Goal: Task Accomplishment & Management: Manage account settings

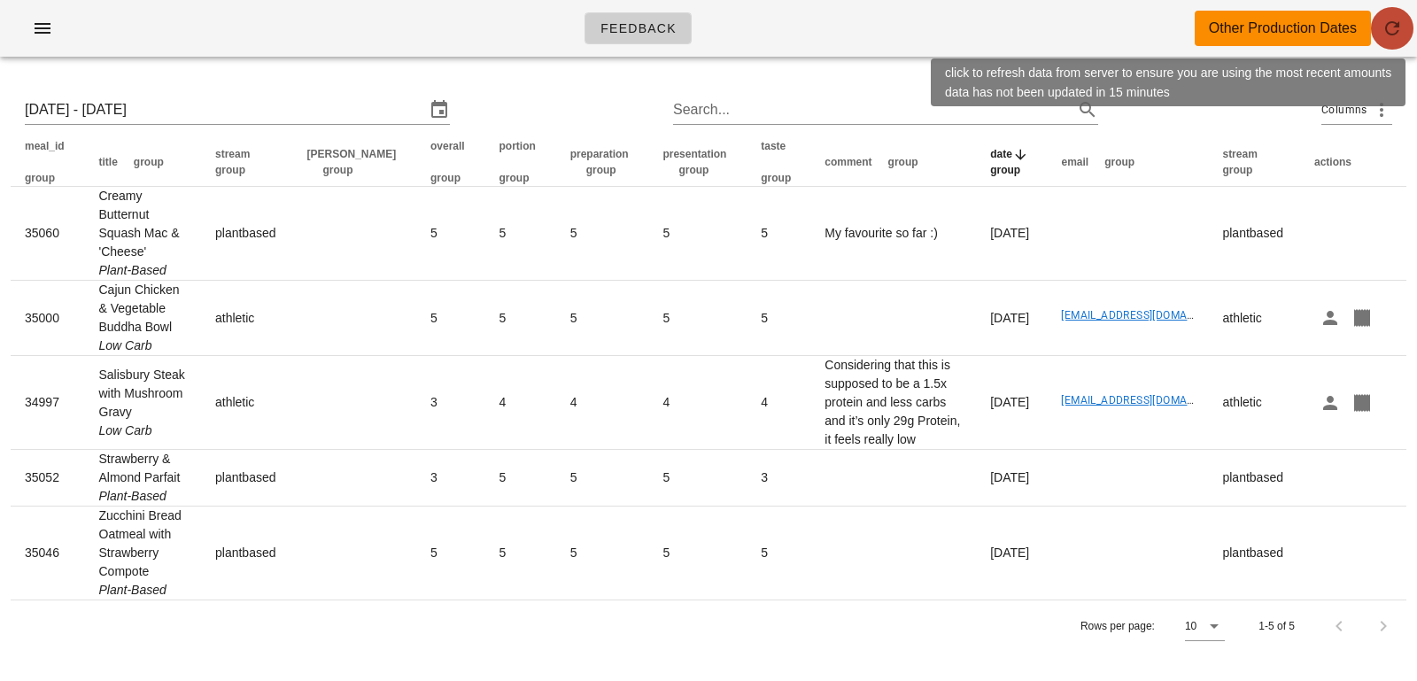
click at [1376, 37] on span "button" at bounding box center [1392, 28] width 43 height 21
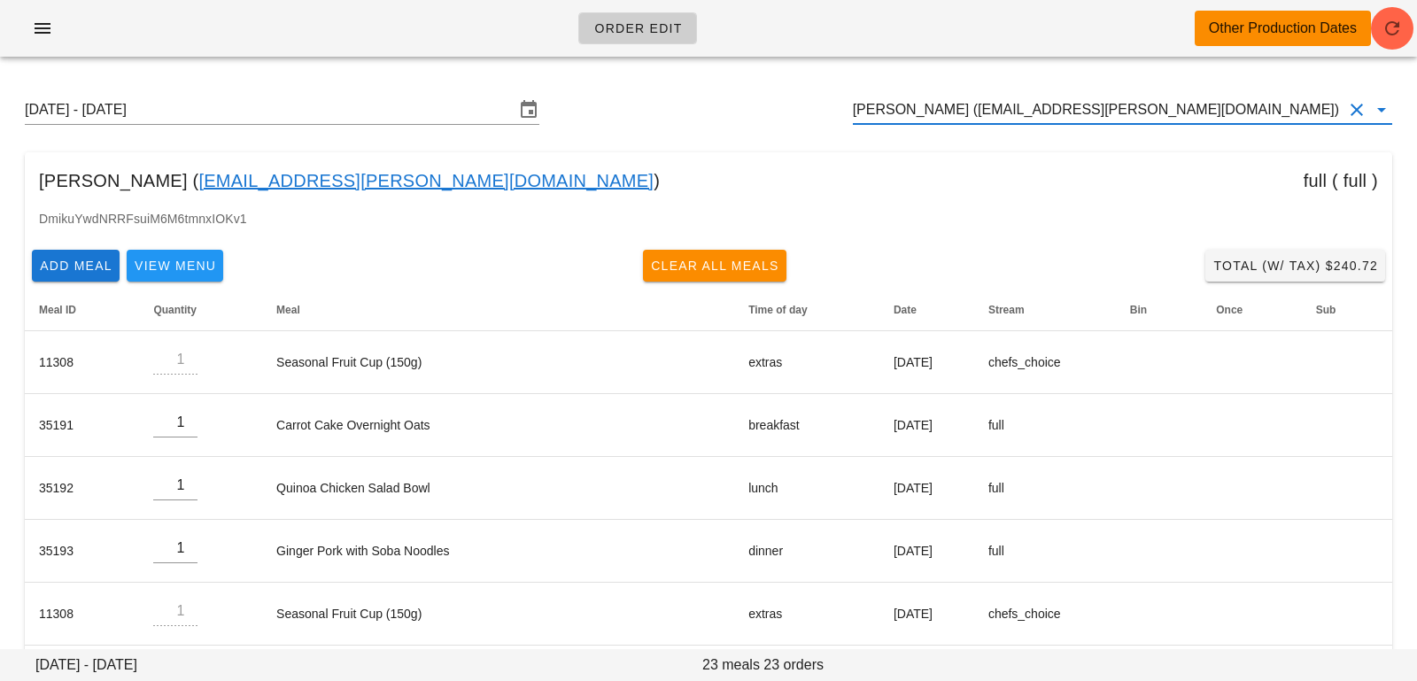
drag, startPoint x: 1229, startPoint y: 111, endPoint x: 732, endPoint y: 104, distance: 496.8
click at [732, 104] on div "Sunday August 24 - Saturday August 30 Dartagnan Patricio (dartagnan.patricio@gm…" at bounding box center [709, 109] width 1396 height 57
paste input "Ashley.b.fields@icloud.com"
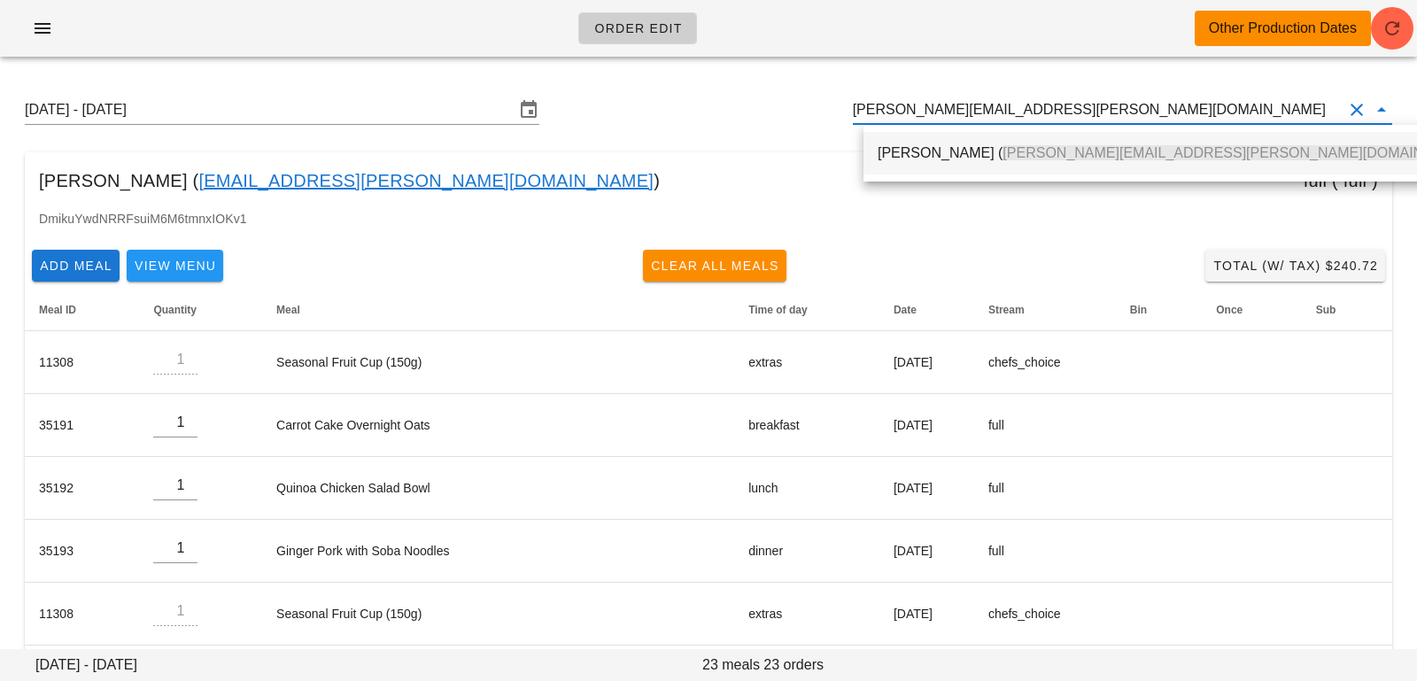
click at [877, 154] on div "Ashley Fields ( Ashley.b.fields@icloud.com )" at bounding box center [1178, 153] width 631 height 43
type input "Ashley Fields (Ashley.b.fields@icloud.com)"
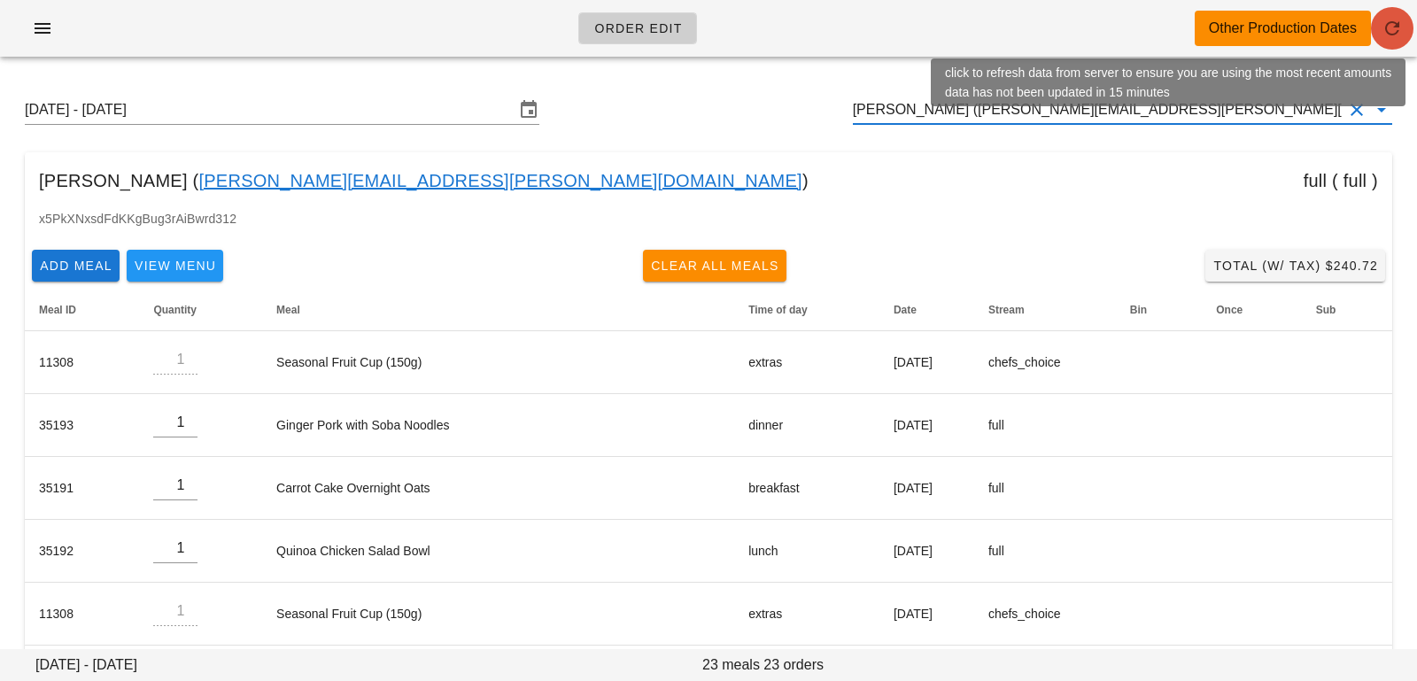
click at [1390, 35] on icon "button" at bounding box center [1391, 28] width 21 height 21
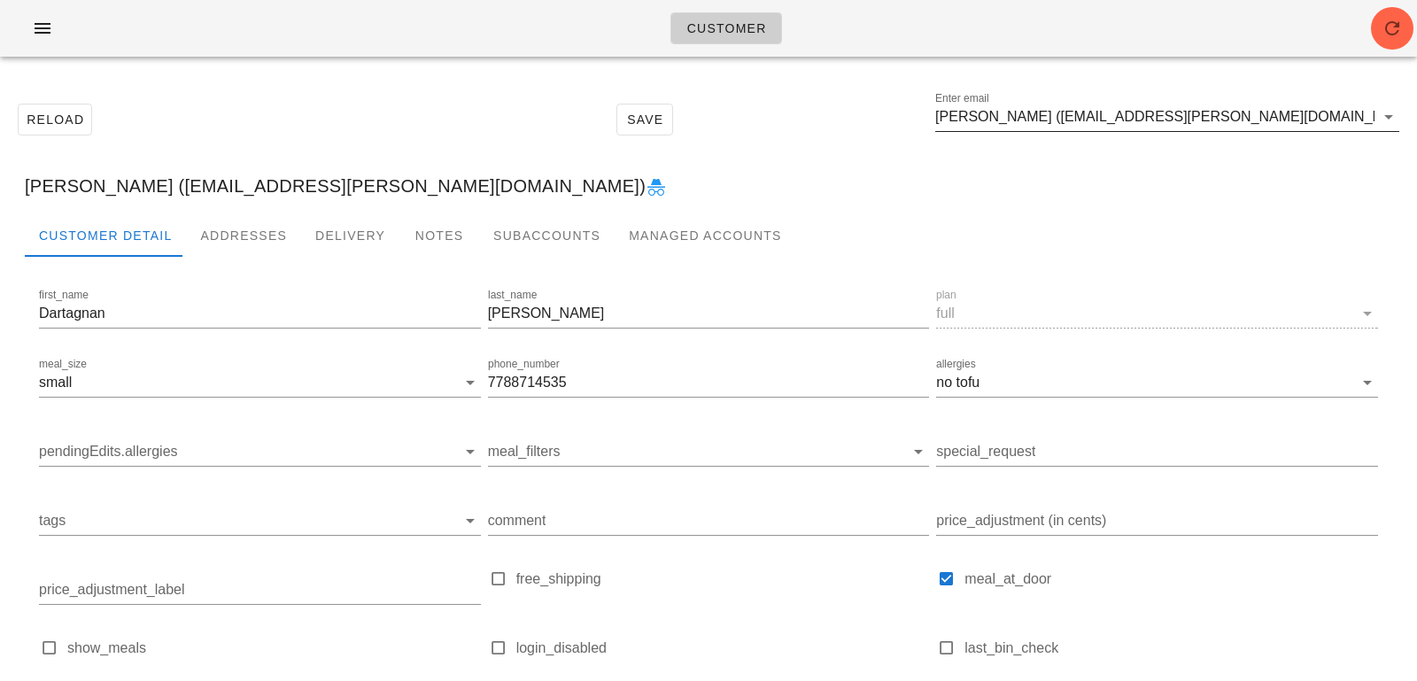
click at [1315, 125] on input "[PERSON_NAME] ([EMAIL_ADDRESS][PERSON_NAME][DOMAIN_NAME])" at bounding box center [1154, 117] width 439 height 28
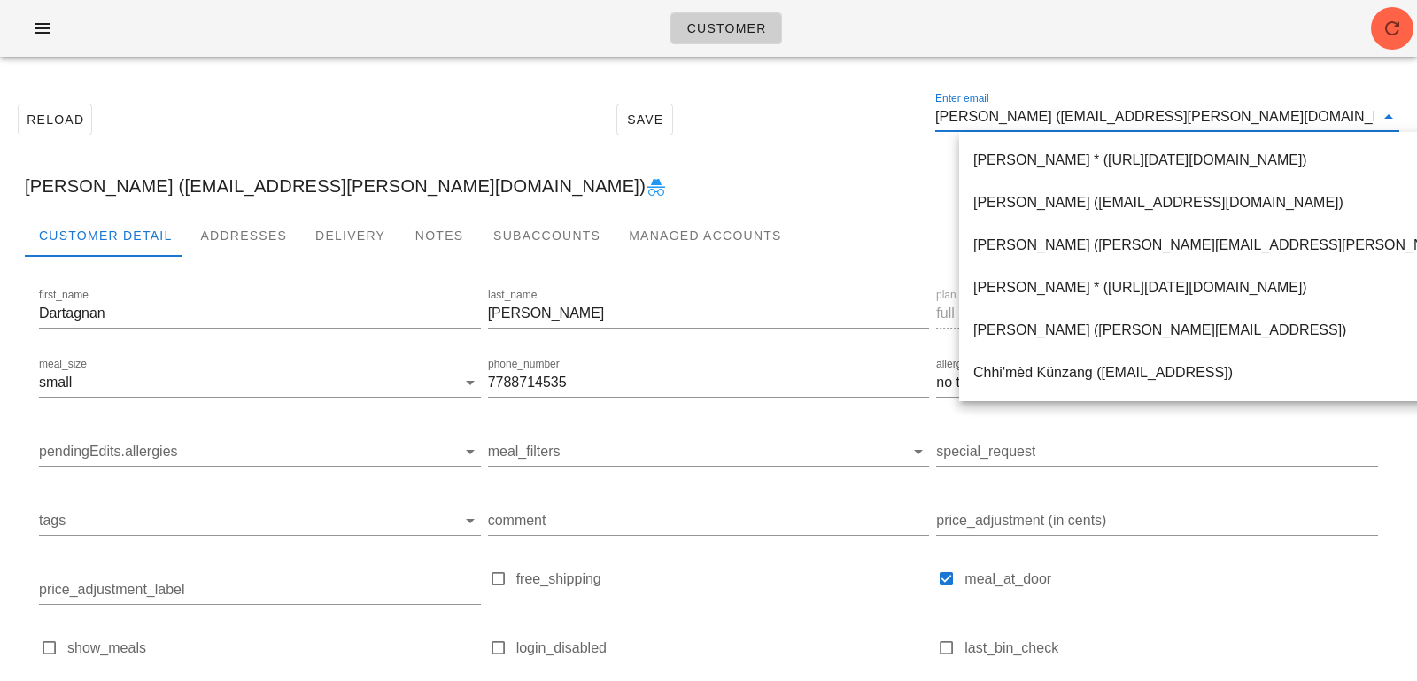
paste input "Ashley.b.fields@icloud.com"
type input "Ashley.b.fields@icloud.com"
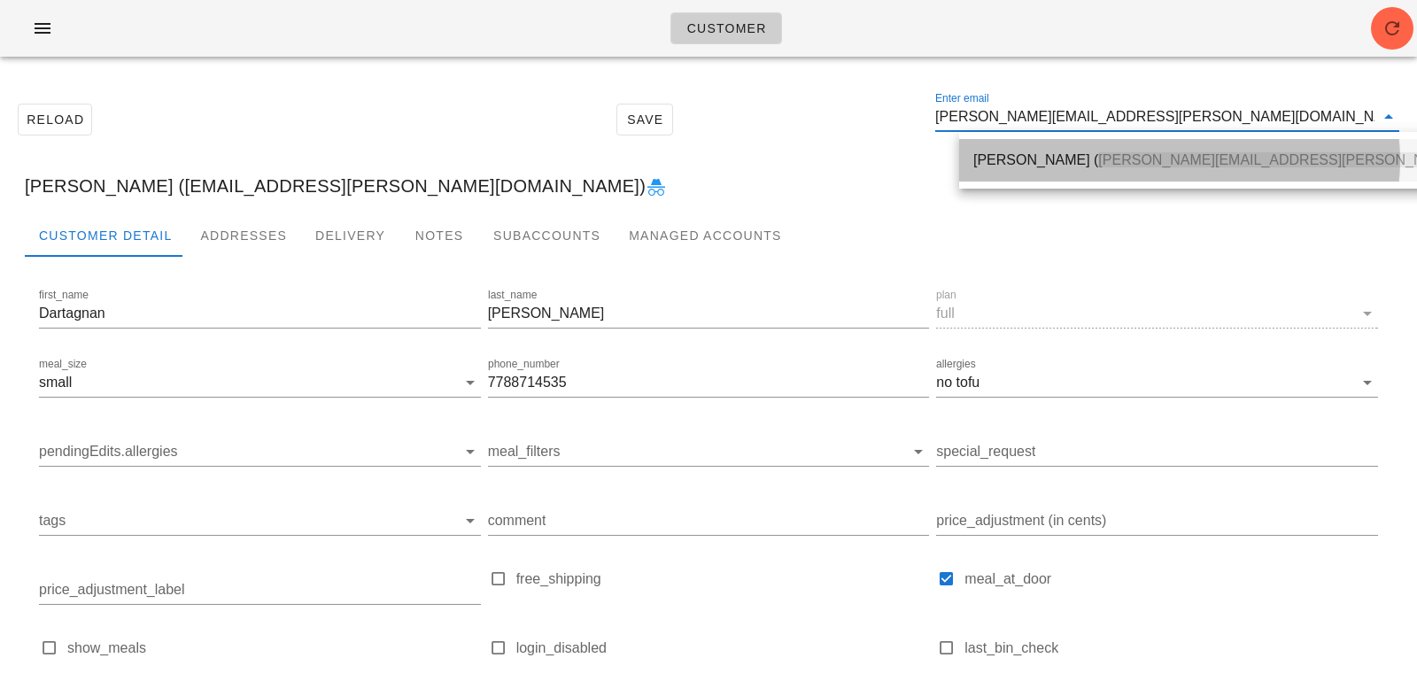
click at [1059, 163] on div "Ashley Fields ( Ashley.b.fields@icloud.com )" at bounding box center [1274, 159] width 603 height 17
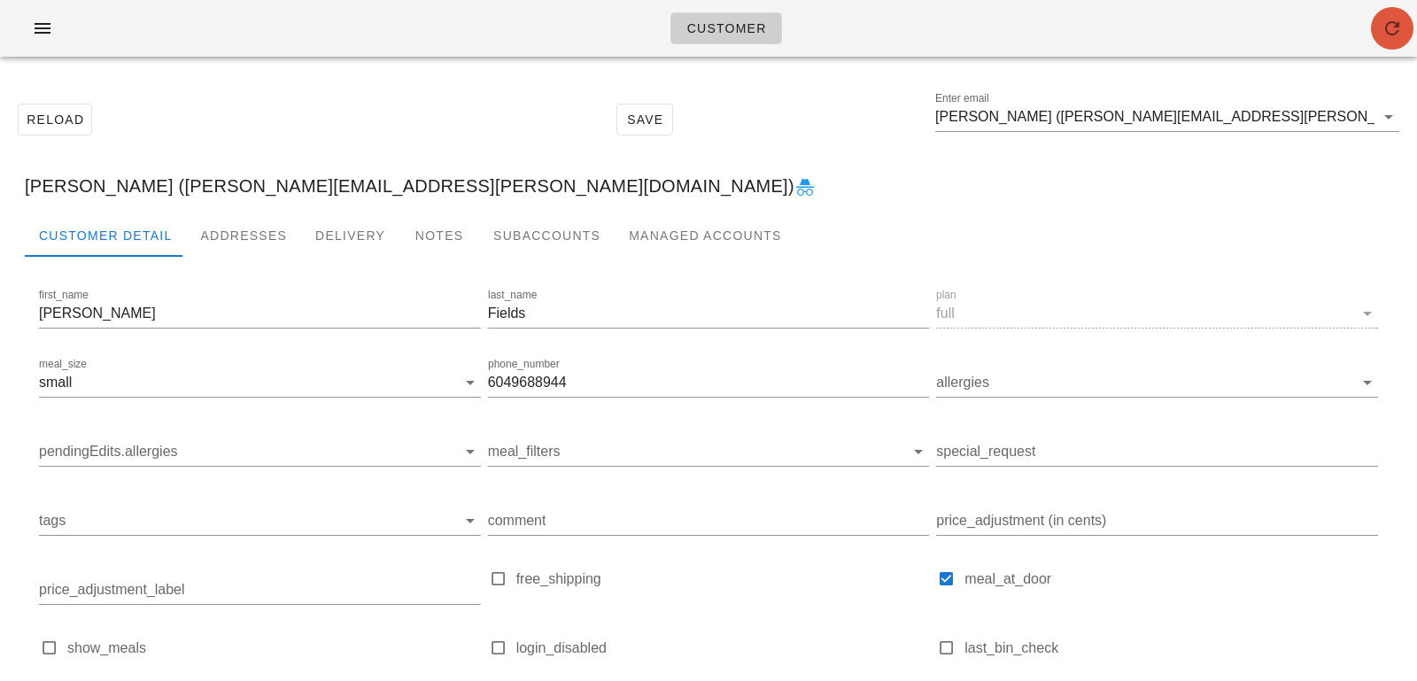
click at [1405, 40] on button "button" at bounding box center [1392, 28] width 43 height 43
click at [233, 224] on div "Addresses" at bounding box center [243, 235] width 115 height 43
click at [235, 226] on div "Addresses" at bounding box center [243, 235] width 115 height 43
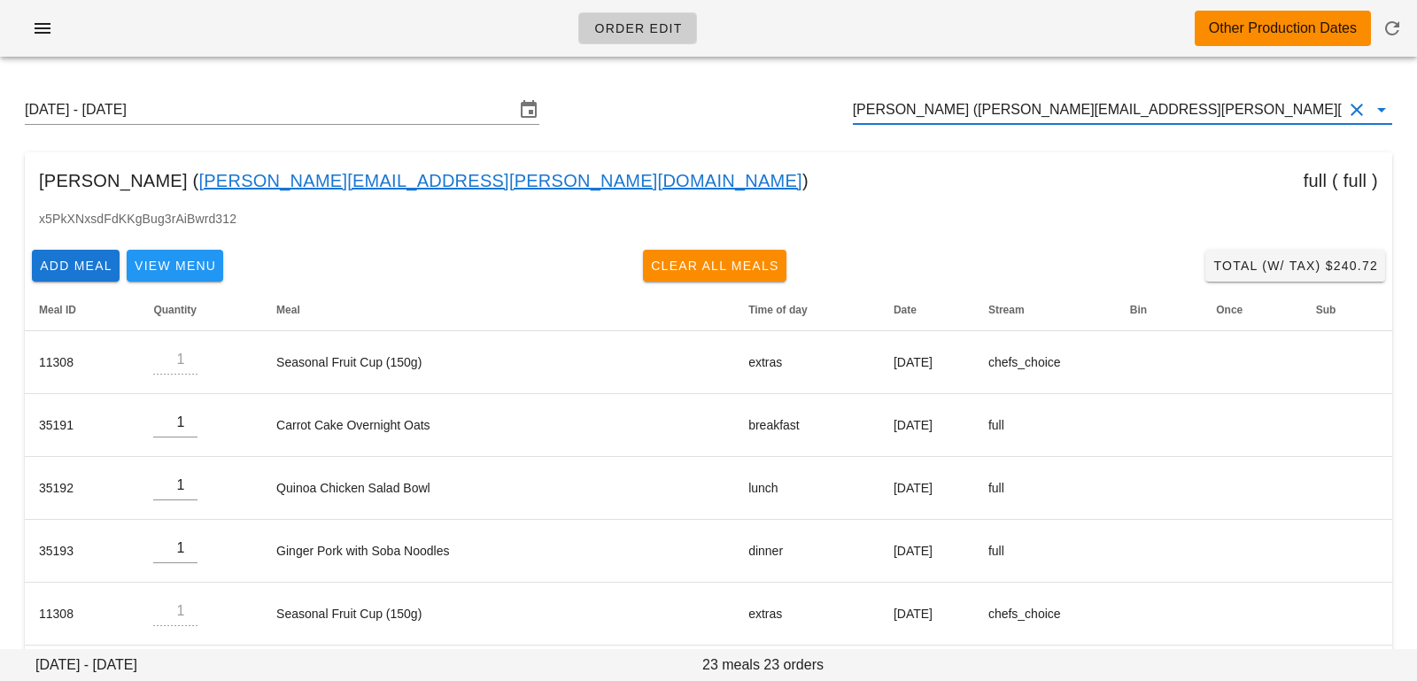
click at [947, 118] on input "[PERSON_NAME] ([PERSON_NAME][EMAIL_ADDRESS][PERSON_NAME][DOMAIN_NAME])" at bounding box center [1098, 110] width 490 height 28
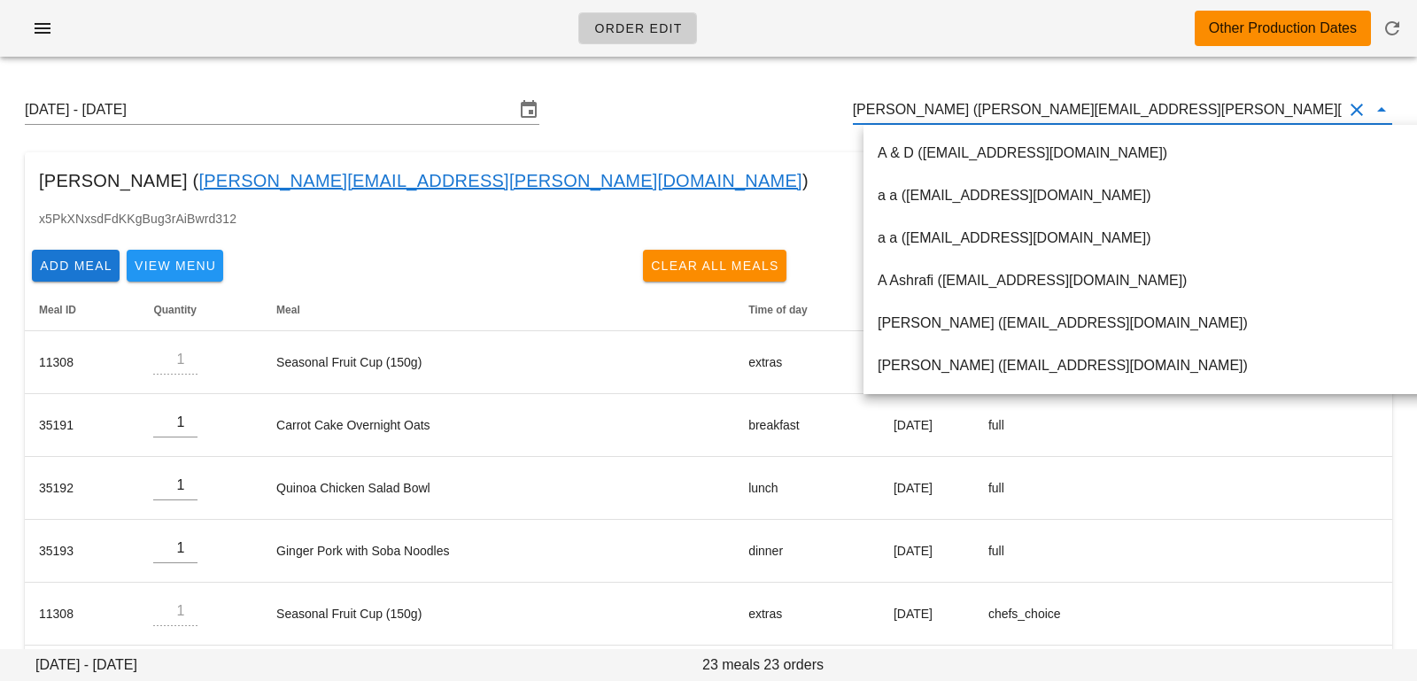
click at [943, 104] on input "[PERSON_NAME] ([PERSON_NAME][EMAIL_ADDRESS][PERSON_NAME][DOMAIN_NAME])" at bounding box center [1098, 110] width 490 height 28
drag, startPoint x: 944, startPoint y: 111, endPoint x: 1192, endPoint y: 112, distance: 248.0
click at [1192, 115] on input "[PERSON_NAME] ([PERSON_NAME][EMAIL_ADDRESS][PERSON_NAME][DOMAIN_NAME])" at bounding box center [1098, 110] width 490 height 28
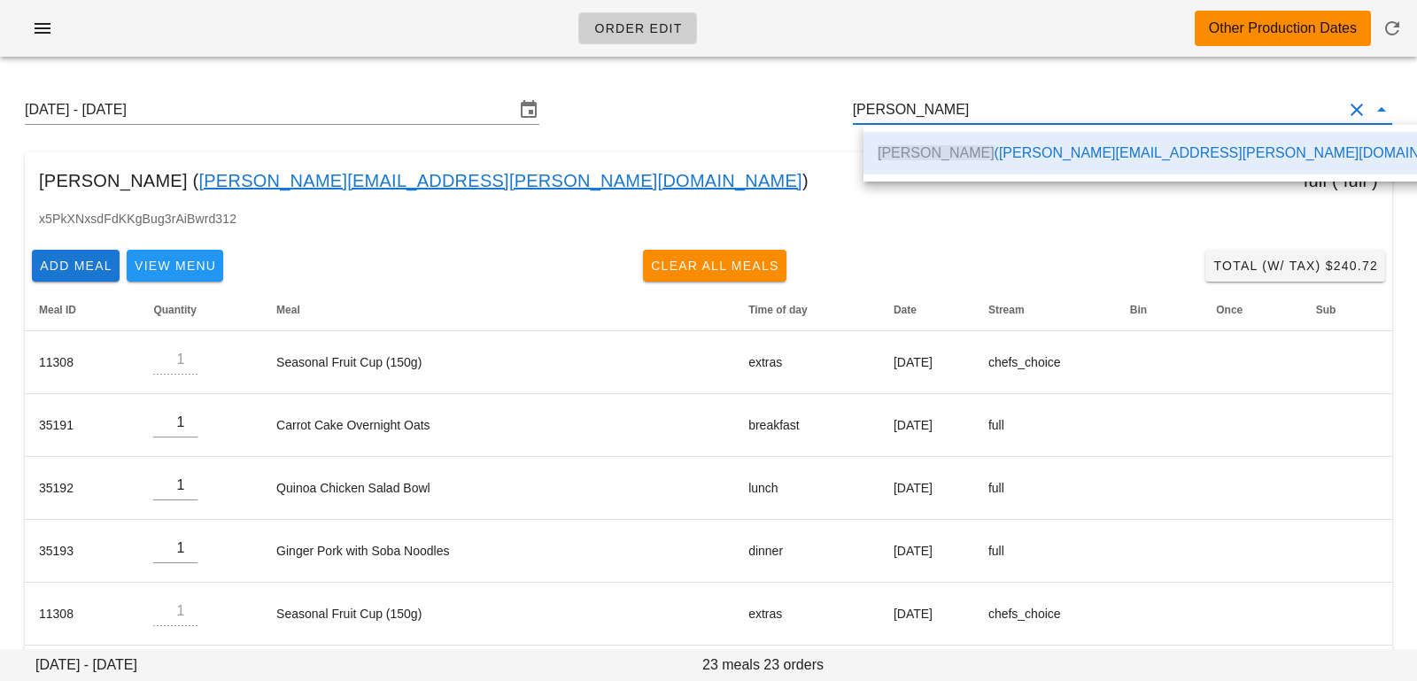
click at [633, 113] on div "Sunday August 24 - Saturday August 30 Ashley Fields" at bounding box center [709, 109] width 1396 height 57
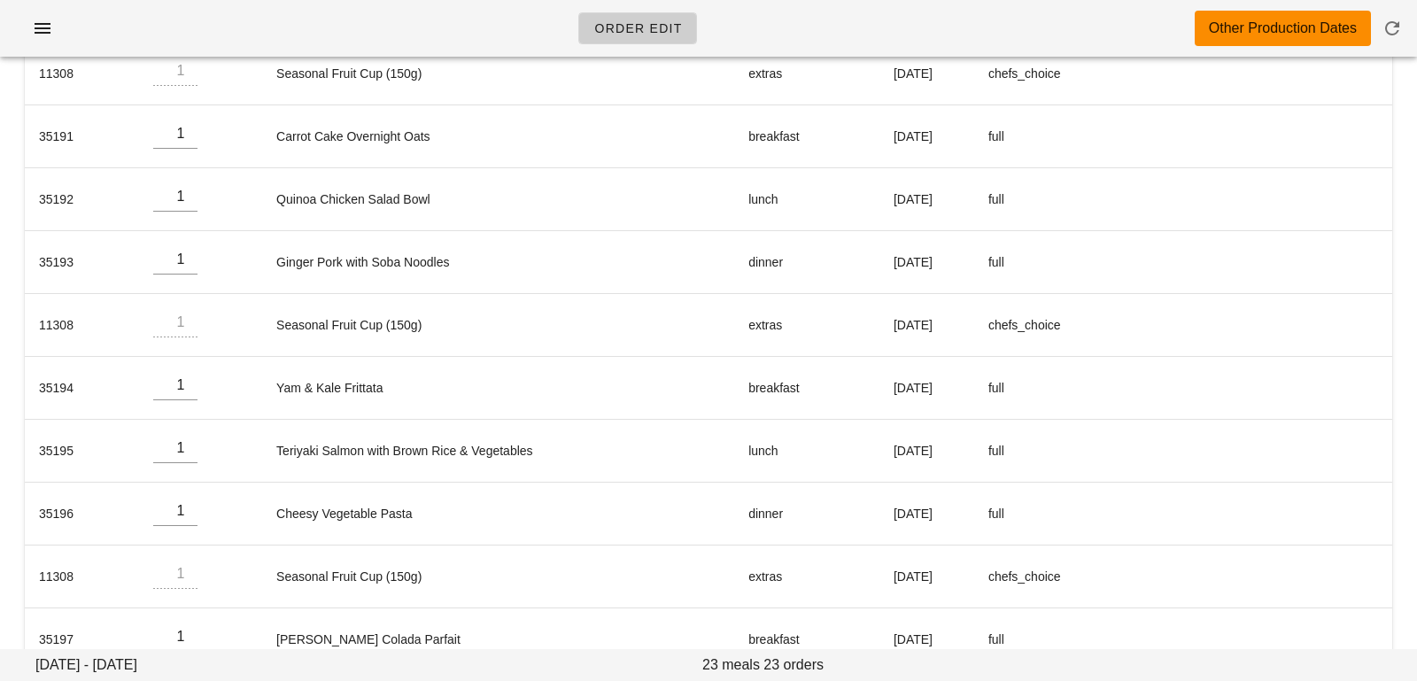
scroll to position [0, 0]
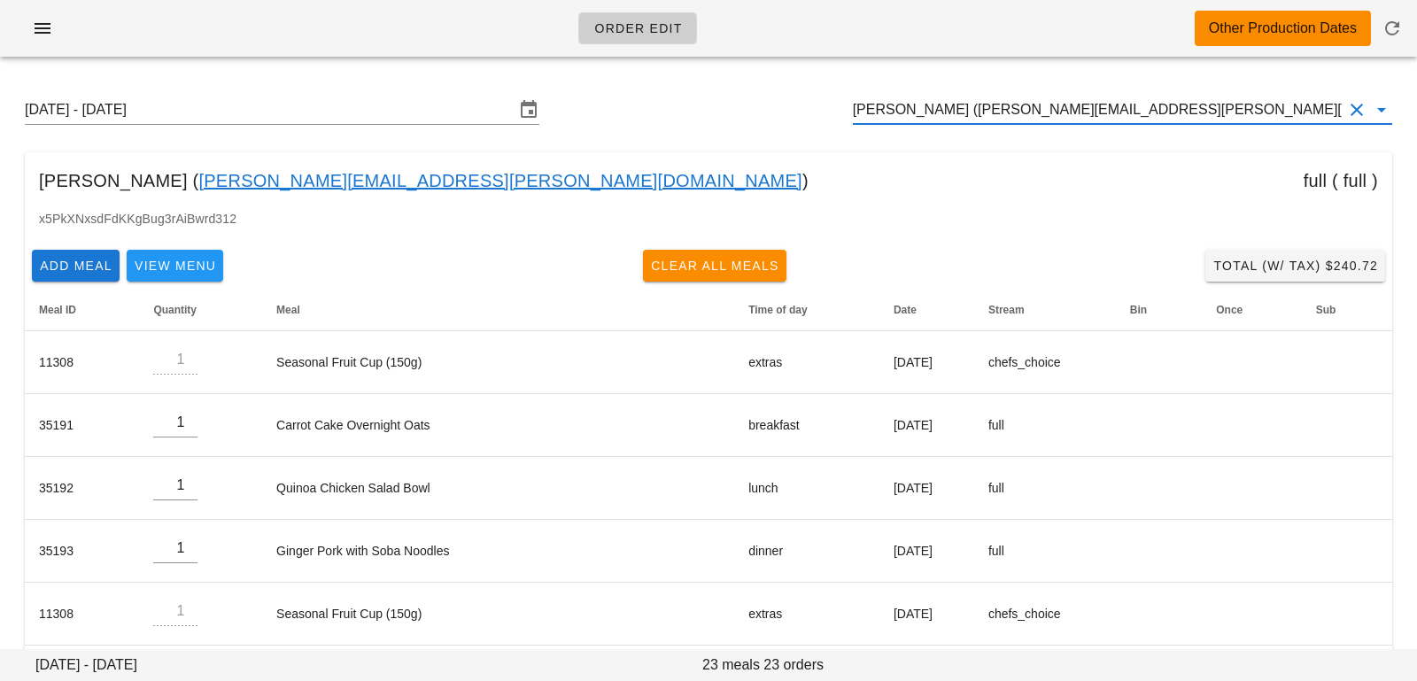
click at [1149, 111] on input "[PERSON_NAME] ([PERSON_NAME][EMAIL_ADDRESS][PERSON_NAME][DOMAIN_NAME])" at bounding box center [1098, 110] width 490 height 28
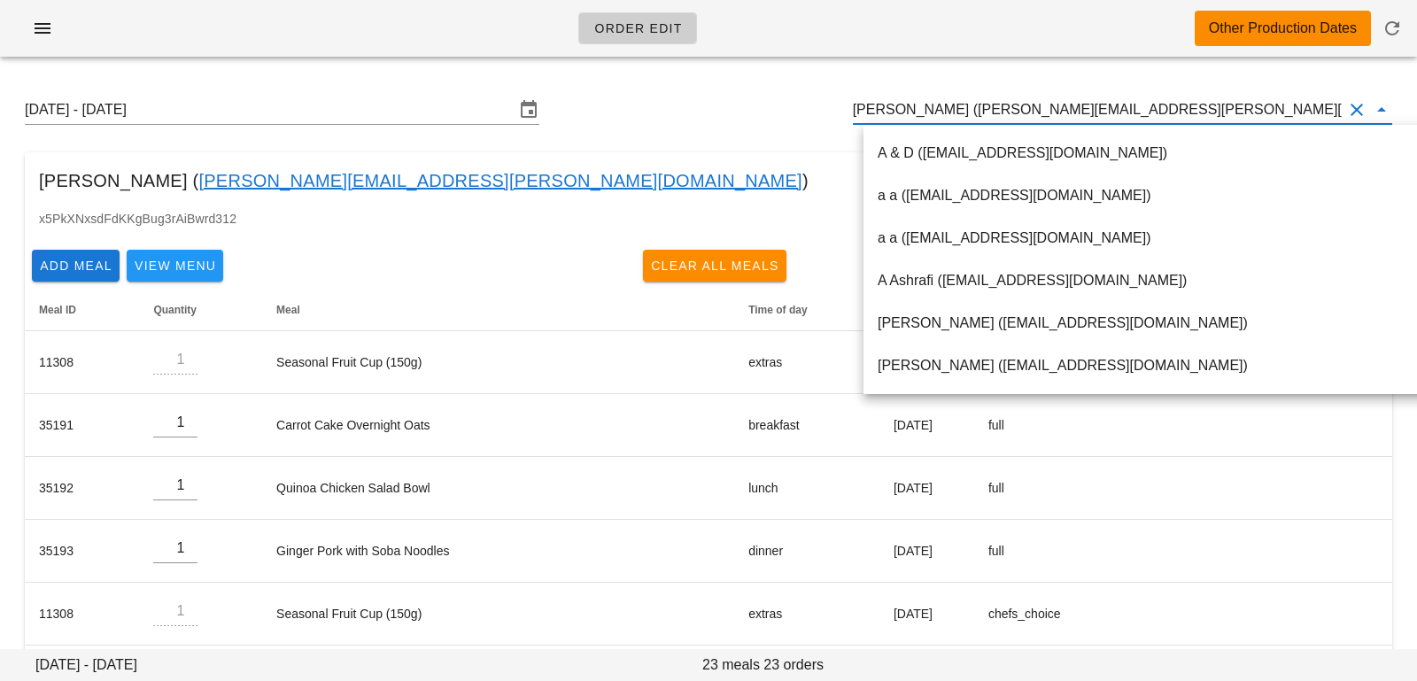
paste input "[EMAIL_ADDRESS][DOMAIN_NAME]"
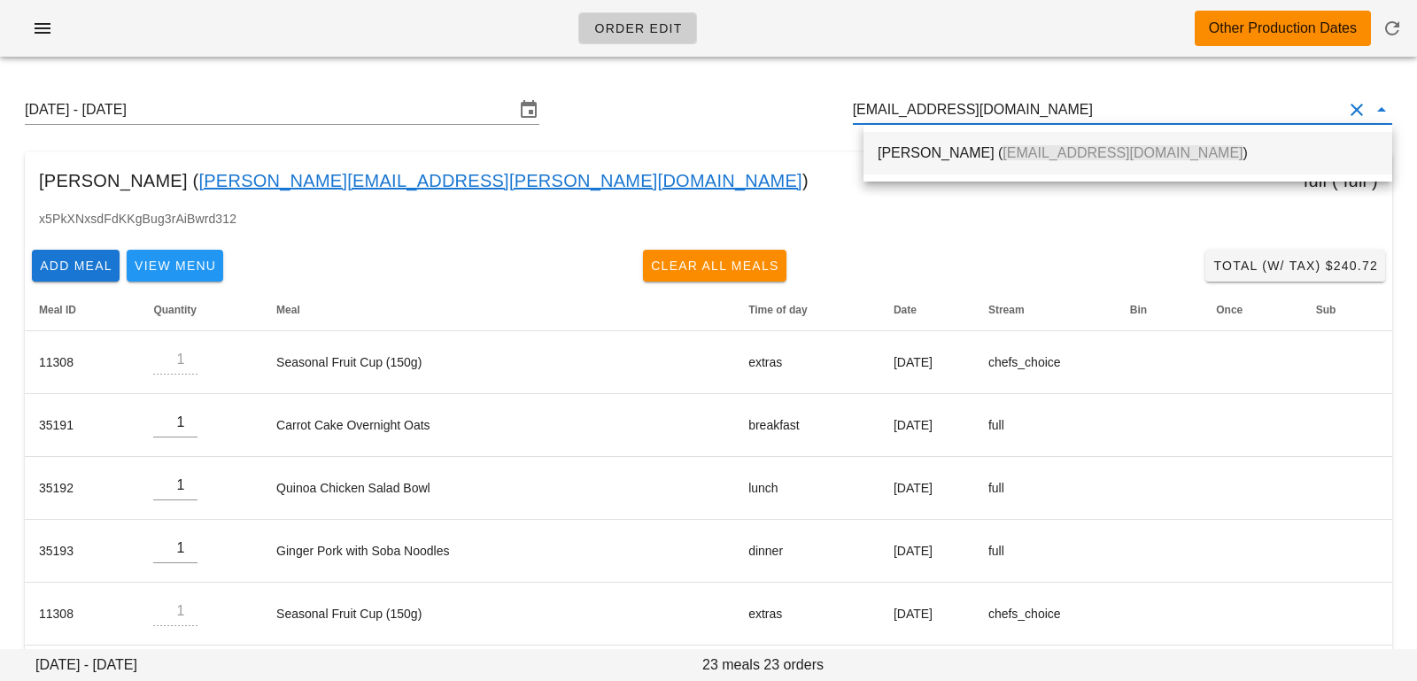
click at [1109, 148] on div "[PERSON_NAME] ( [EMAIL_ADDRESS][DOMAIN_NAME] )" at bounding box center [1128, 152] width 500 height 17
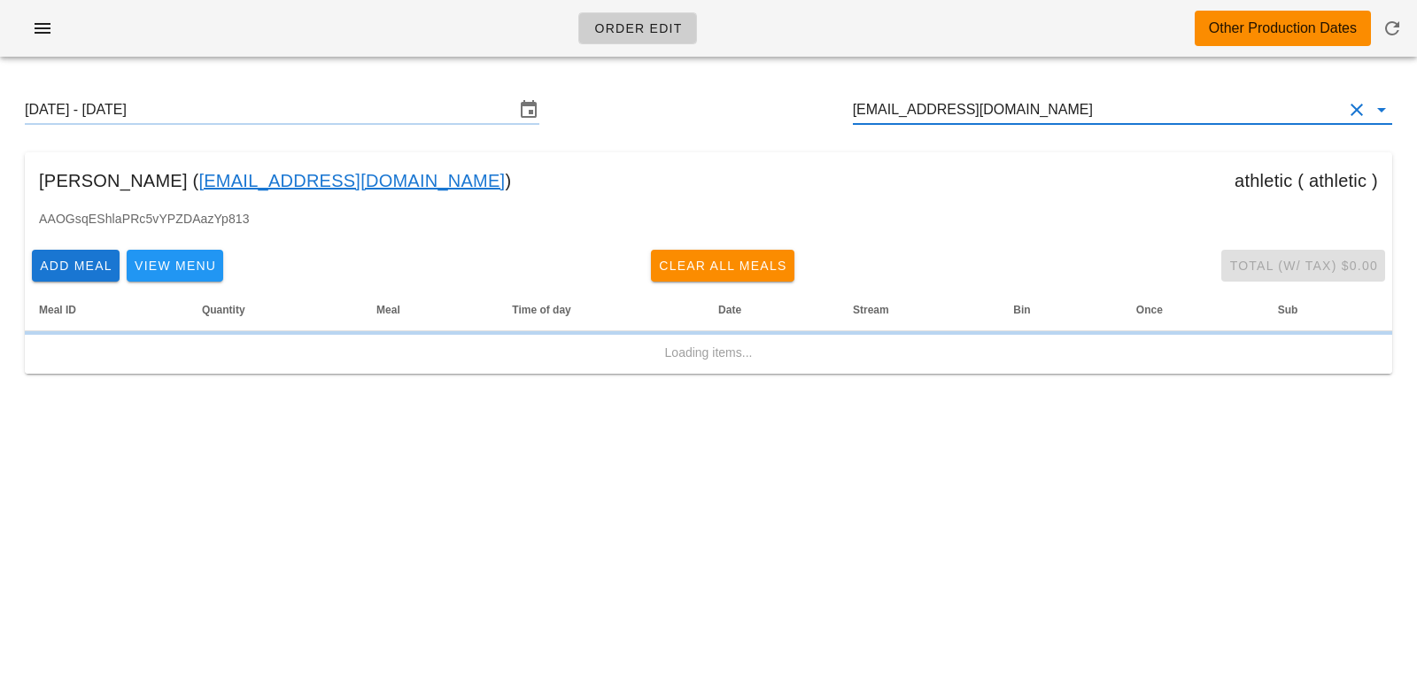
type input "[PERSON_NAME] ([EMAIL_ADDRESS][DOMAIN_NAME])"
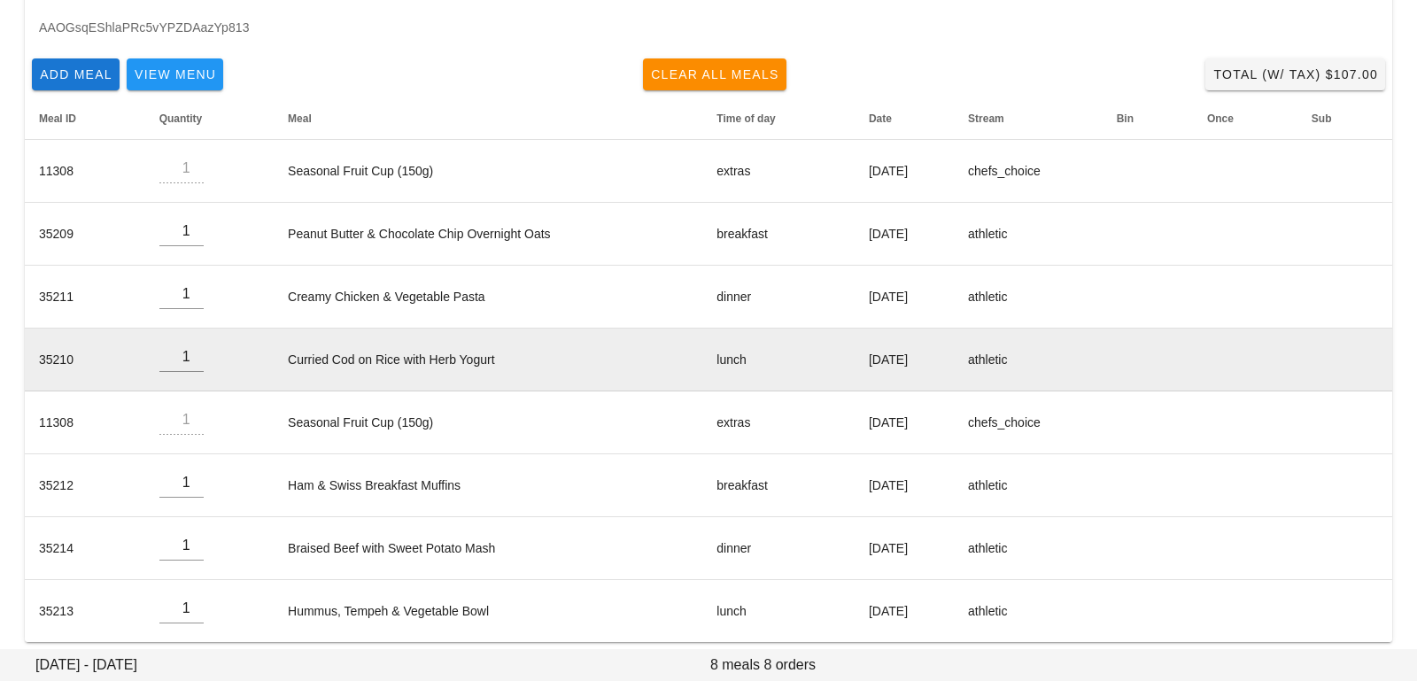
scroll to position [202, 0]
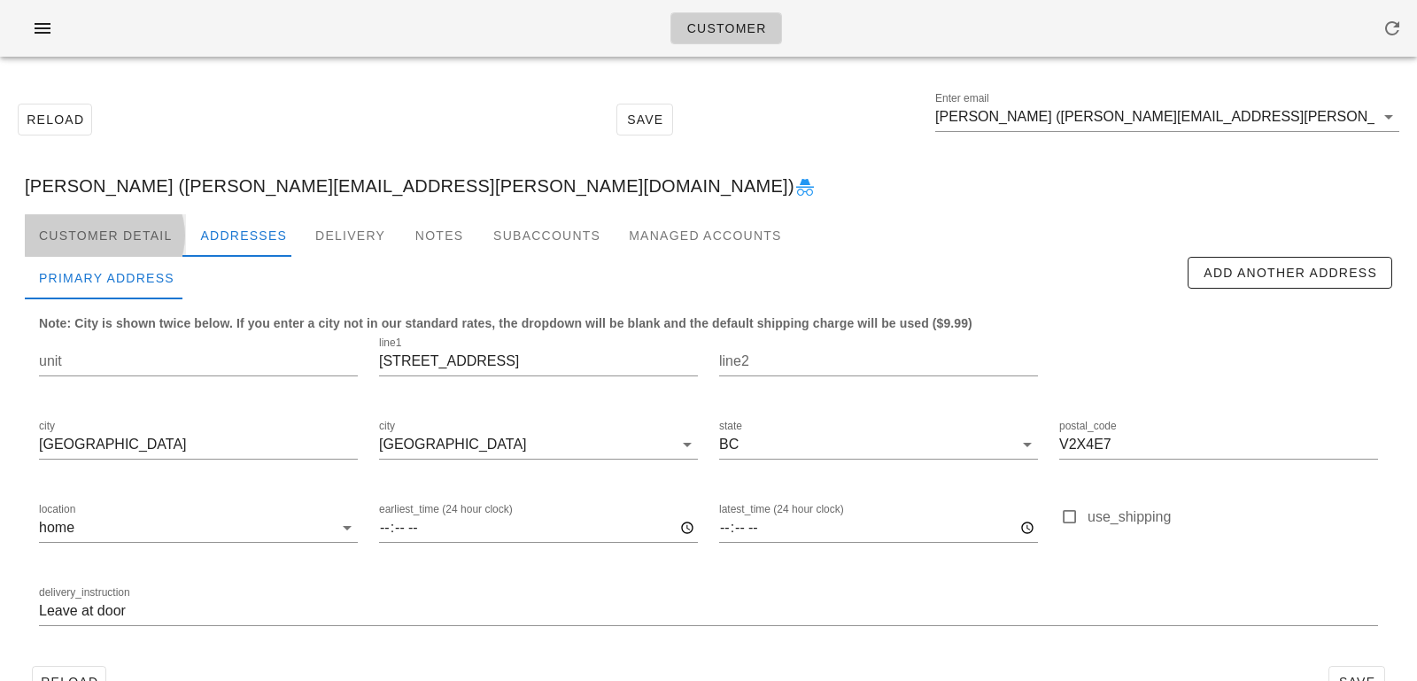
click at [146, 214] on div "Customer Detail" at bounding box center [105, 235] width 161 height 43
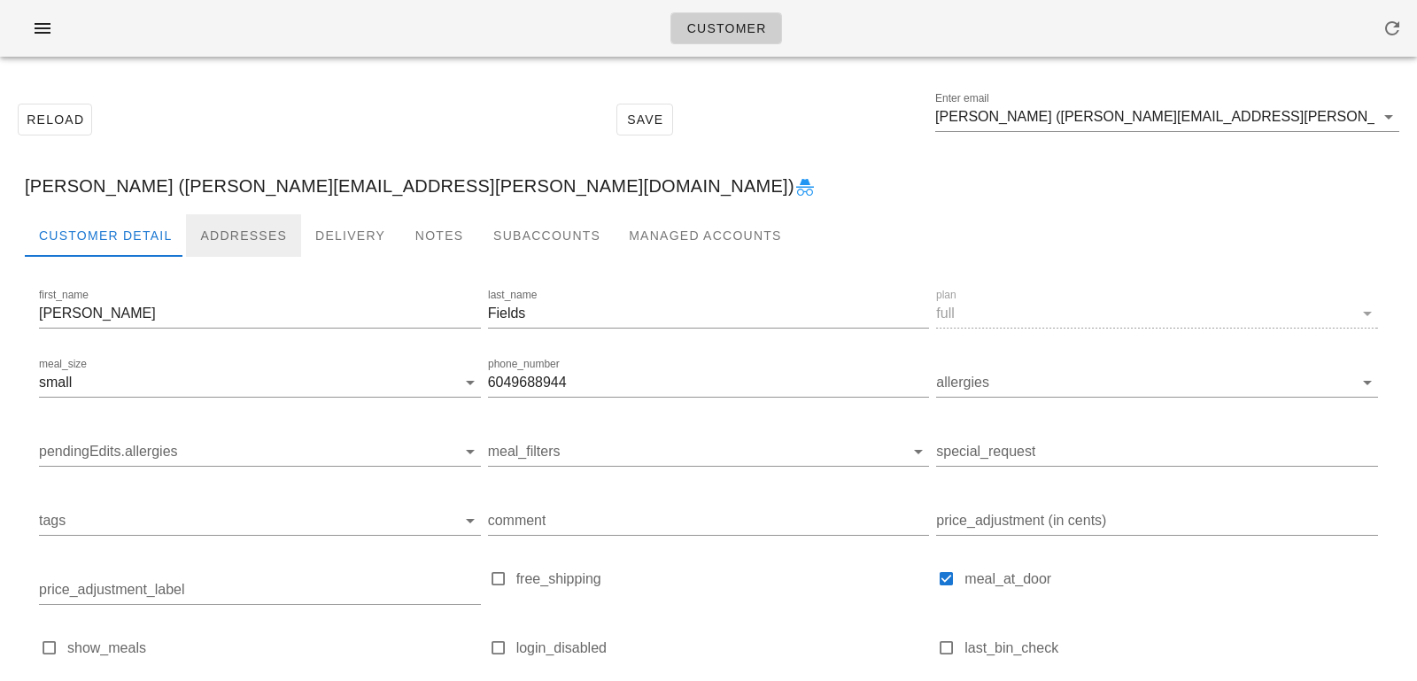
click at [235, 229] on div "Addresses" at bounding box center [243, 235] width 115 height 43
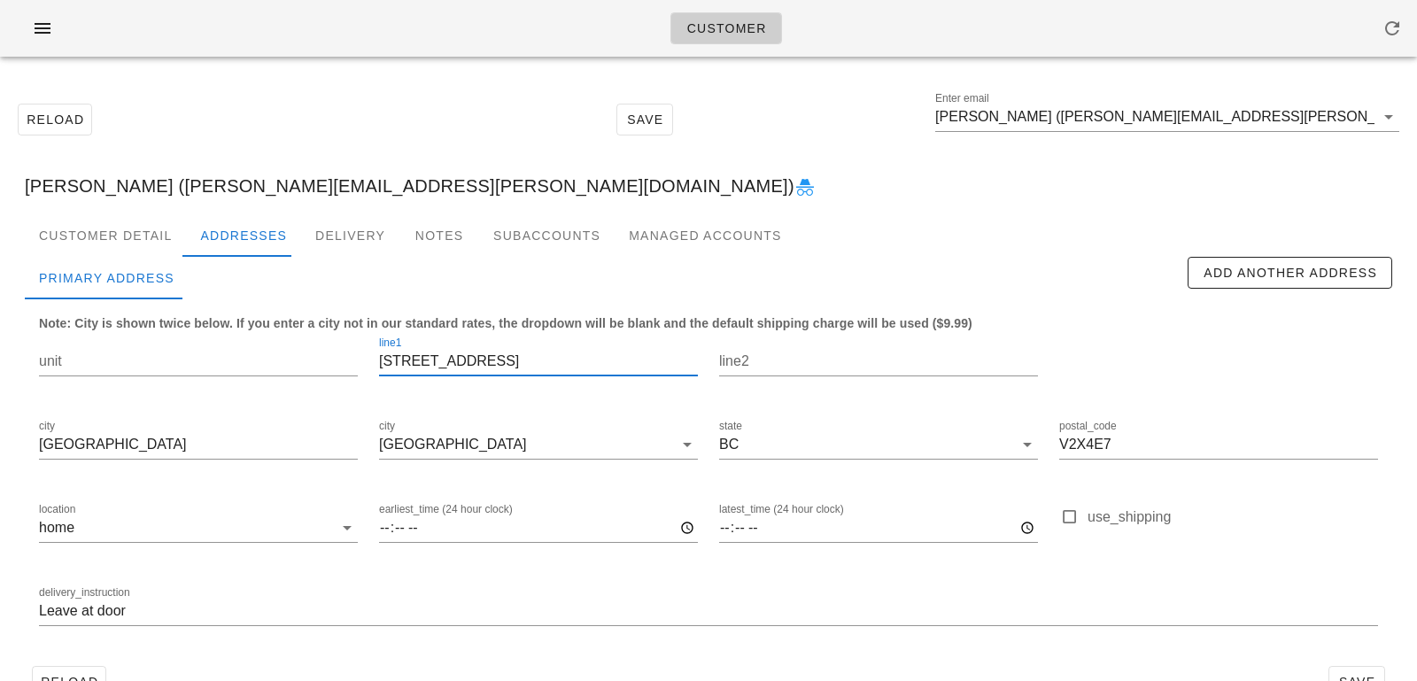
click at [454, 363] on input "22792 123 ave" at bounding box center [538, 361] width 319 height 28
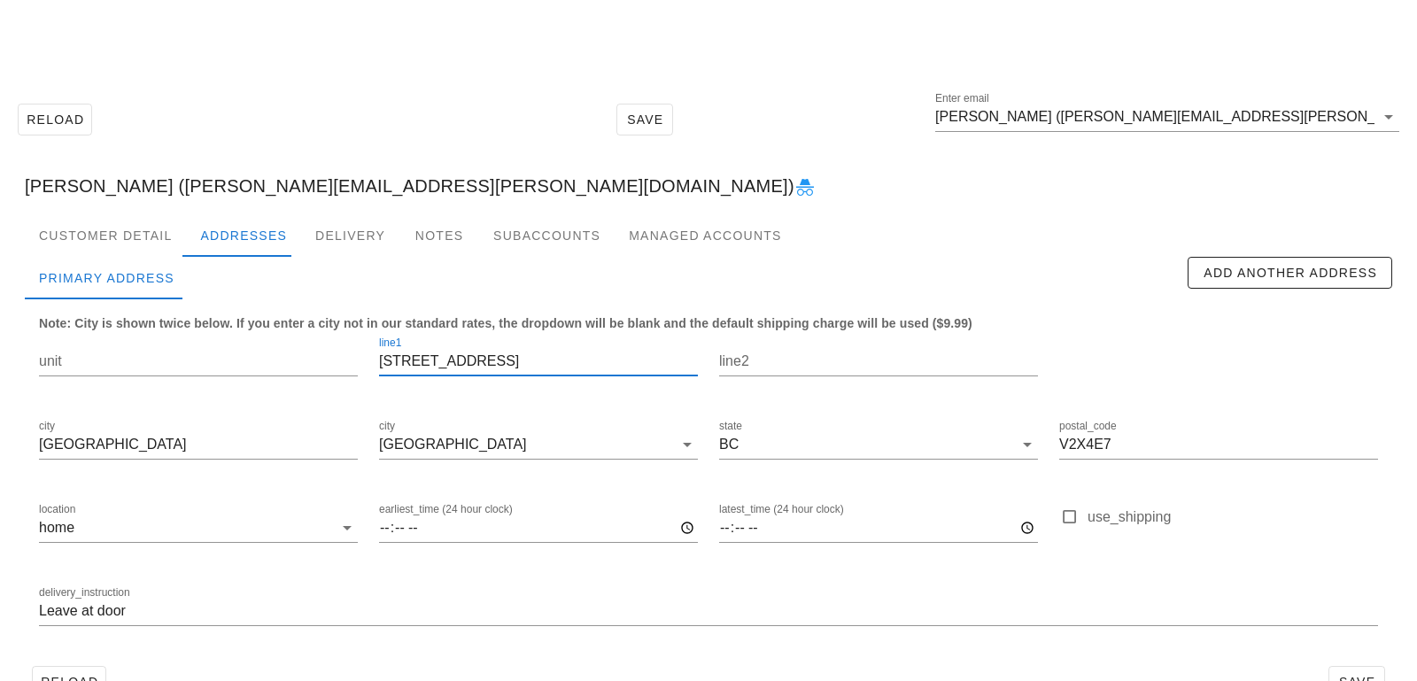
scroll to position [49, 0]
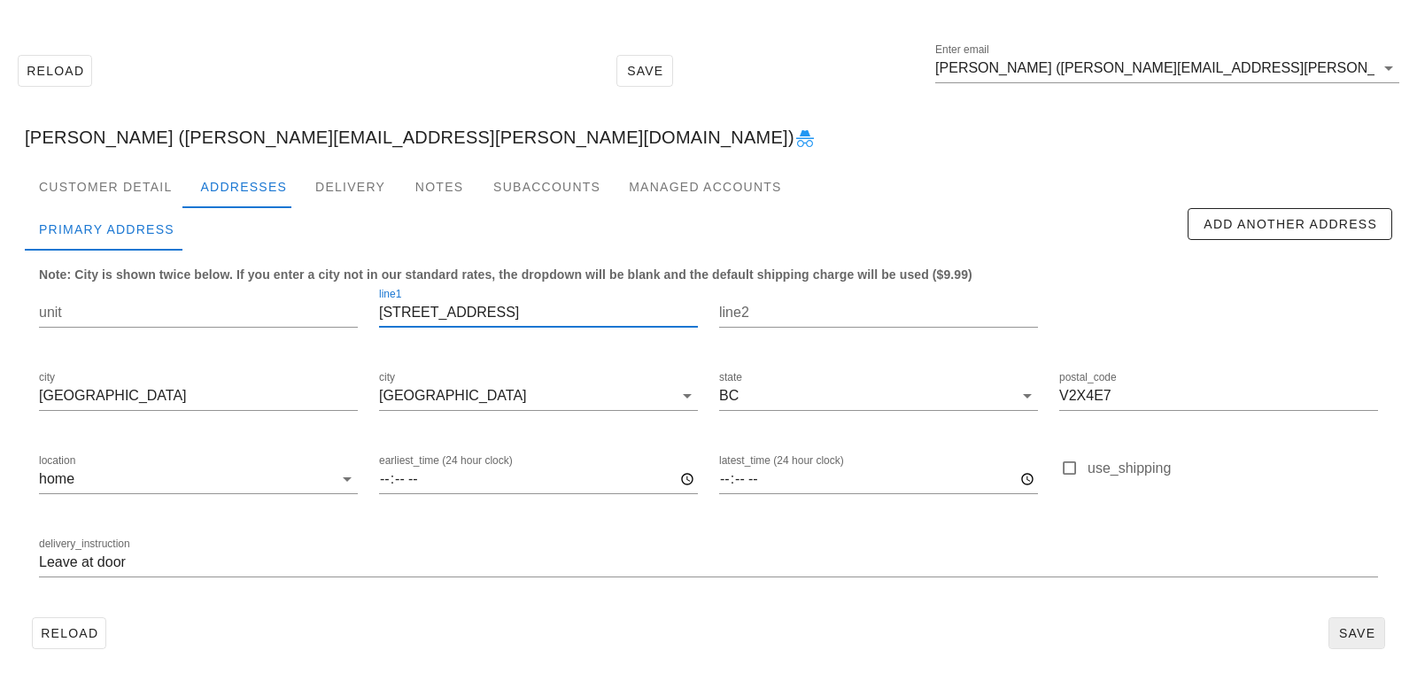
type input "22792 123 Ave"
click at [1351, 630] on span "Save" at bounding box center [1356, 633] width 41 height 14
click at [100, 191] on div "Customer Detail" at bounding box center [105, 187] width 161 height 43
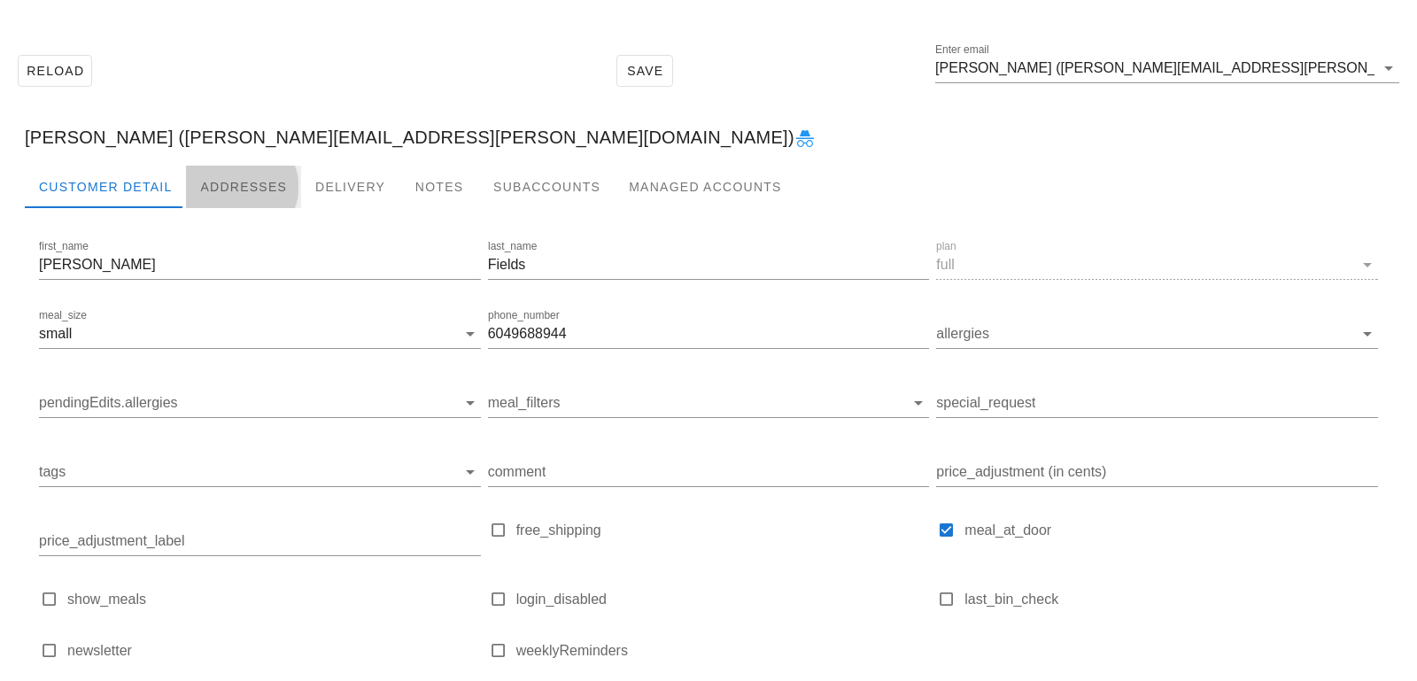
click at [233, 186] on div "Addresses" at bounding box center [243, 187] width 115 height 43
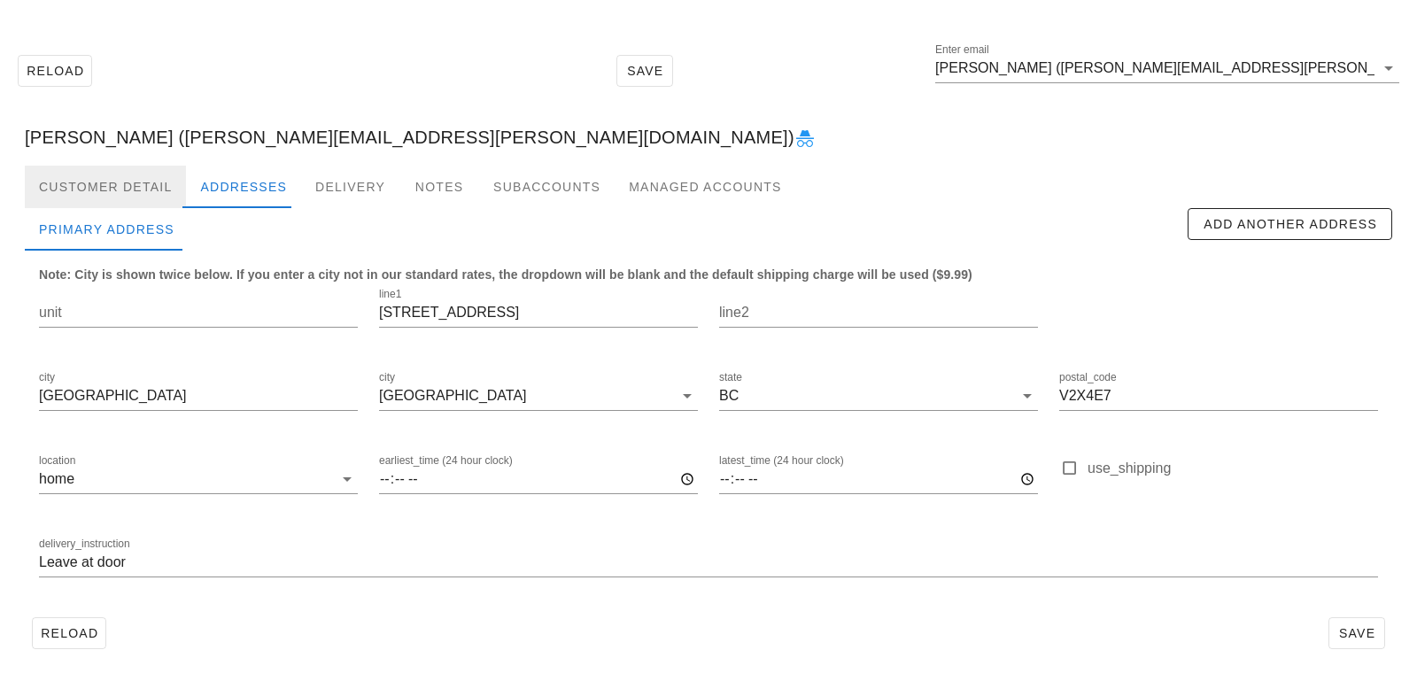
click at [151, 185] on div "Customer Detail" at bounding box center [105, 187] width 161 height 43
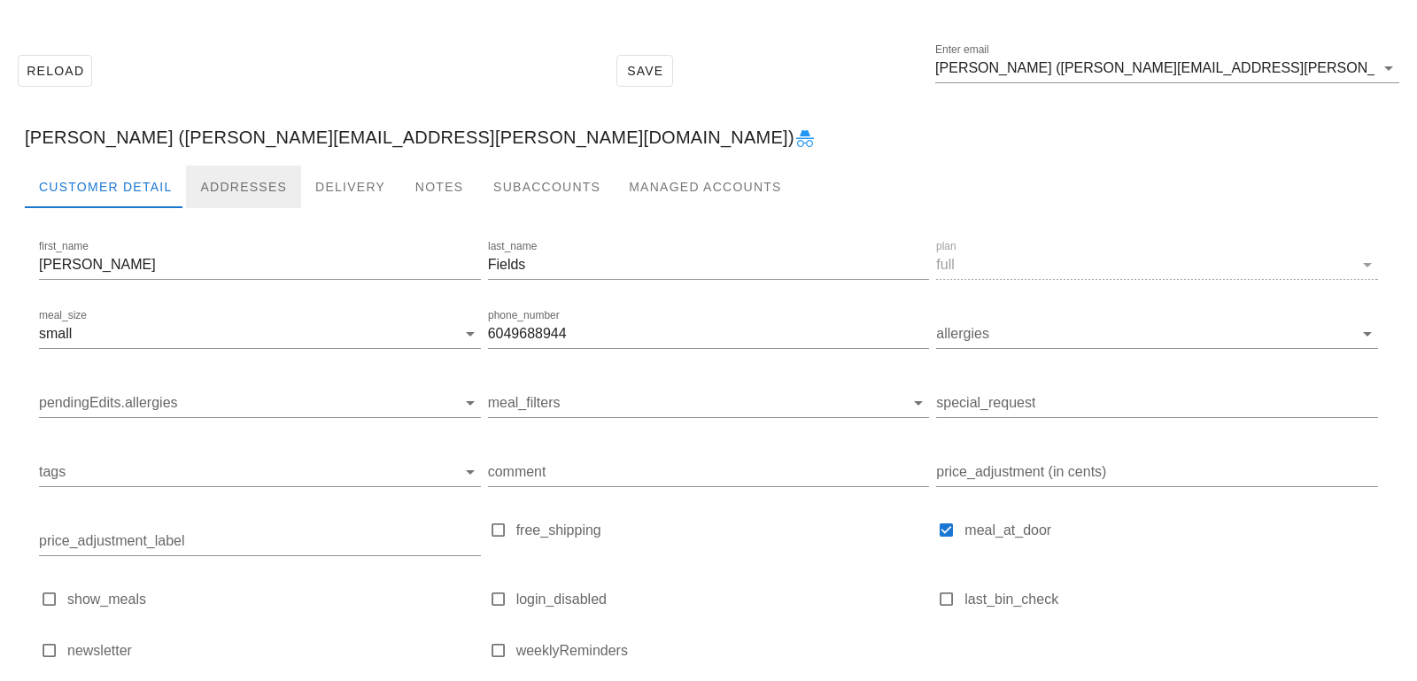
click at [237, 186] on div "Addresses" at bounding box center [243, 187] width 115 height 43
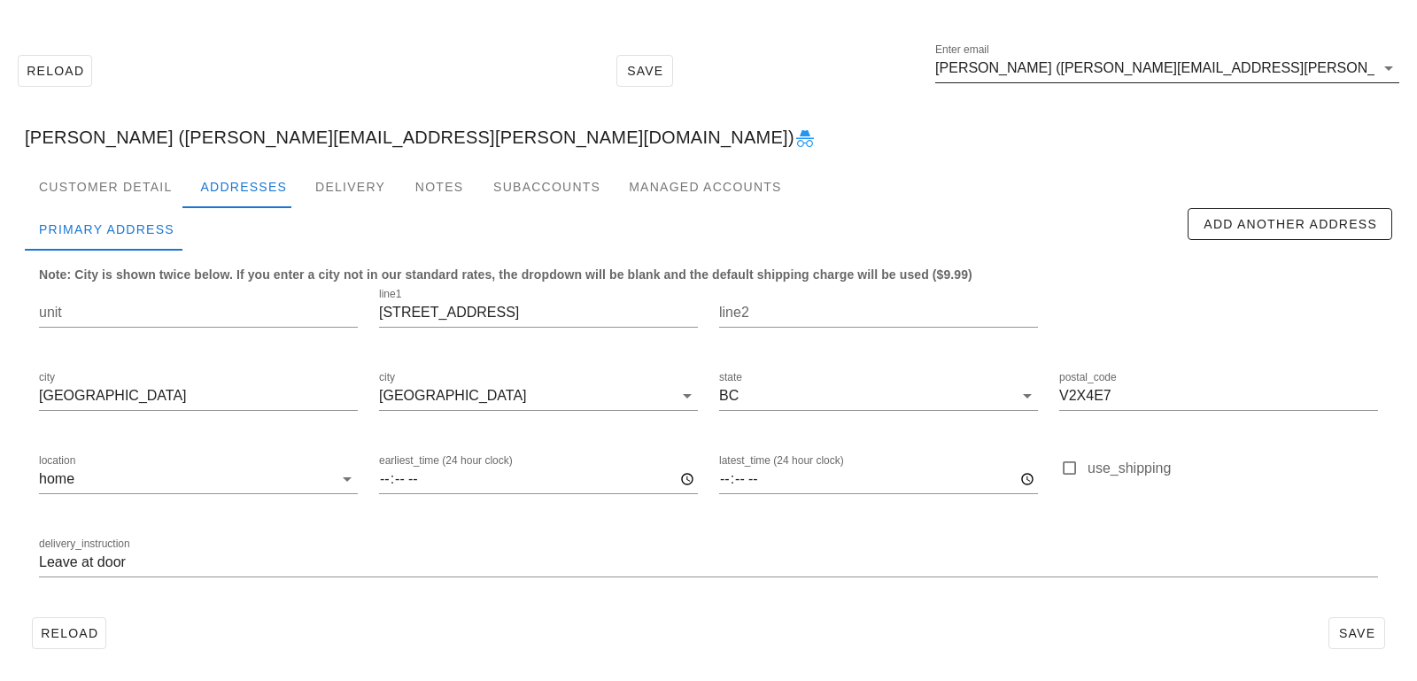
click at [1266, 73] on input "Ashley Fields (Ashley.b.fields@icloud.com)" at bounding box center [1154, 68] width 439 height 28
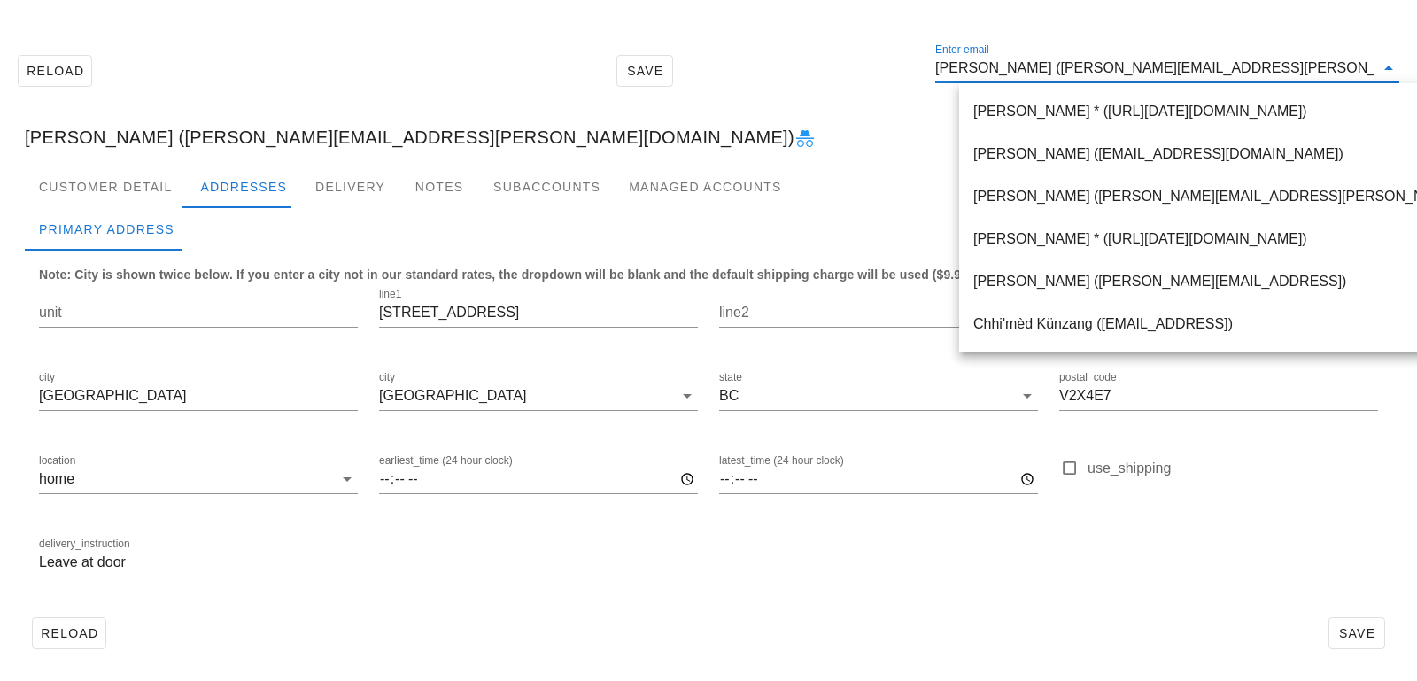
paste input "garyeyrag@gmail.com"
type input "garyeyrag@gmail.com"
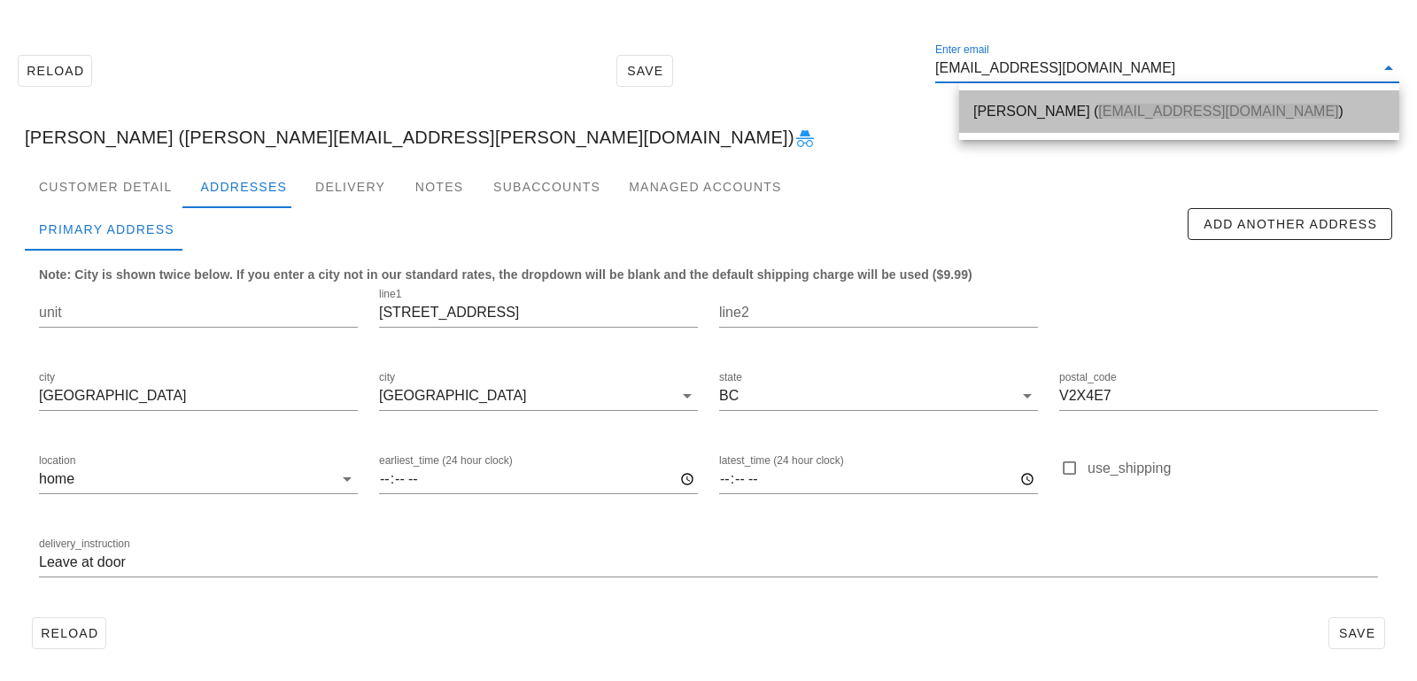
click at [1127, 122] on div "Gary Ye ( garyeyrag@gmail.com )" at bounding box center [1179, 111] width 412 height 38
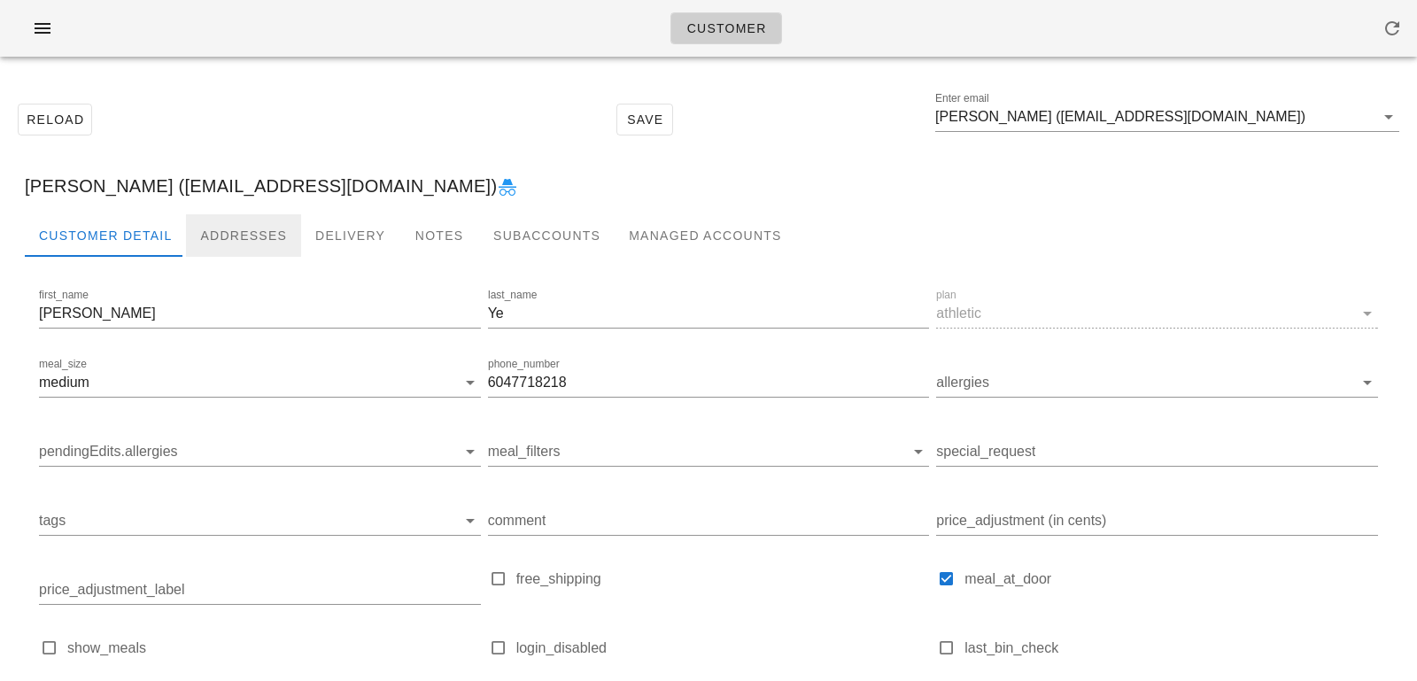
click at [228, 233] on div "Addresses" at bounding box center [243, 235] width 115 height 43
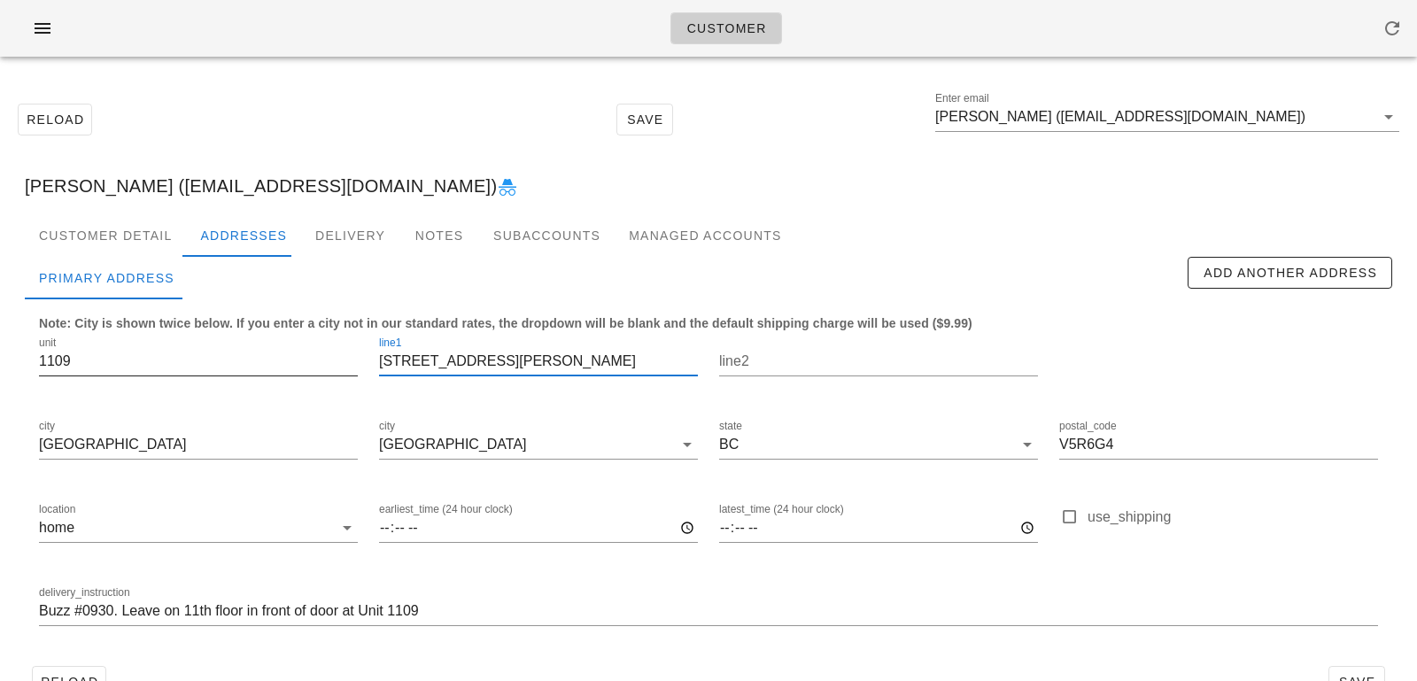
drag, startPoint x: 511, startPoint y: 360, endPoint x: 324, endPoint y: 354, distance: 186.9
click at [325, 356] on div "unit 1109 line1 3528 Vanness Ave line2 city Vancouver city Vancouver state BC p…" at bounding box center [708, 488] width 1360 height 333
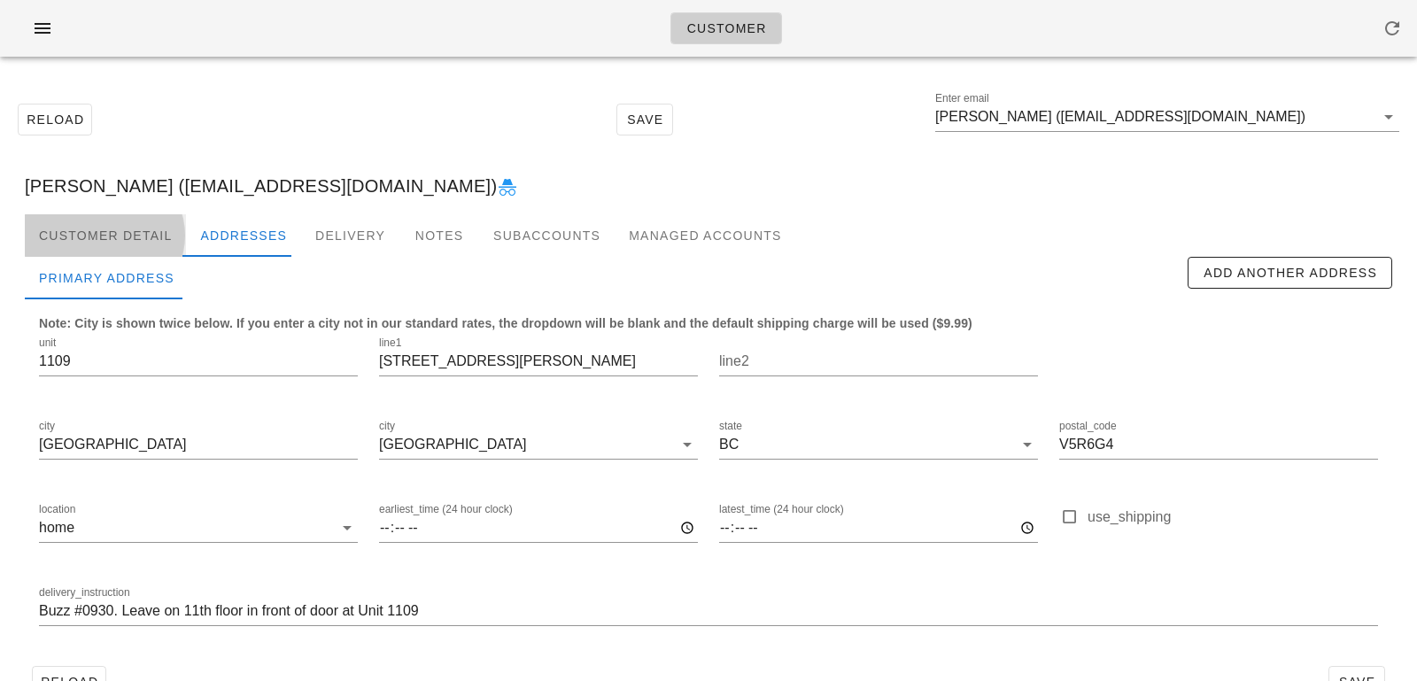
click at [111, 243] on div "Customer Detail" at bounding box center [105, 235] width 161 height 43
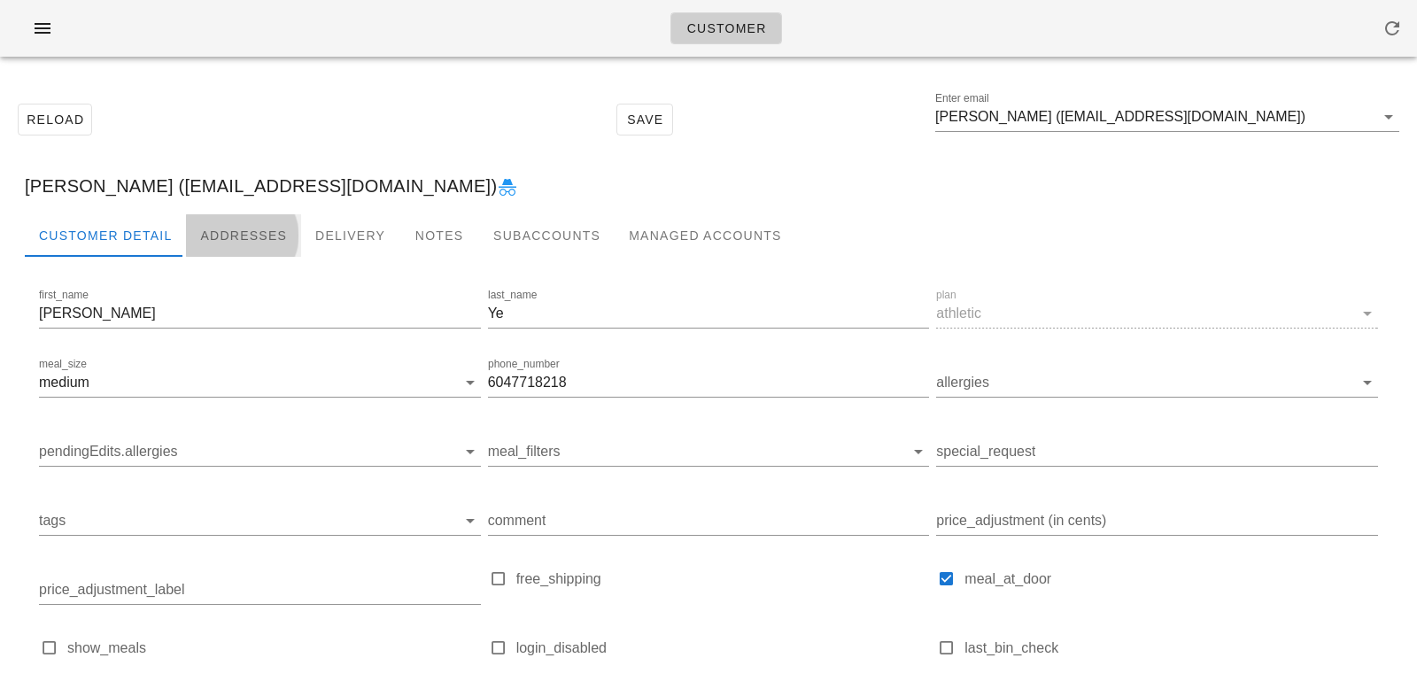
click at [205, 231] on div "Addresses" at bounding box center [243, 235] width 115 height 43
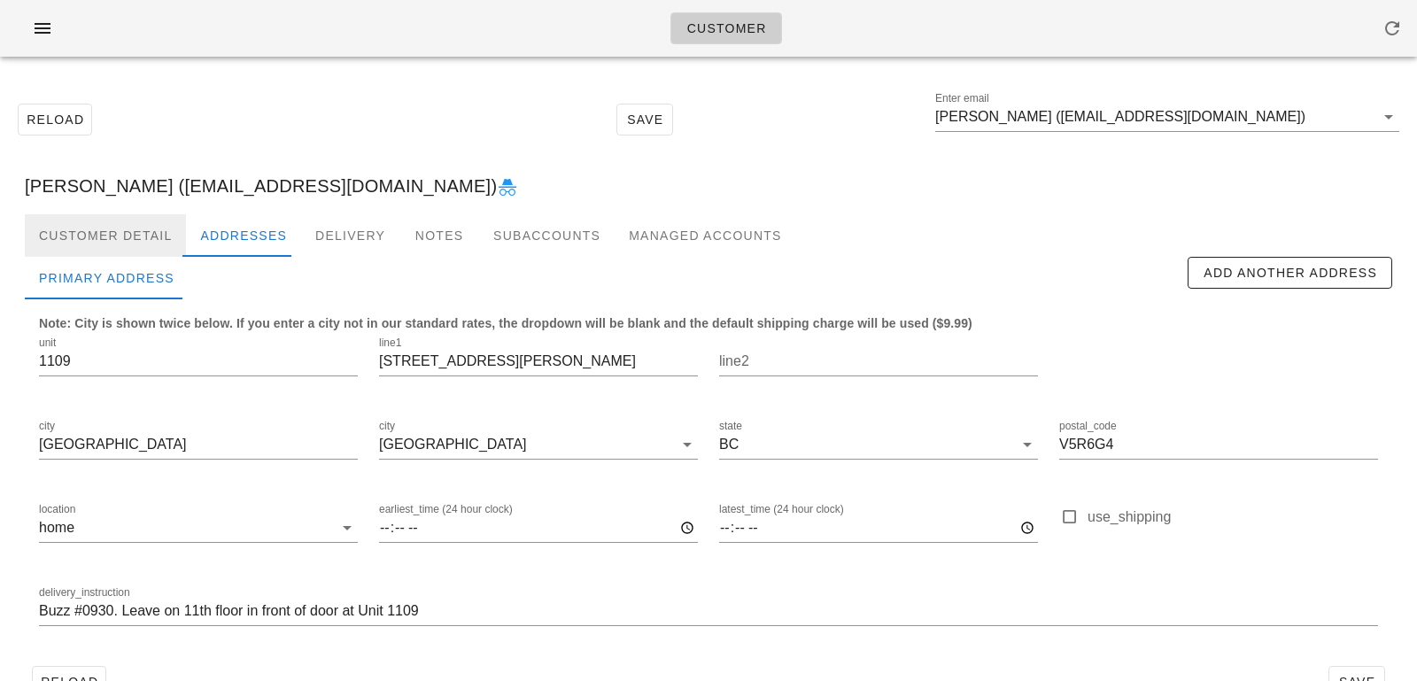
click at [88, 237] on div "Customer Detail" at bounding box center [105, 235] width 161 height 43
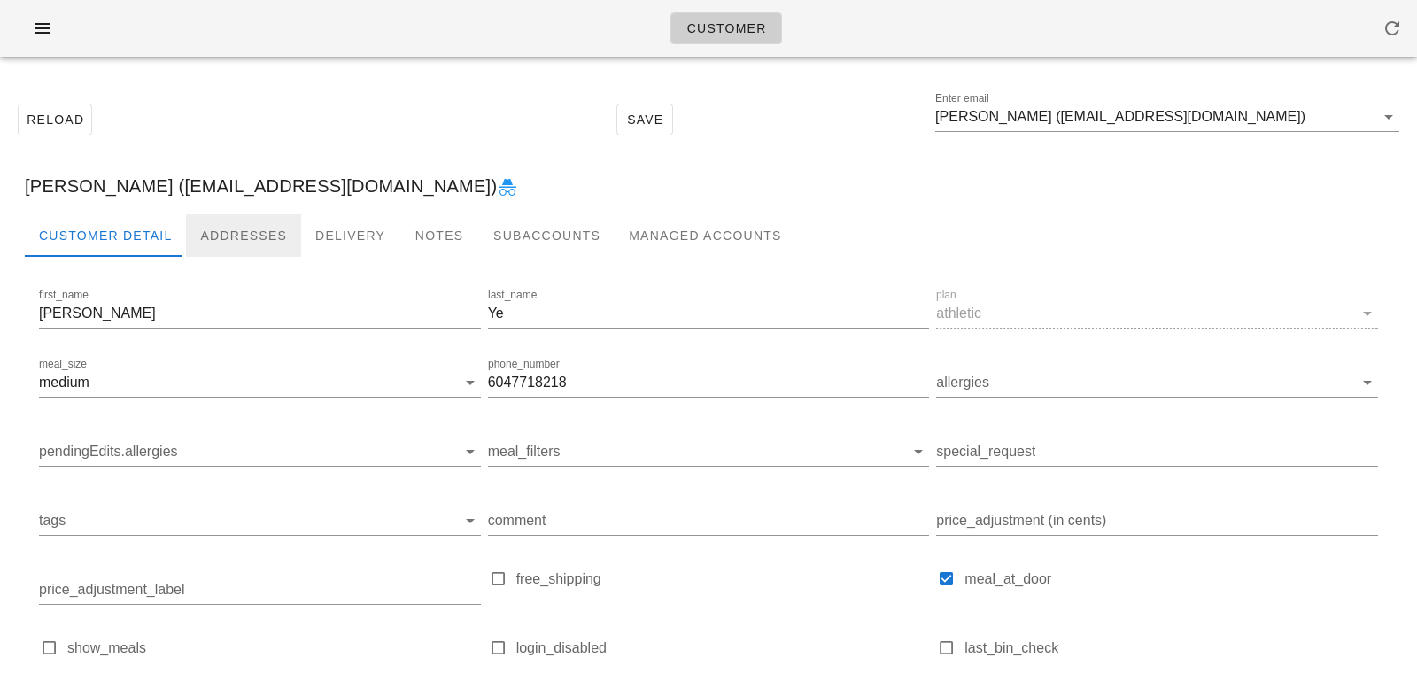
click at [241, 221] on div "Addresses" at bounding box center [243, 235] width 115 height 43
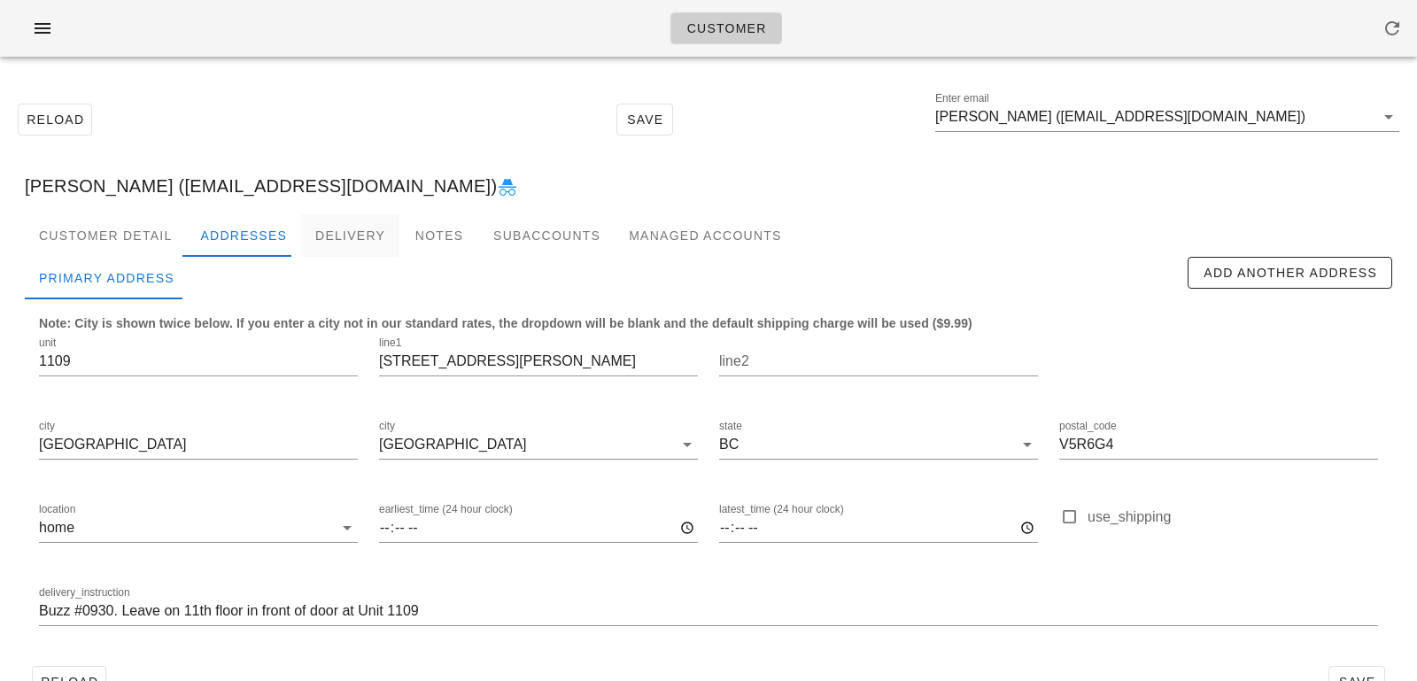
scroll to position [49, 0]
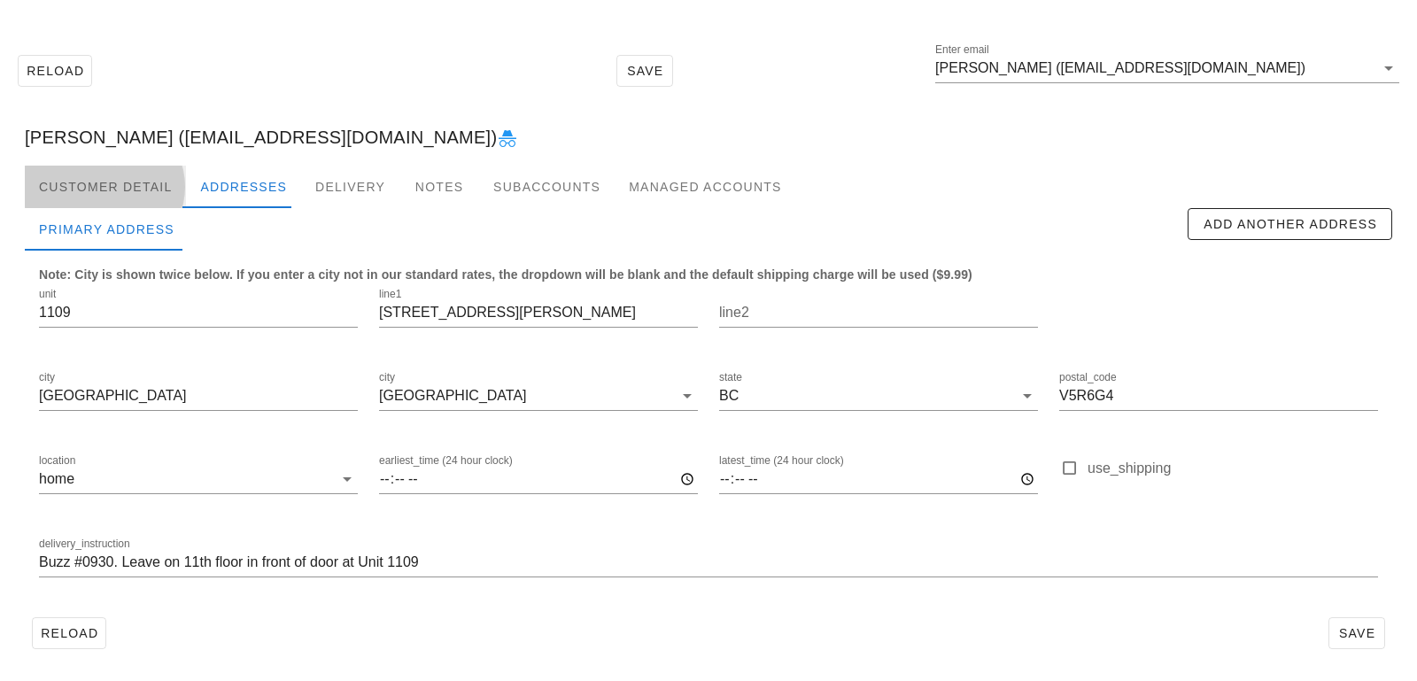
click at [154, 176] on div "Customer Detail" at bounding box center [105, 187] width 161 height 43
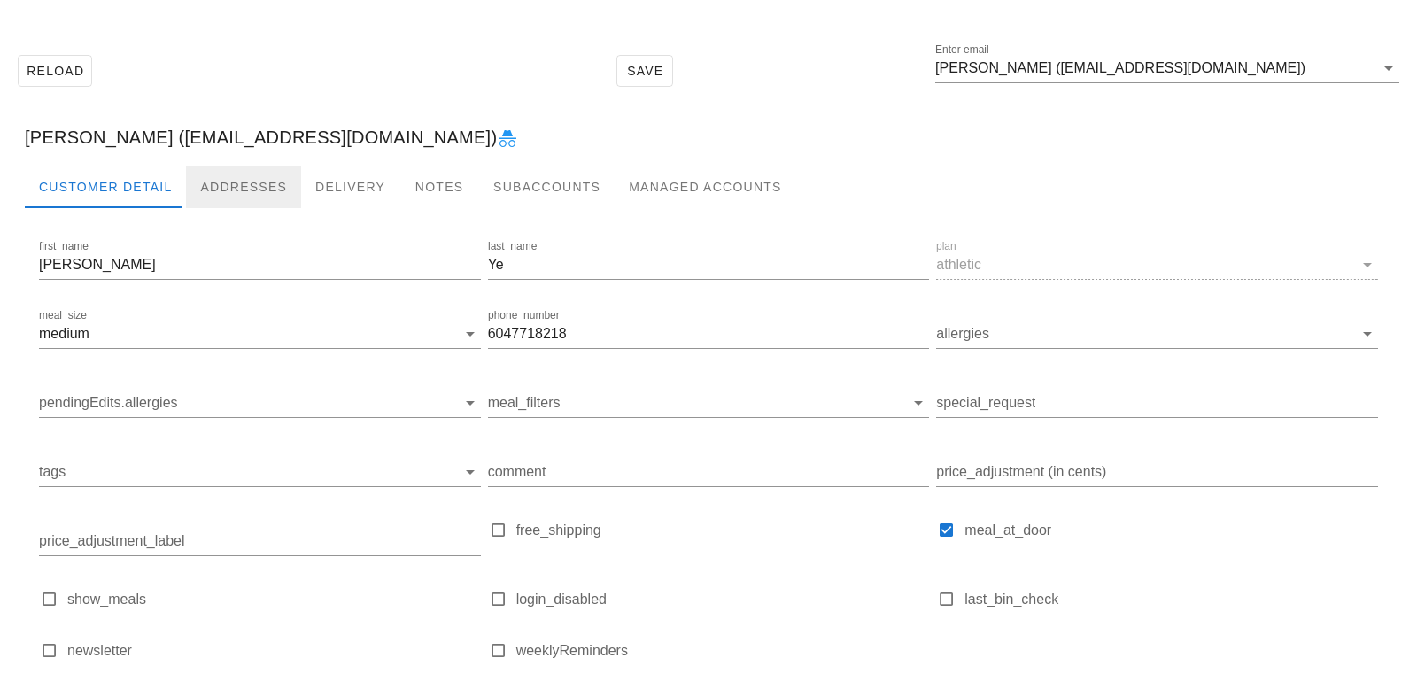
click at [247, 173] on div "Addresses" at bounding box center [243, 187] width 115 height 43
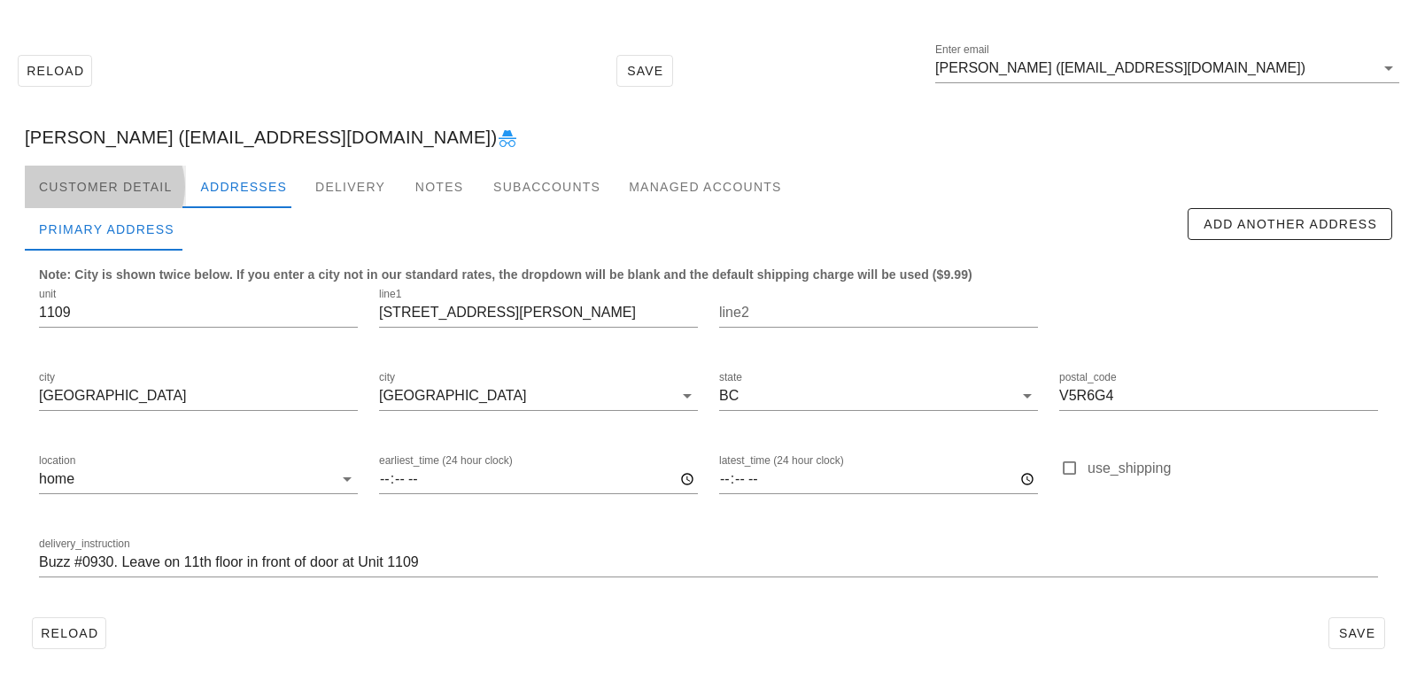
click at [159, 171] on div "Customer Detail" at bounding box center [105, 187] width 161 height 43
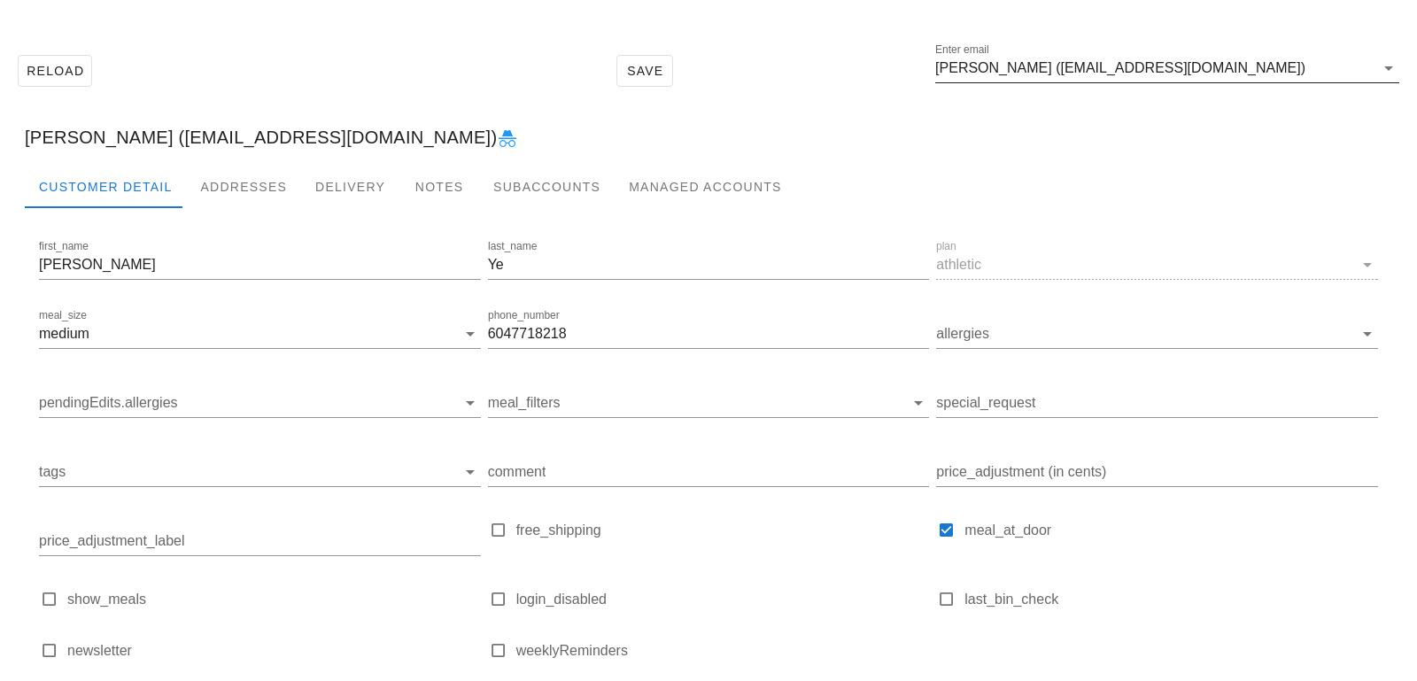
click at [1203, 73] on input "Gary Ye (garyeyrag@gmail.com)" at bounding box center [1154, 68] width 439 height 28
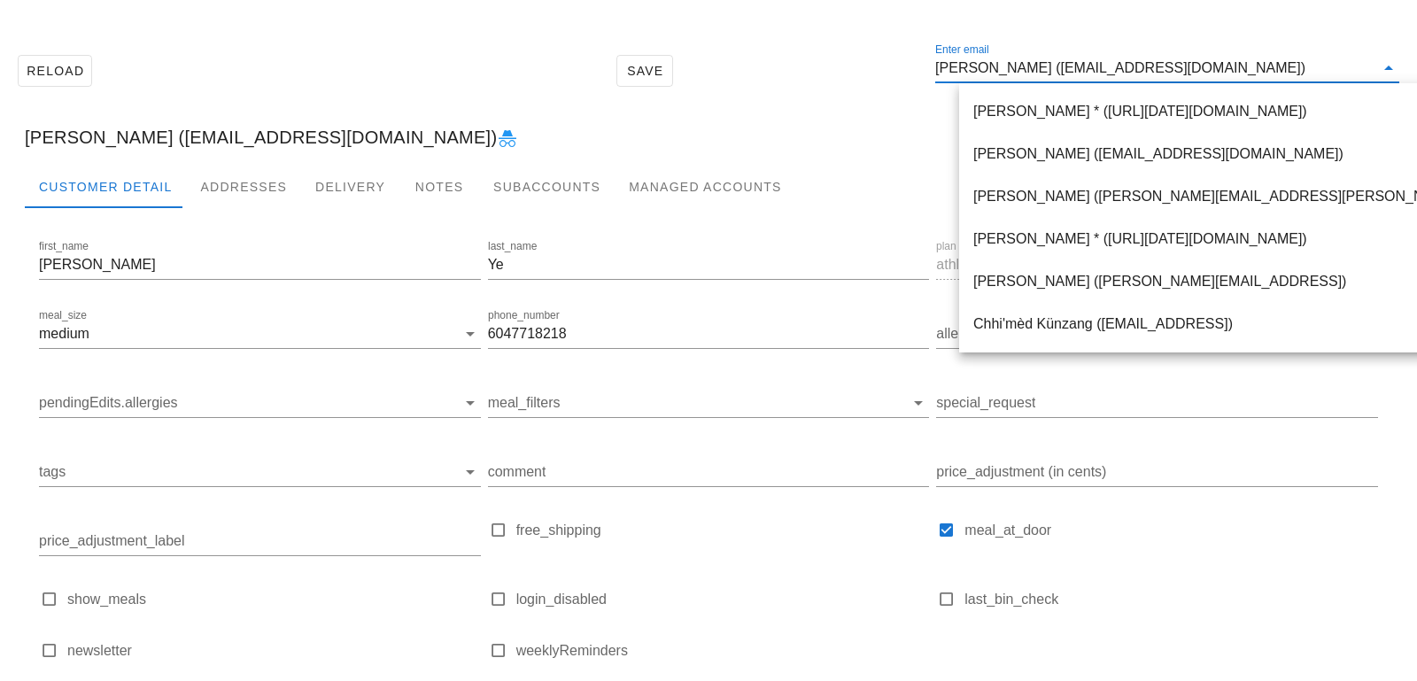
paste input "legallykorean@gmail.com"
type input "legallykorean@gmail.com"
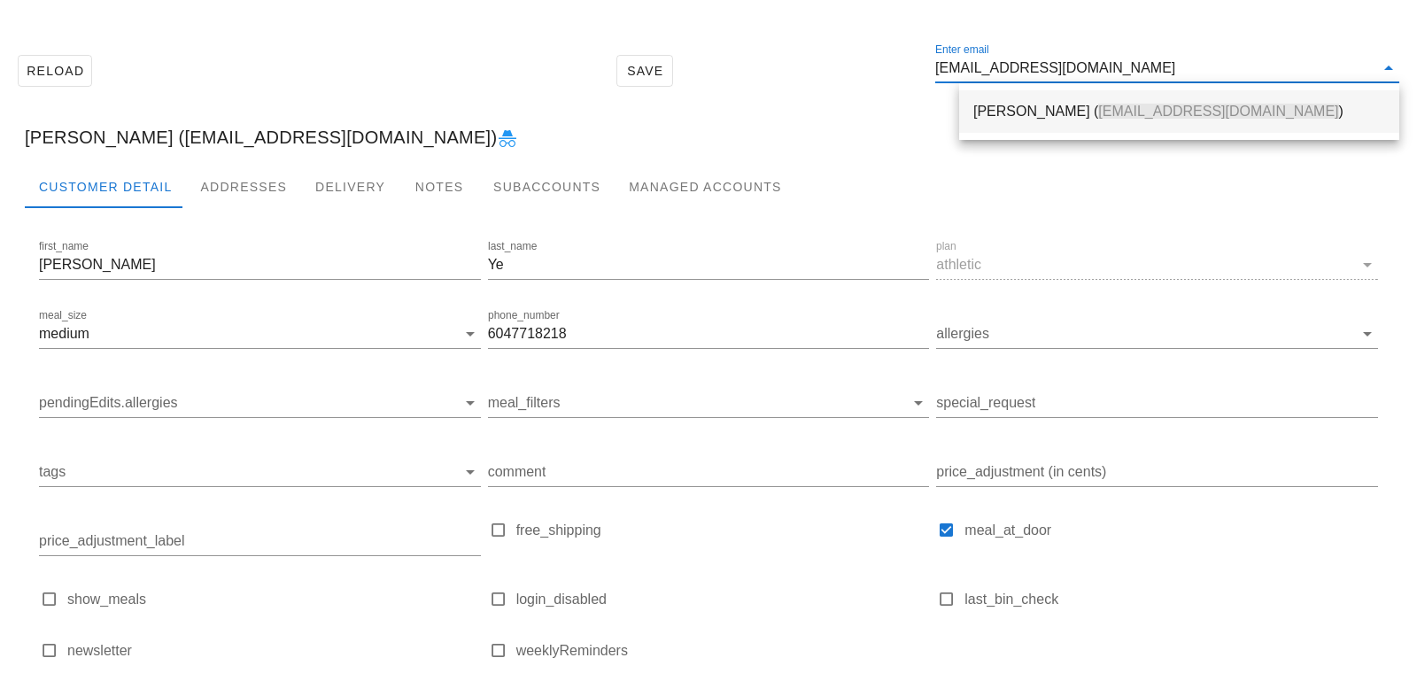
click at [995, 111] on div "Jae Lim ( legallykorean@gmail.com )" at bounding box center [1179, 111] width 412 height 17
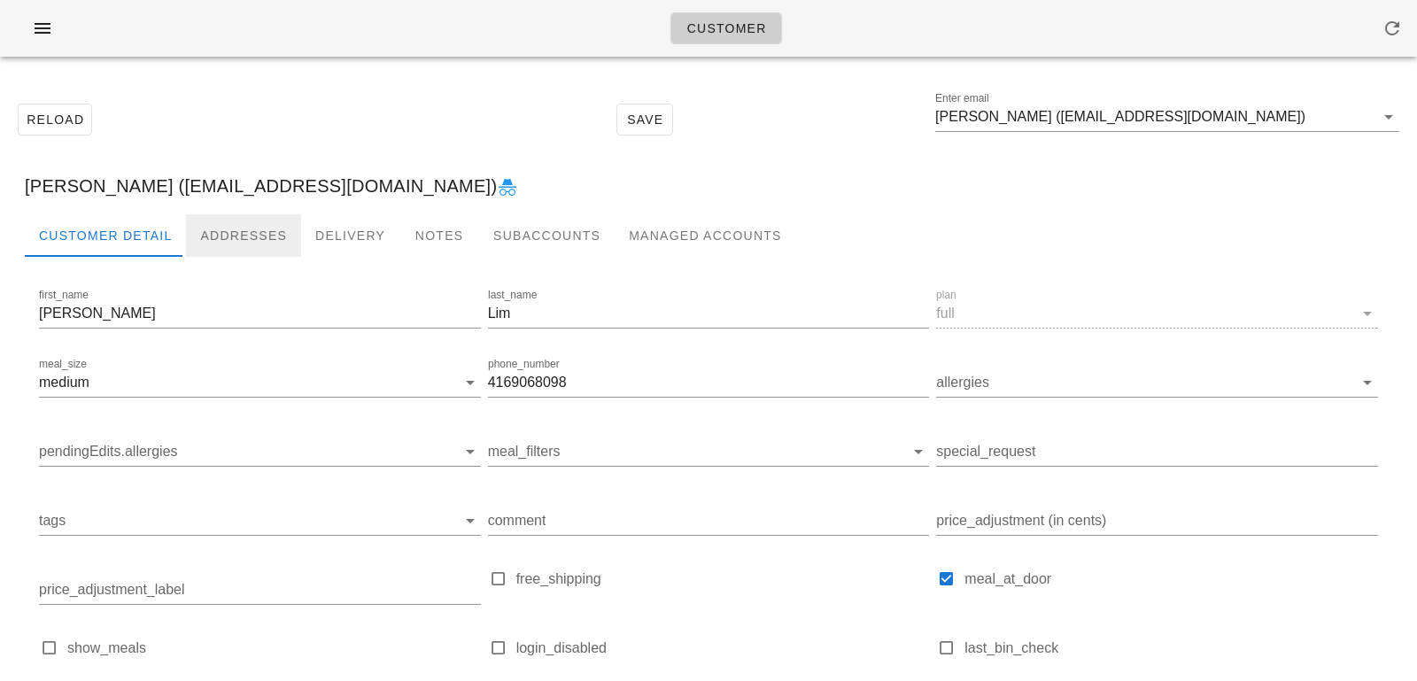
click at [236, 230] on div "Addresses" at bounding box center [243, 235] width 115 height 43
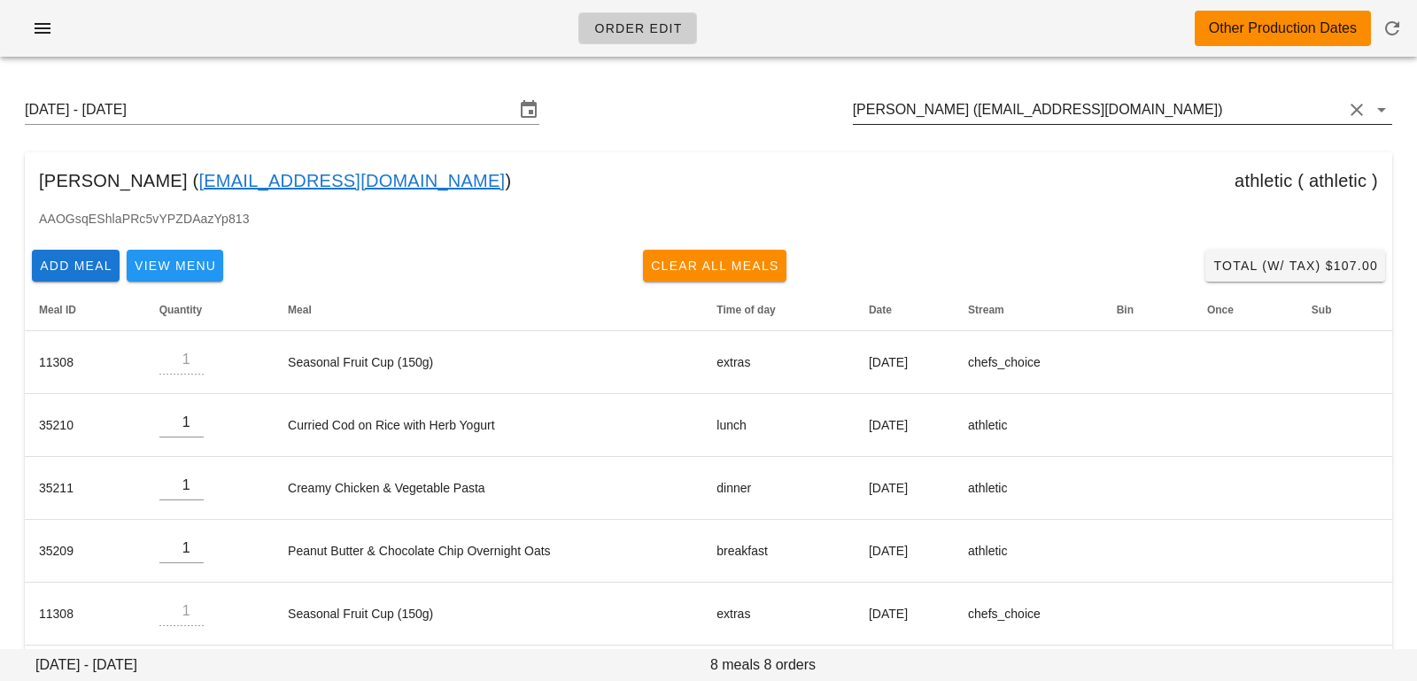
click at [1080, 120] on input "[PERSON_NAME] ([EMAIL_ADDRESS][DOMAIN_NAME])" at bounding box center [1098, 110] width 490 height 28
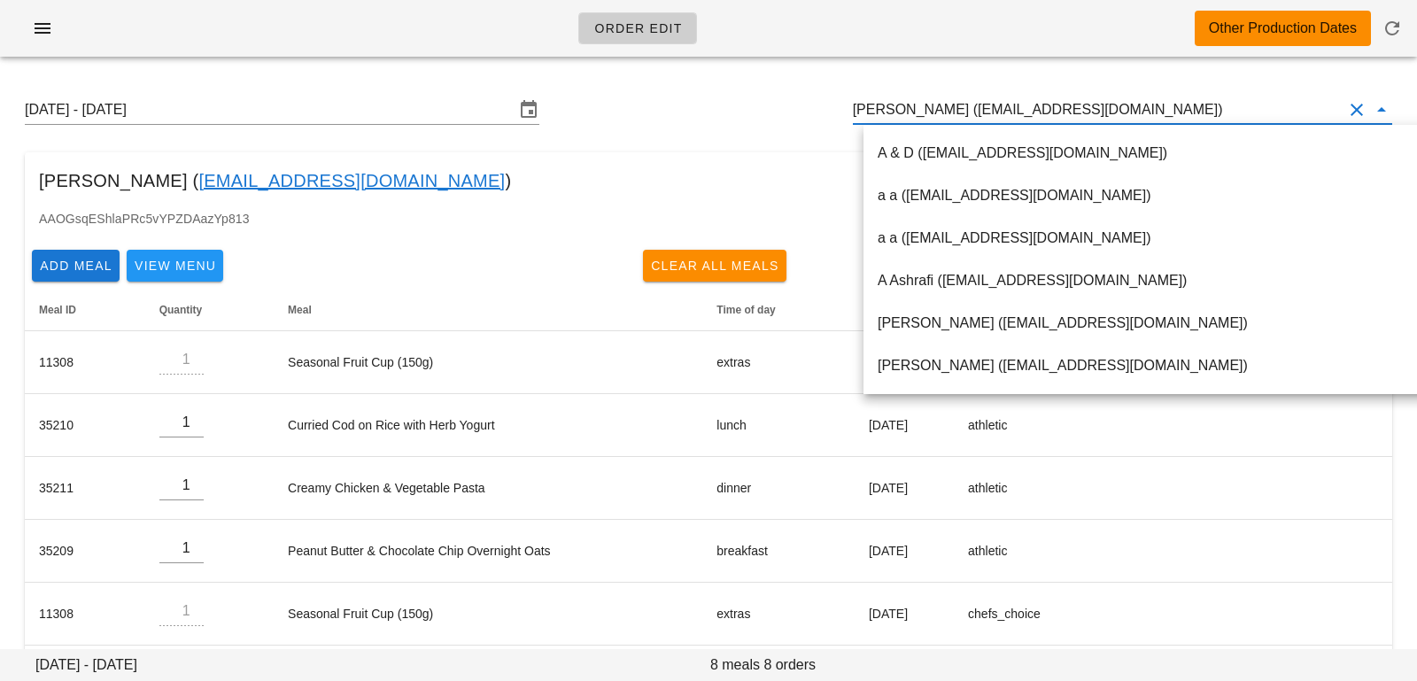
paste input "[EMAIL_ADDRESS][DOMAIN_NAME]"
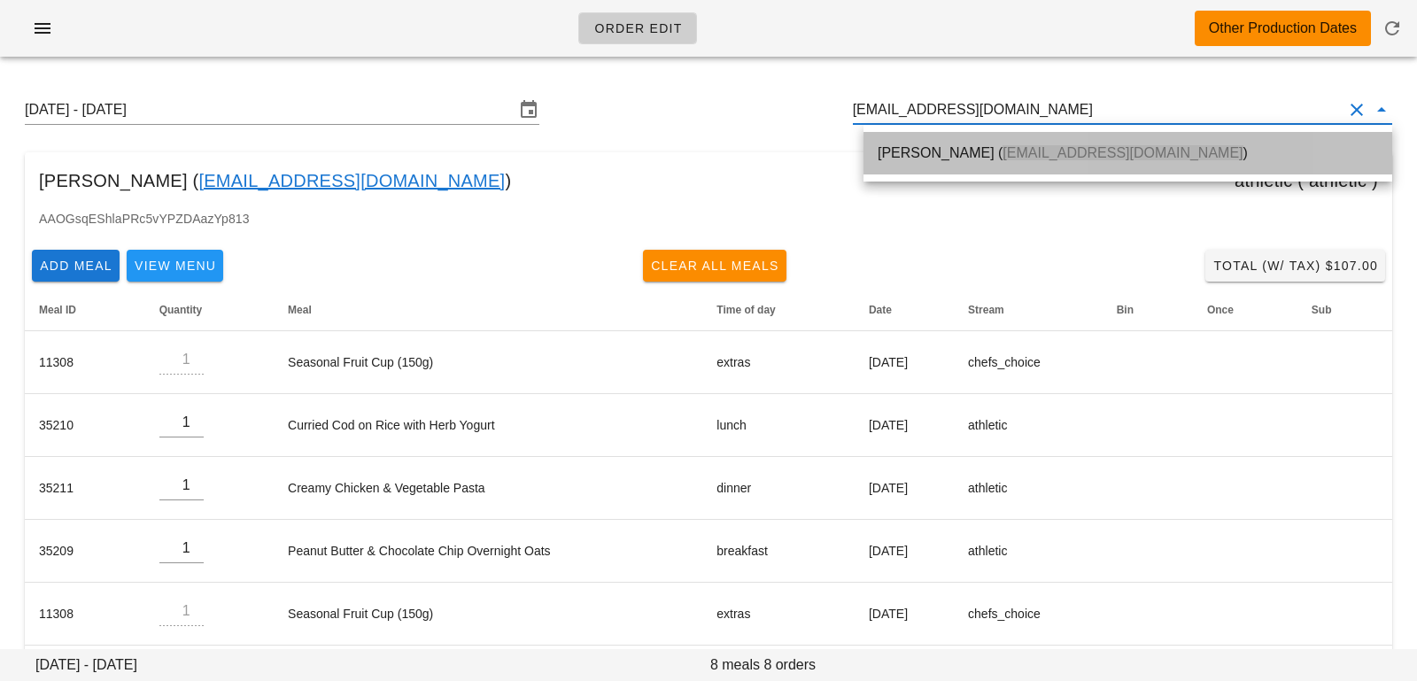
click at [1039, 152] on span "[EMAIL_ADDRESS][DOMAIN_NAME]" at bounding box center [1122, 152] width 240 height 15
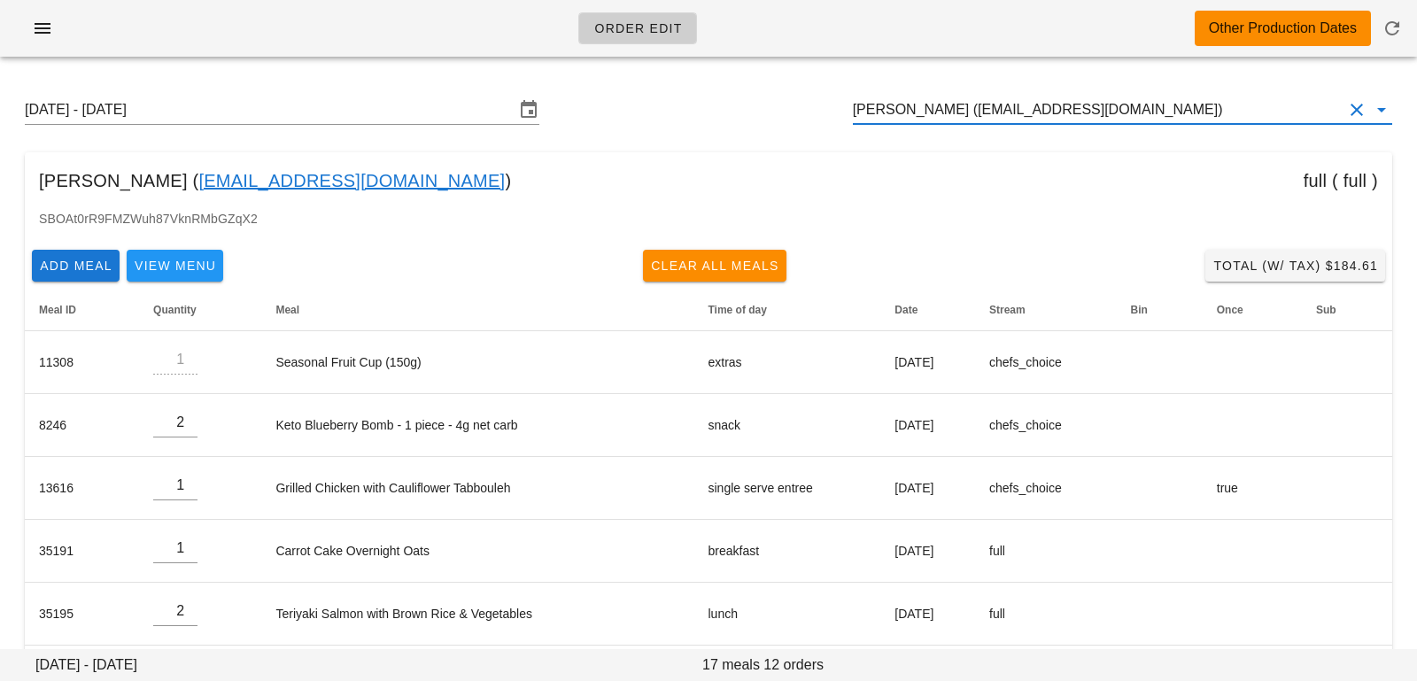
click at [1112, 121] on input "[PERSON_NAME] ([EMAIL_ADDRESS][DOMAIN_NAME])" at bounding box center [1098, 110] width 490 height 28
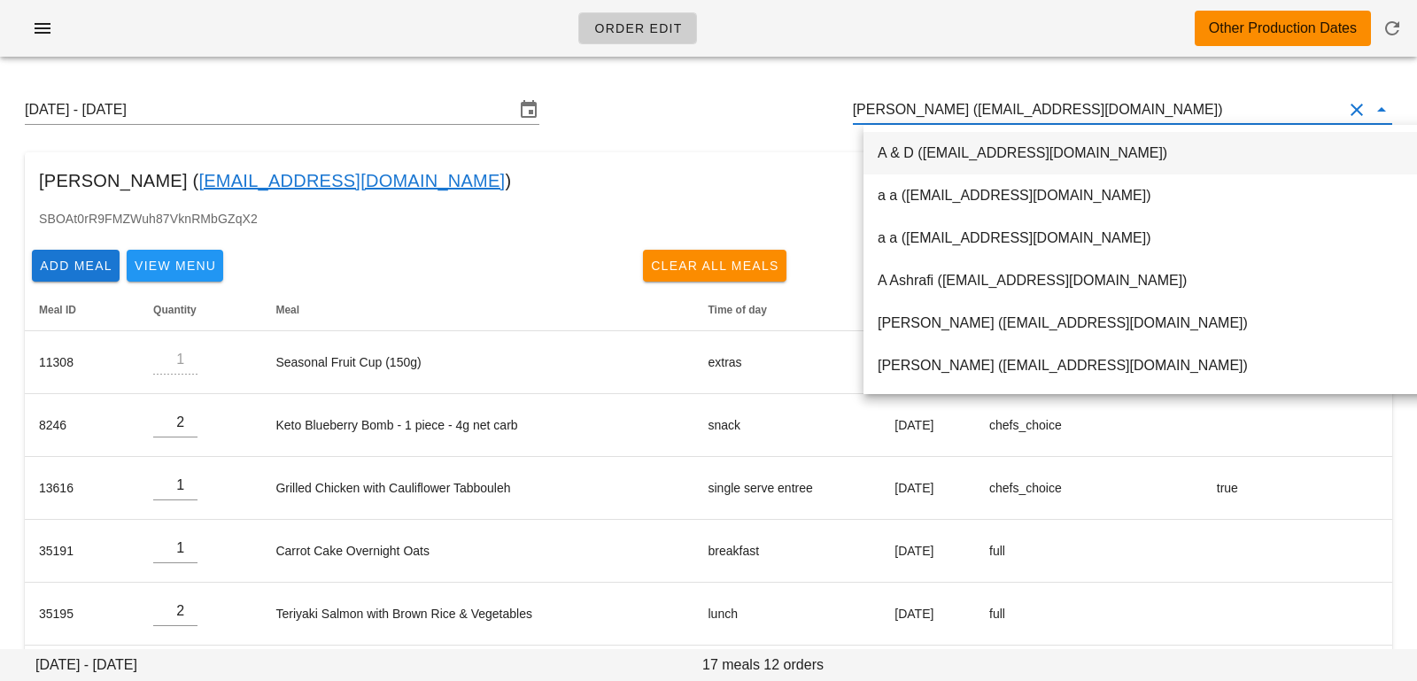
drag, startPoint x: 1114, startPoint y: 113, endPoint x: 769, endPoint y: 81, distance: 346.8
click at [772, 82] on div "Sunday August 24 - Saturday August 30 Jae Lim (legallykorean@gmail.com)" at bounding box center [709, 109] width 1396 height 57
paste input "yingkai.zhao@outlook.com"
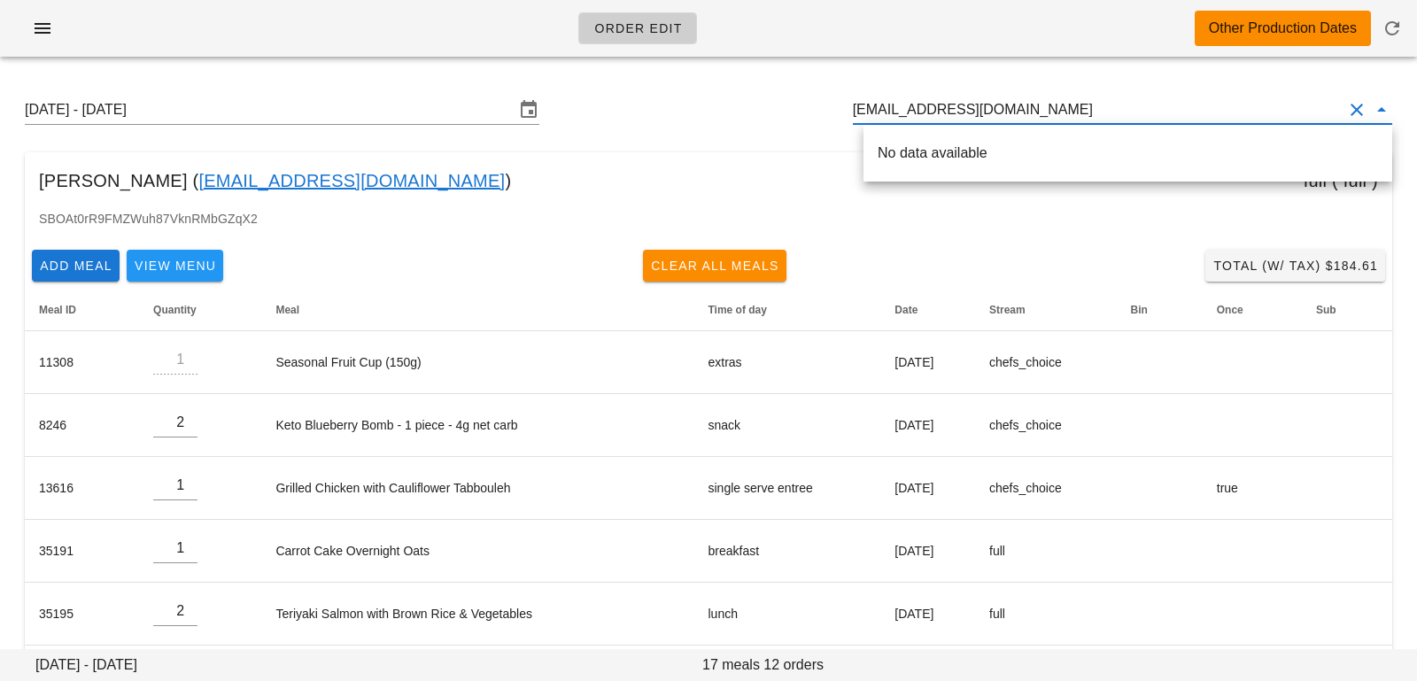
drag, startPoint x: 940, startPoint y: 108, endPoint x: 1118, endPoint y: 104, distance: 177.1
click at [1116, 107] on input "yingkai.zhao@outlook.com" at bounding box center [1098, 110] width 490 height 28
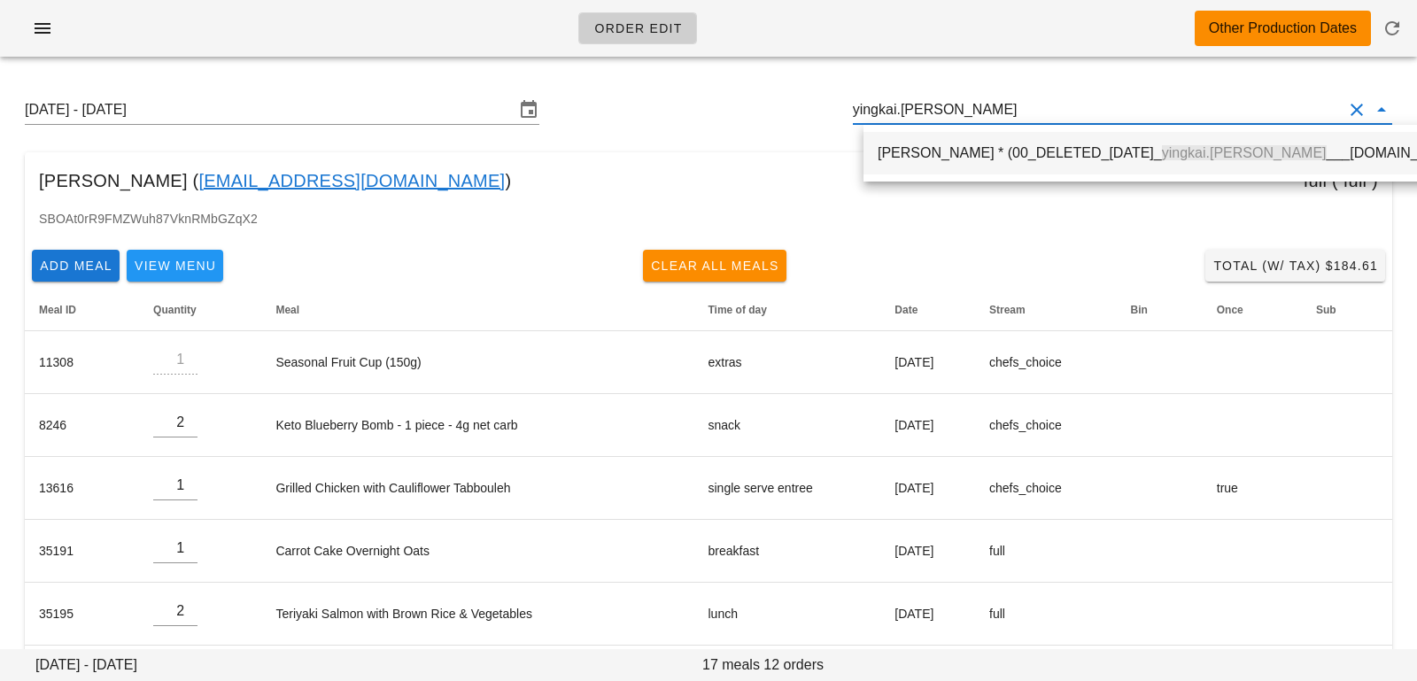
drag, startPoint x: 972, startPoint y: 116, endPoint x: 682, endPoint y: 81, distance: 292.5
click at [685, 86] on div "Sunday August 24 - Saturday August 30 yingkai.zhao" at bounding box center [709, 109] width 1396 height 57
paste input "[PERSON_NAME][EMAIL_ADDRESS][PERSON_NAME][DOMAIN_NAME]"
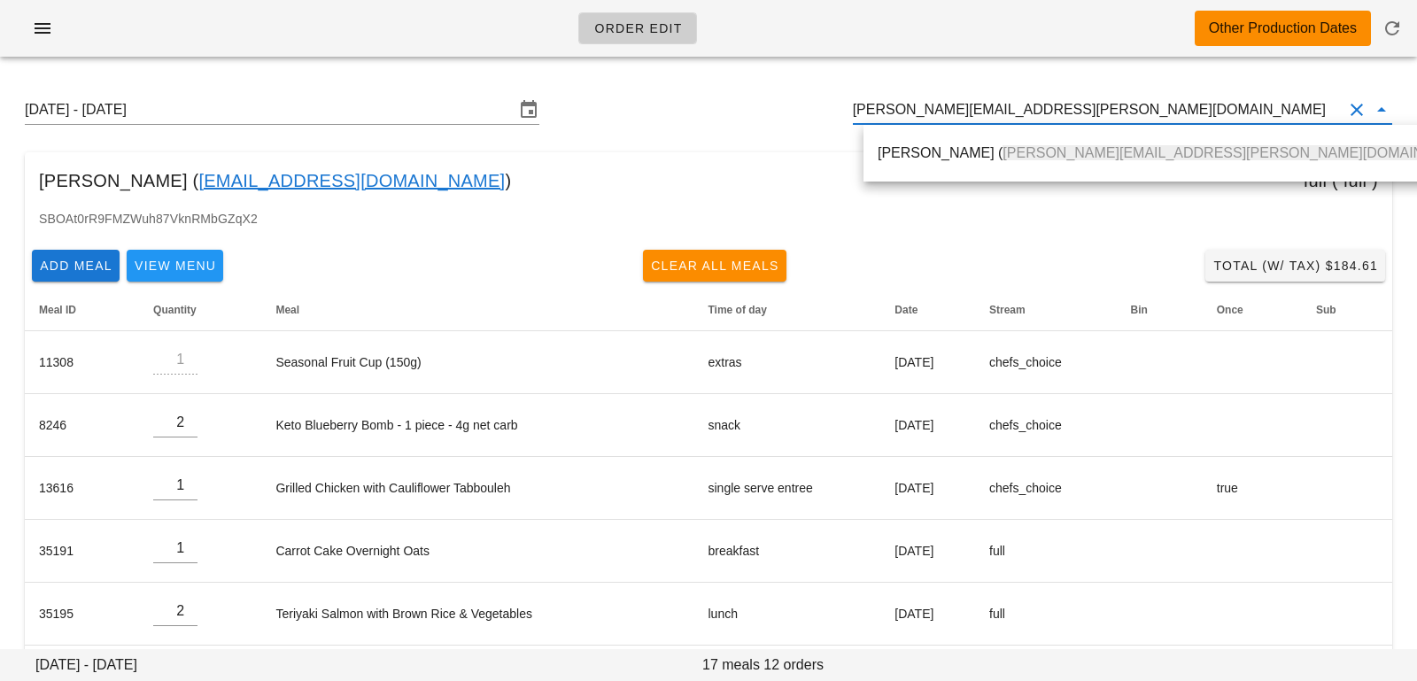
drag, startPoint x: 931, startPoint y: 158, endPoint x: 651, endPoint y: 33, distance: 306.4
click at [931, 158] on div "[PERSON_NAME] ( [PERSON_NAME][EMAIL_ADDRESS][PERSON_NAME][DOMAIN_NAME] )" at bounding box center [1179, 152] width 603 height 17
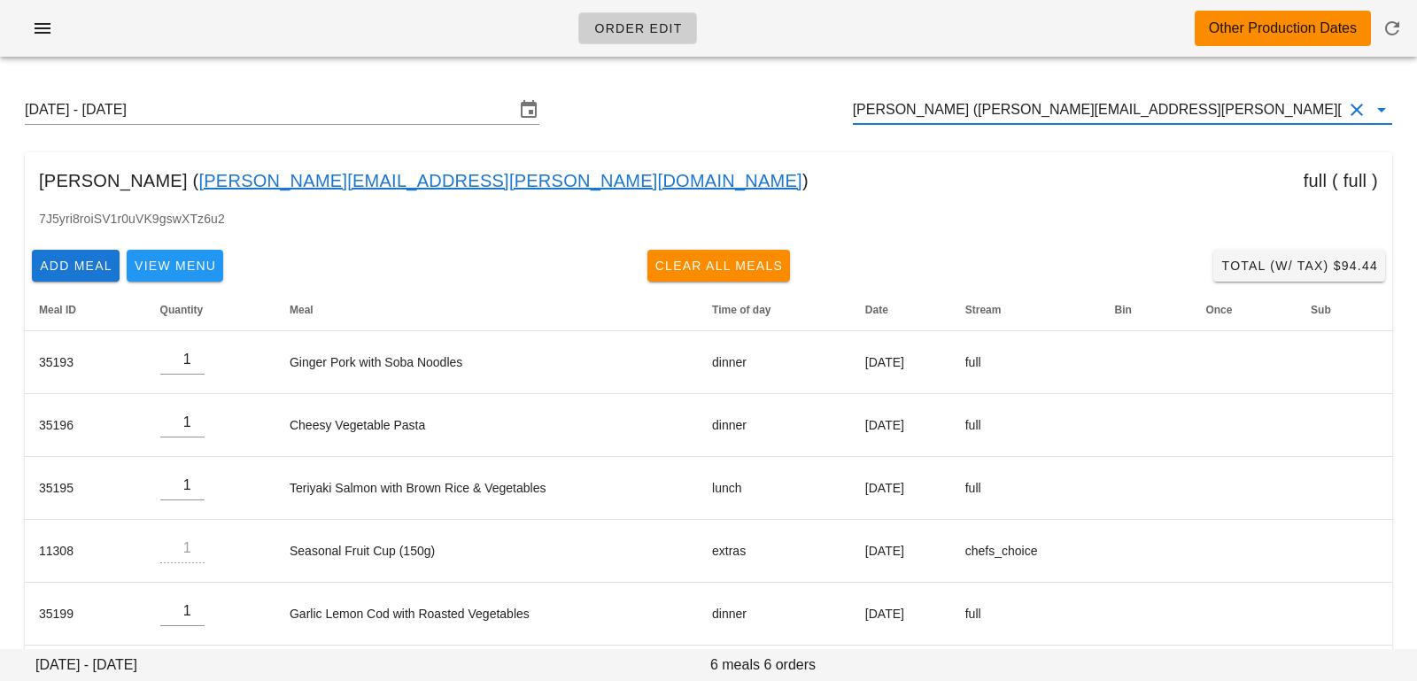
drag, startPoint x: 1141, startPoint y: 43, endPoint x: 869, endPoint y: -14, distance: 277.7
click at [869, 0] on html "Order Edit Other Production Dates Sunday August 24 - Saturday August 30 Tracy A…" at bounding box center [708, 380] width 1417 height 761
paste input "[EMAIL_ADDRESS][DOMAIN_NAME]"
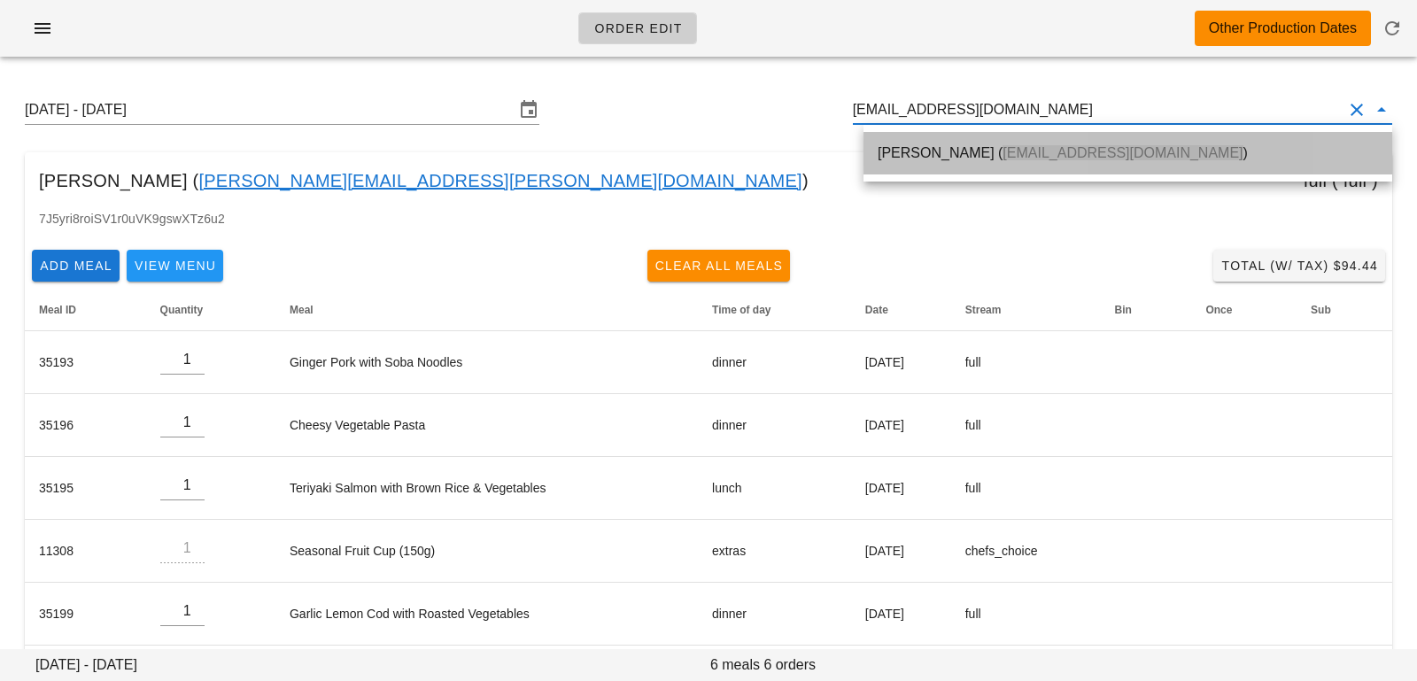
click at [935, 143] on div "Michelle Ostlund ( Costlund@outlook.com )" at bounding box center [1128, 153] width 500 height 38
type input "[PERSON_NAME] ([EMAIL_ADDRESS][DOMAIN_NAME])"
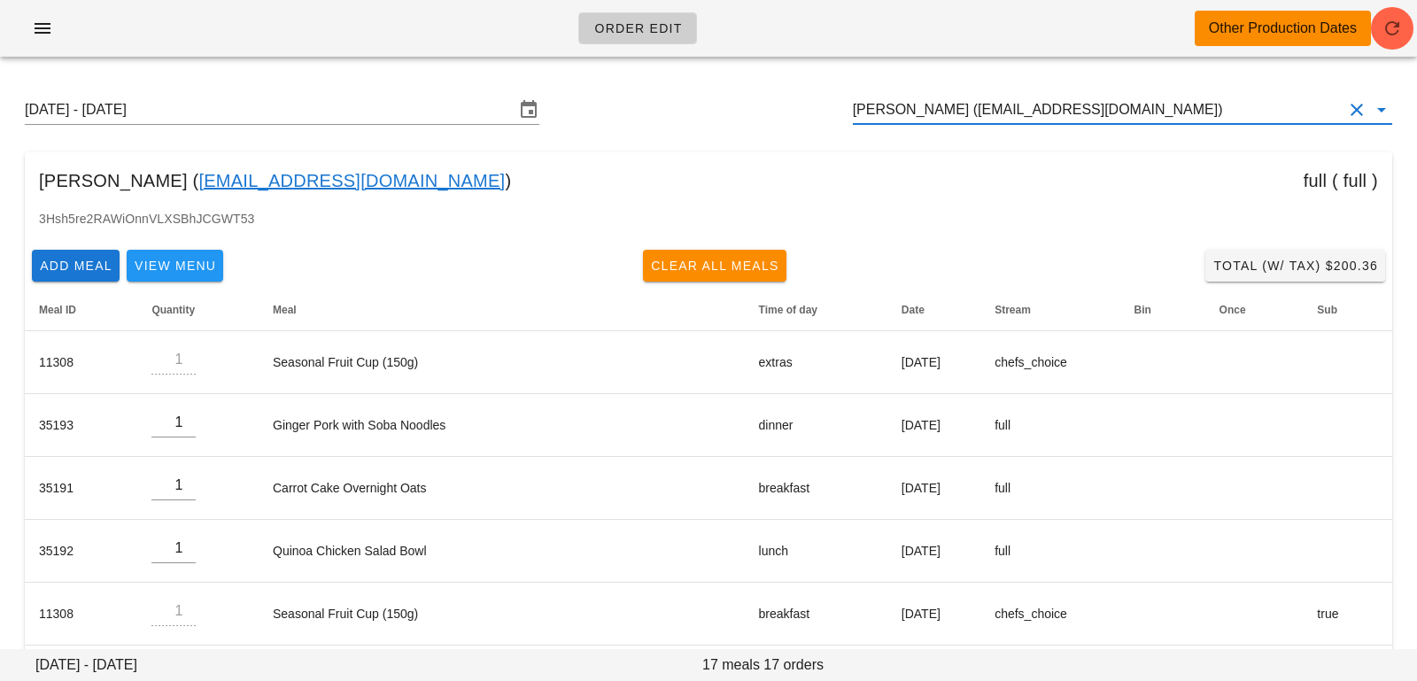
click at [1379, 47] on div "Order Edit Other Production Dates" at bounding box center [708, 28] width 1417 height 57
click at [1412, 21] on span "button" at bounding box center [1392, 28] width 43 height 21
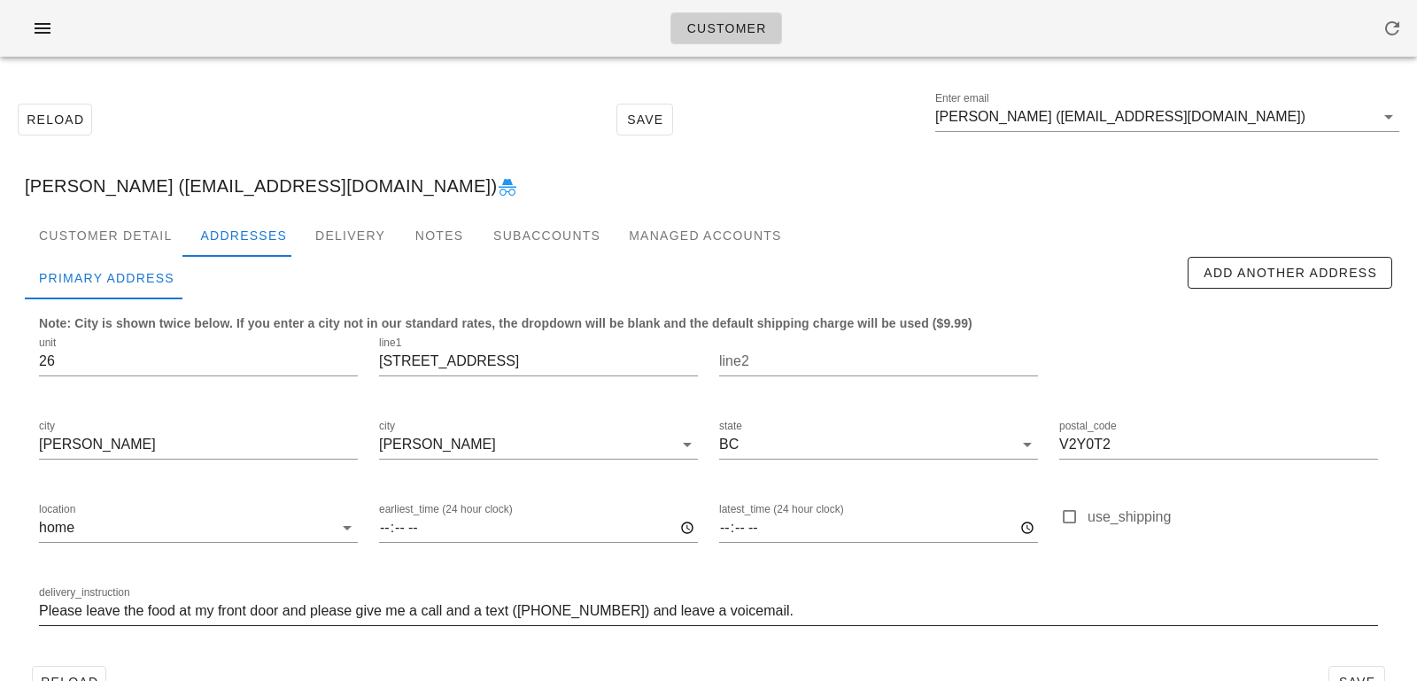
click at [39, 612] on input "Please leave the food at my front door and please give me a call and a text ([P…" at bounding box center [708, 611] width 1339 height 28
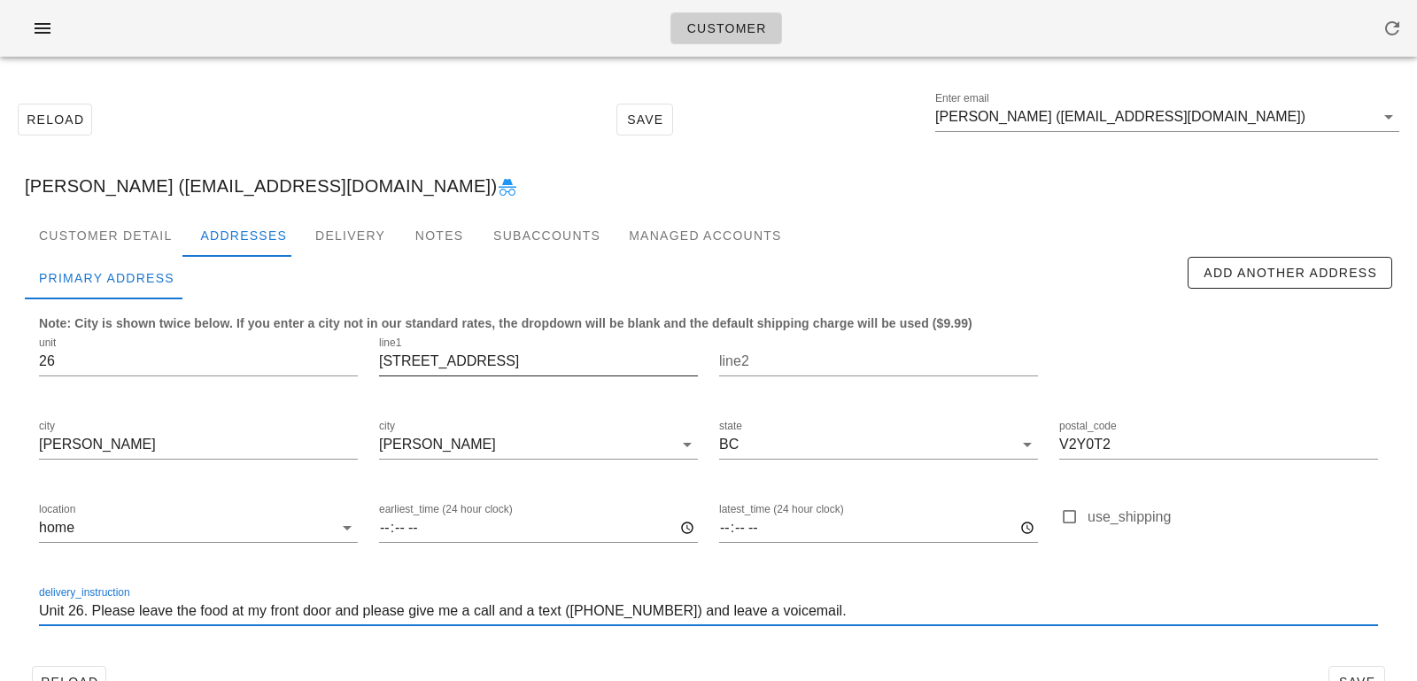
type input "Unit 26. Please leave the food at my front door and please give me a call and a…"
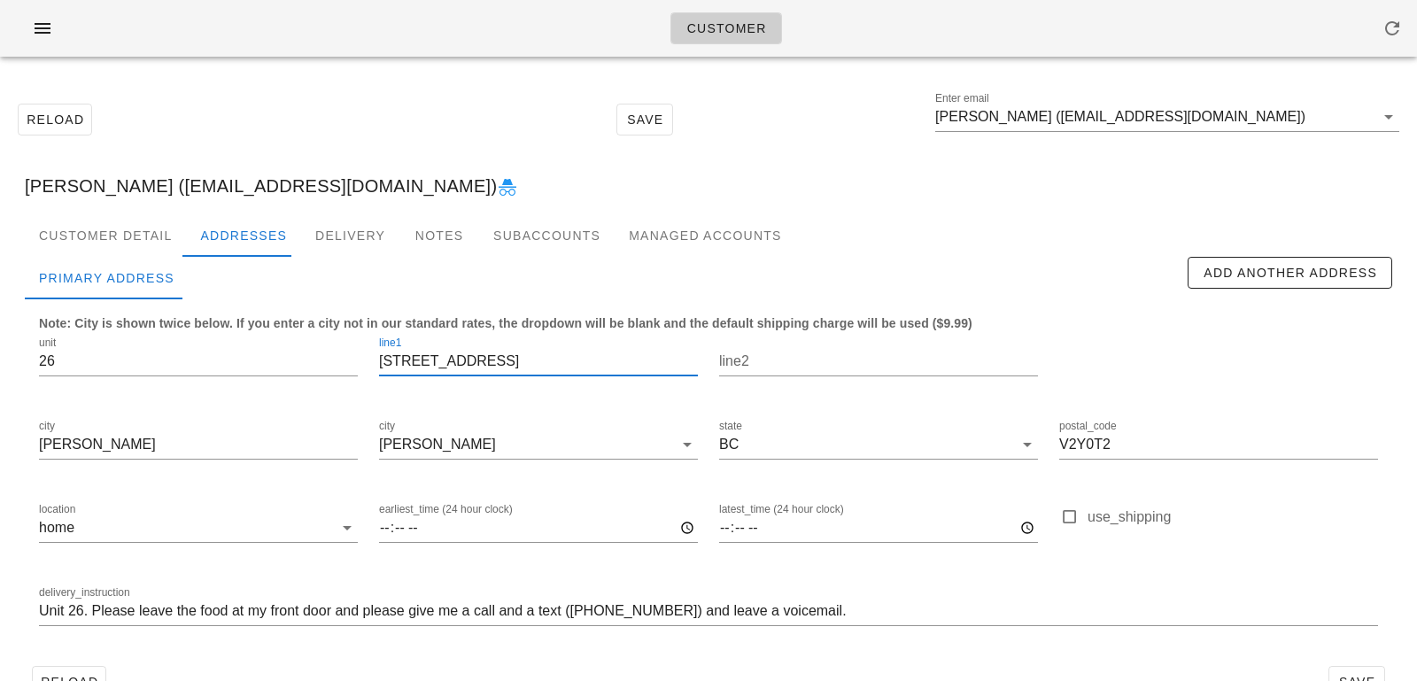
drag, startPoint x: 491, startPoint y: 369, endPoint x: 313, endPoint y: 323, distance: 183.0
click at [313, 323] on div "unit 26 line1 7059 210 Street line2 city Langley city Langley state BC postal_c…" at bounding box center [708, 488] width 1360 height 333
click at [1028, 112] on input "Jae Lim (legallykorean@gmail.com)" at bounding box center [1154, 117] width 439 height 28
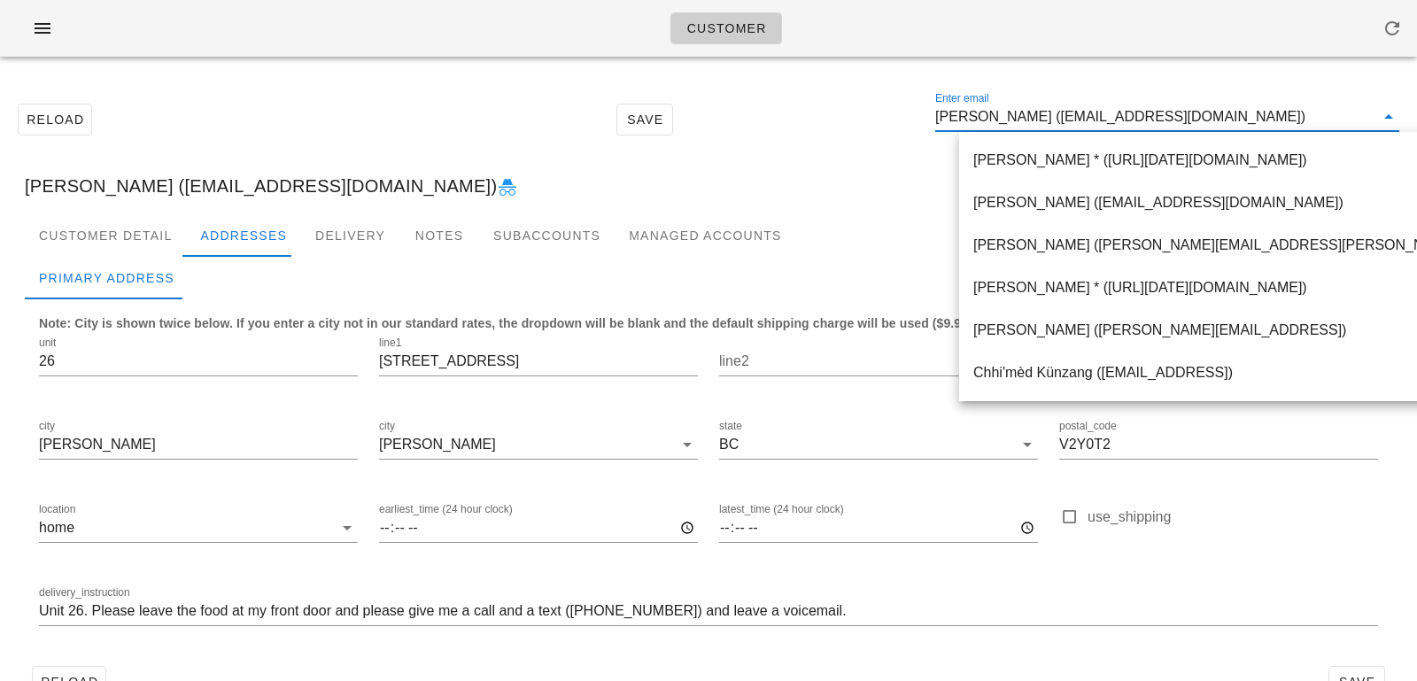
click at [1011, 117] on input "Jae Lim (legallykorean@gmail.com)" at bounding box center [1154, 117] width 439 height 28
drag, startPoint x: 1011, startPoint y: 117, endPoint x: 1225, endPoint y: 114, distance: 213.4
click at [1226, 116] on input "Jae Lim (legallykorean@gmail.com)" at bounding box center [1154, 117] width 439 height 28
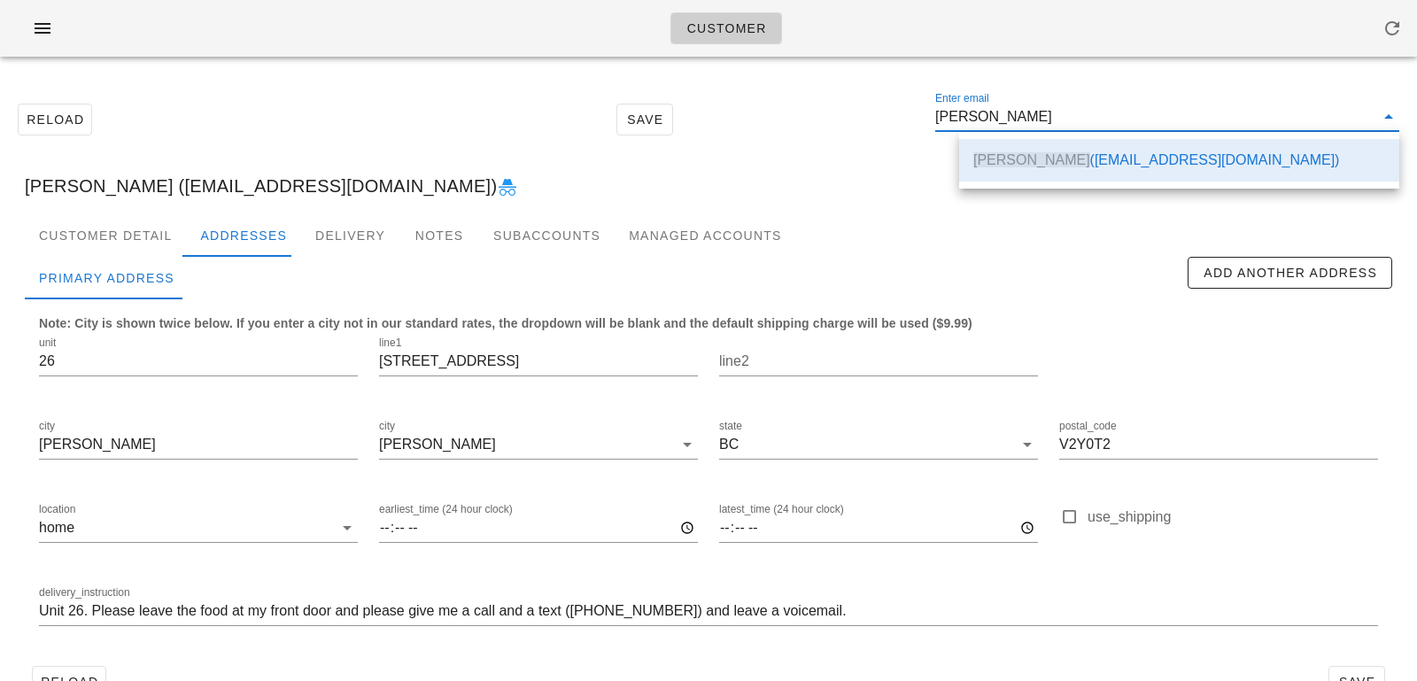
click at [872, 161] on div "Jae Lim (legallykorean@gmail.com)" at bounding box center [709, 186] width 1396 height 57
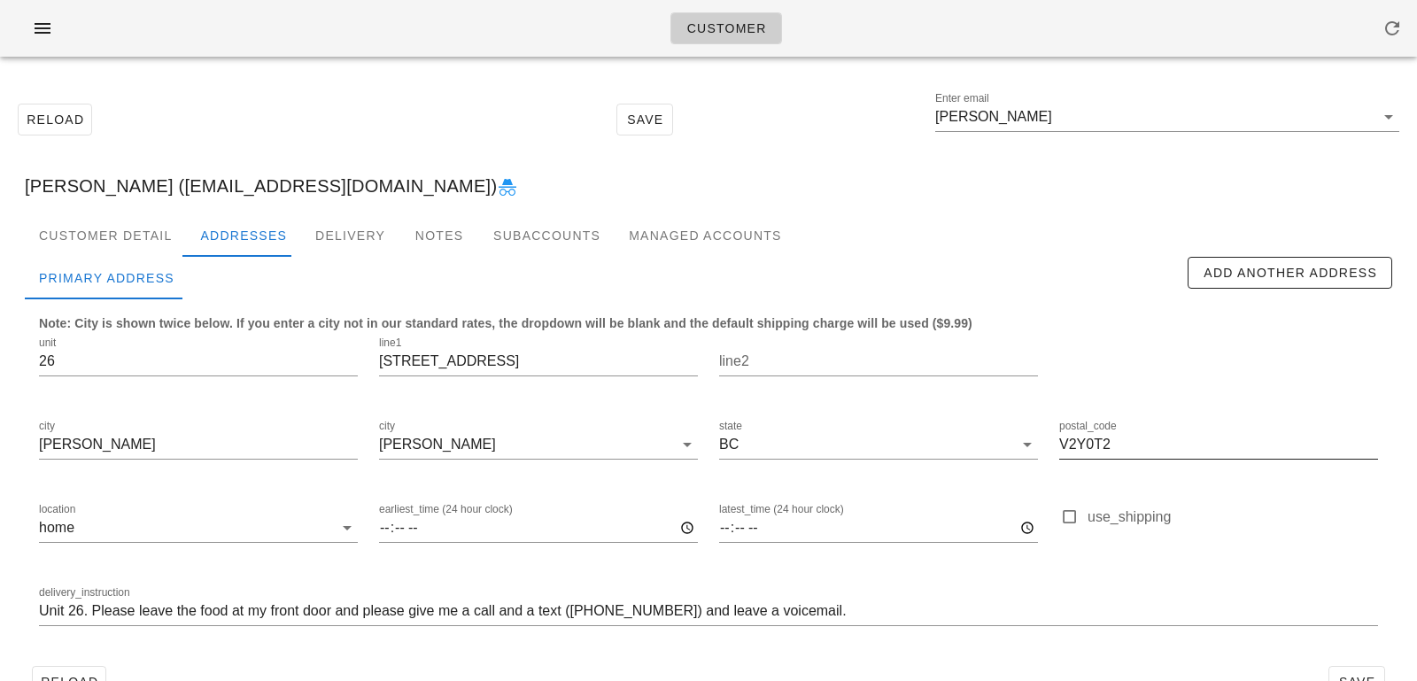
scroll to position [0, 0]
type input "Jae Lim (legallykorean@gmail.com)"
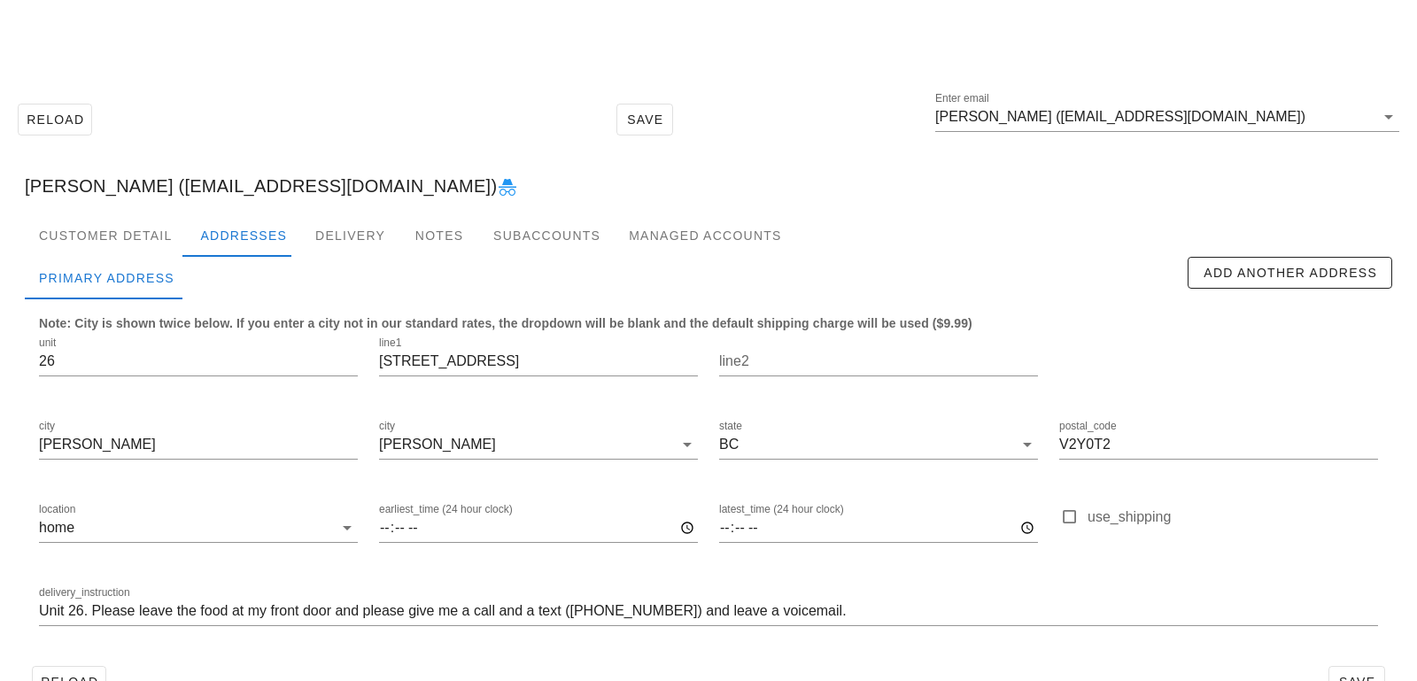
scroll to position [49, 0]
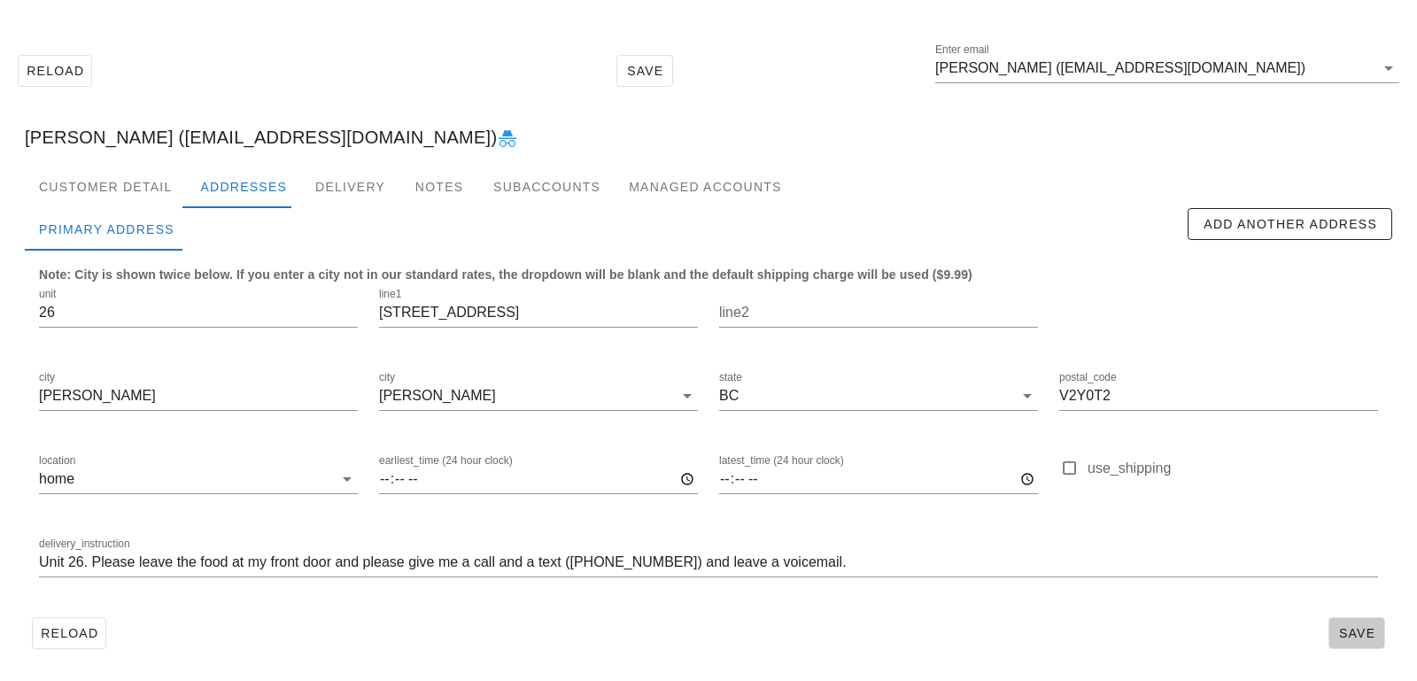
click at [1351, 626] on span "Save" at bounding box center [1356, 633] width 41 height 14
click at [1197, 80] on input "Jae Lim (legallykorean@gmail.com)" at bounding box center [1154, 68] width 439 height 28
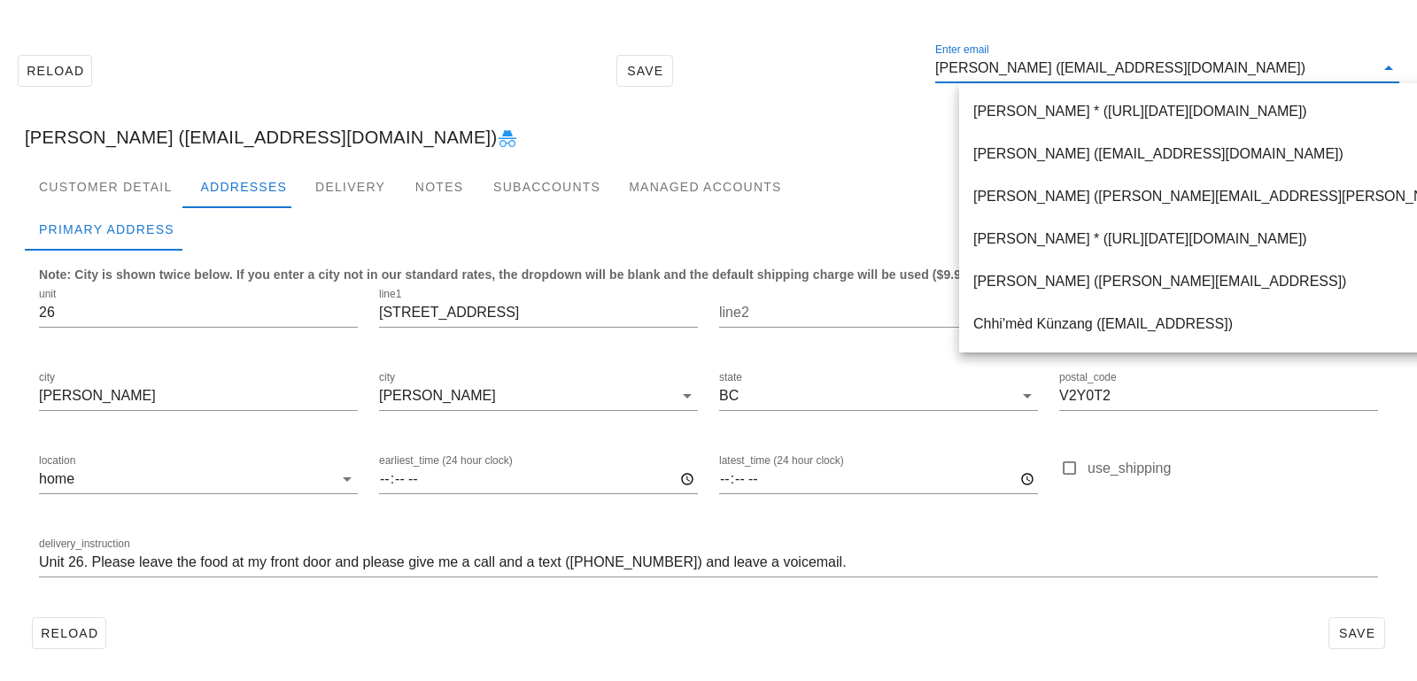
paste input "tracy.j.adams@gmail.com"
type input "tracy.j.adams@gmail.com"
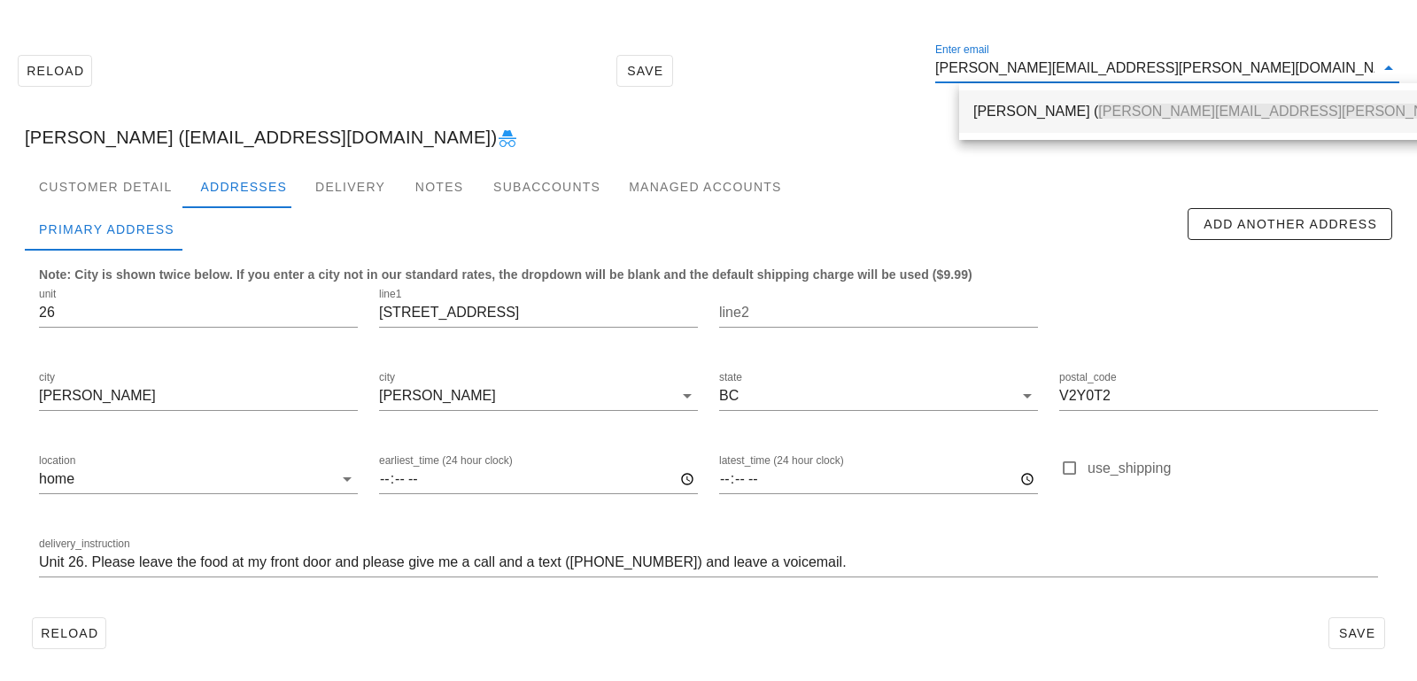
click at [1048, 112] on div "Tracy Adams ( tracy.j.adams@gmail.com )" at bounding box center [1274, 111] width 603 height 17
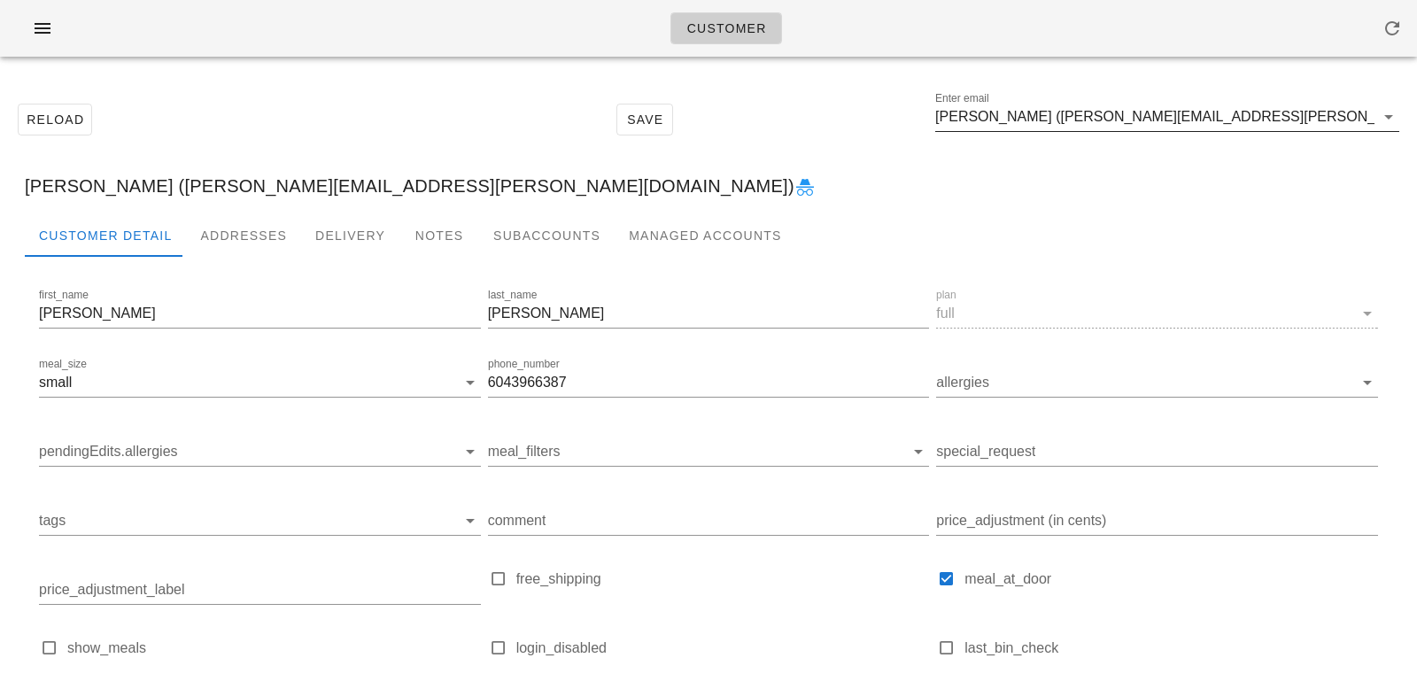
click at [1036, 117] on input "Tracy Adams (tracy.j.adams@gmail.com)" at bounding box center [1154, 117] width 439 height 28
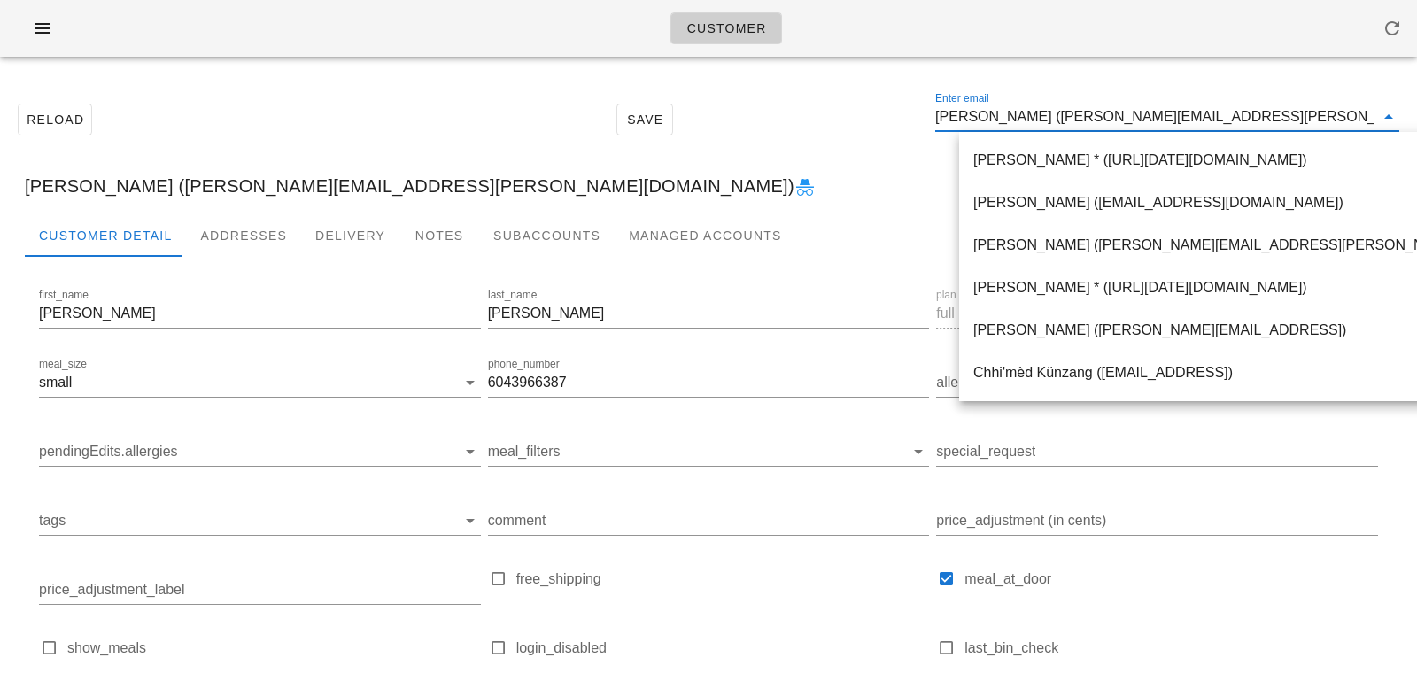
click at [1034, 116] on input "Tracy Adams (tracy.j.adams@gmail.com)" at bounding box center [1154, 117] width 439 height 28
drag, startPoint x: 1038, startPoint y: 117, endPoint x: 1355, endPoint y: 111, distance: 317.1
click at [1355, 112] on input "Tracy Adams (tracy.j.adams@gmail.com)" at bounding box center [1154, 117] width 439 height 28
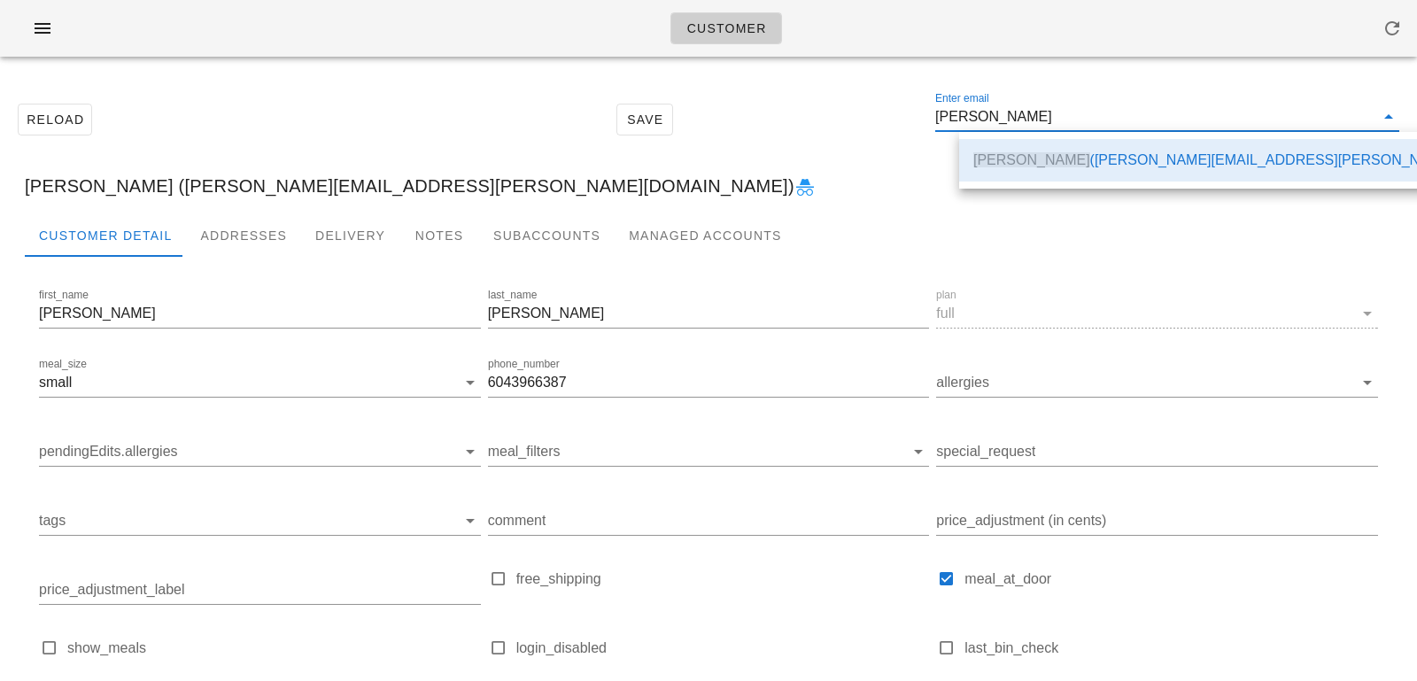
click at [844, 109] on div "Reload Save Enter email Tracy Adams" at bounding box center [709, 119] width 1396 height 76
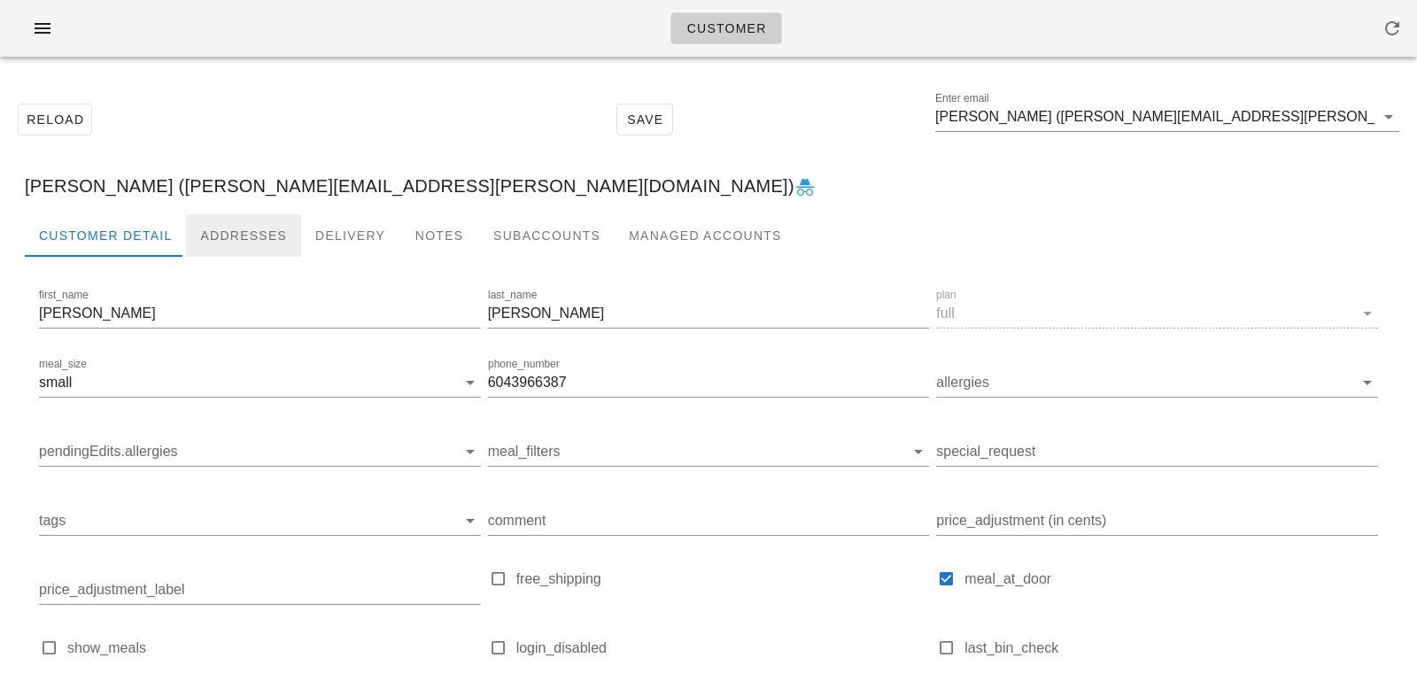
click at [229, 249] on div "Addresses" at bounding box center [243, 235] width 115 height 43
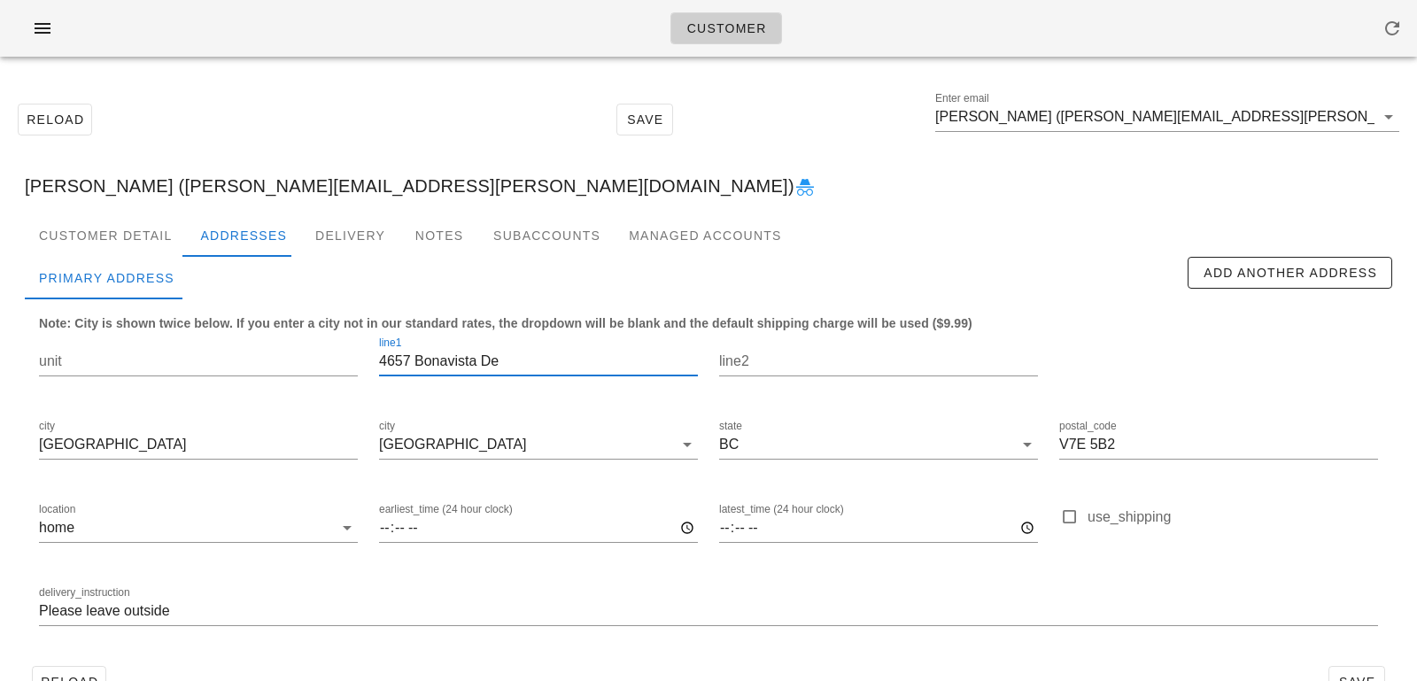
drag, startPoint x: 518, startPoint y: 372, endPoint x: 282, endPoint y: 315, distance: 243.1
click at [289, 322] on div "unit line1 4657 Bonavista De line2 city Richmond city Richmond state BC postal_…" at bounding box center [708, 488] width 1360 height 333
click at [120, 236] on div "Customer Detail" at bounding box center [105, 235] width 161 height 43
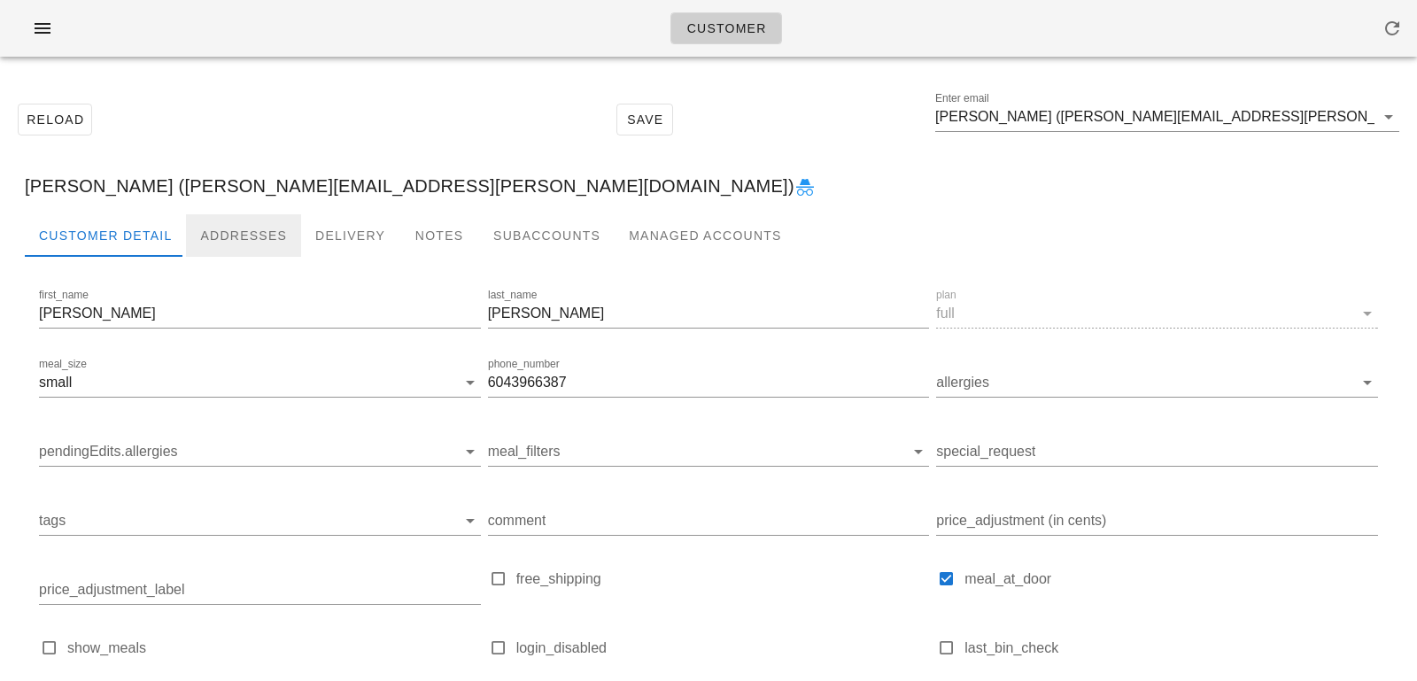
click at [207, 230] on div "Addresses" at bounding box center [243, 235] width 115 height 43
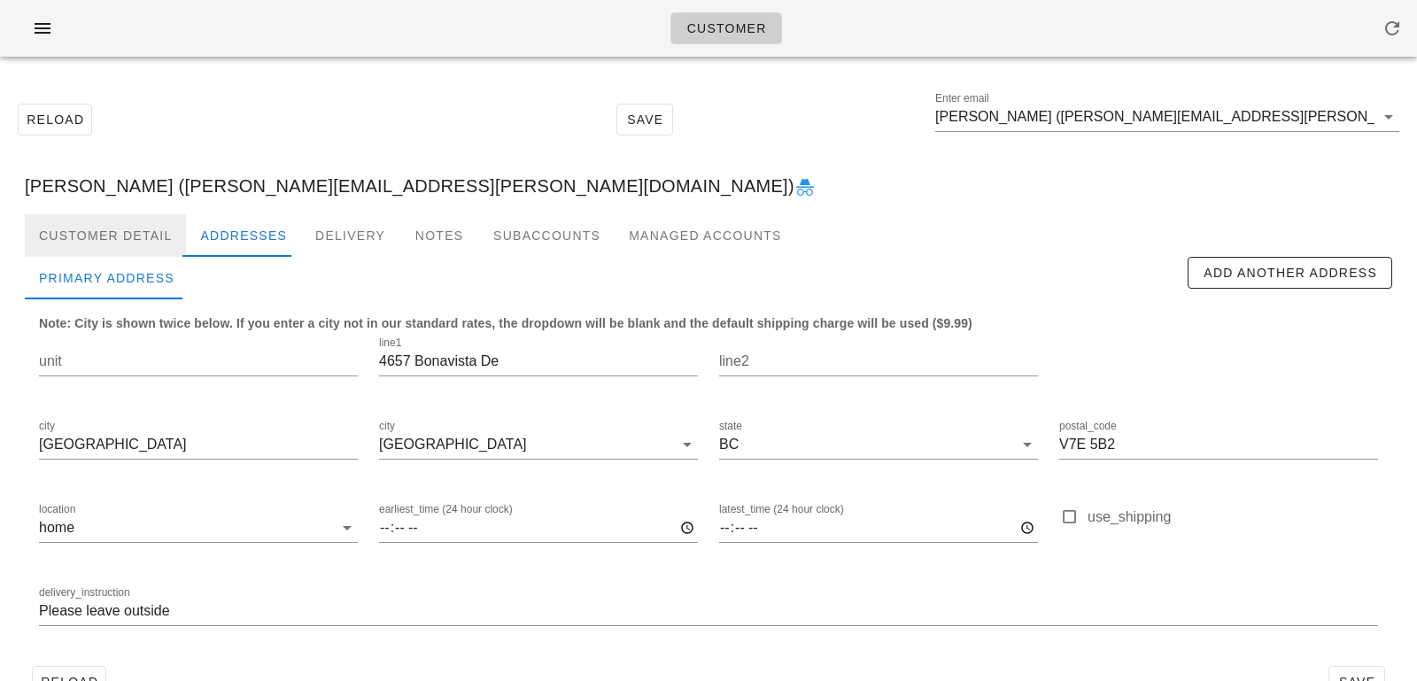
click at [112, 214] on div "Customer Detail" at bounding box center [105, 235] width 161 height 43
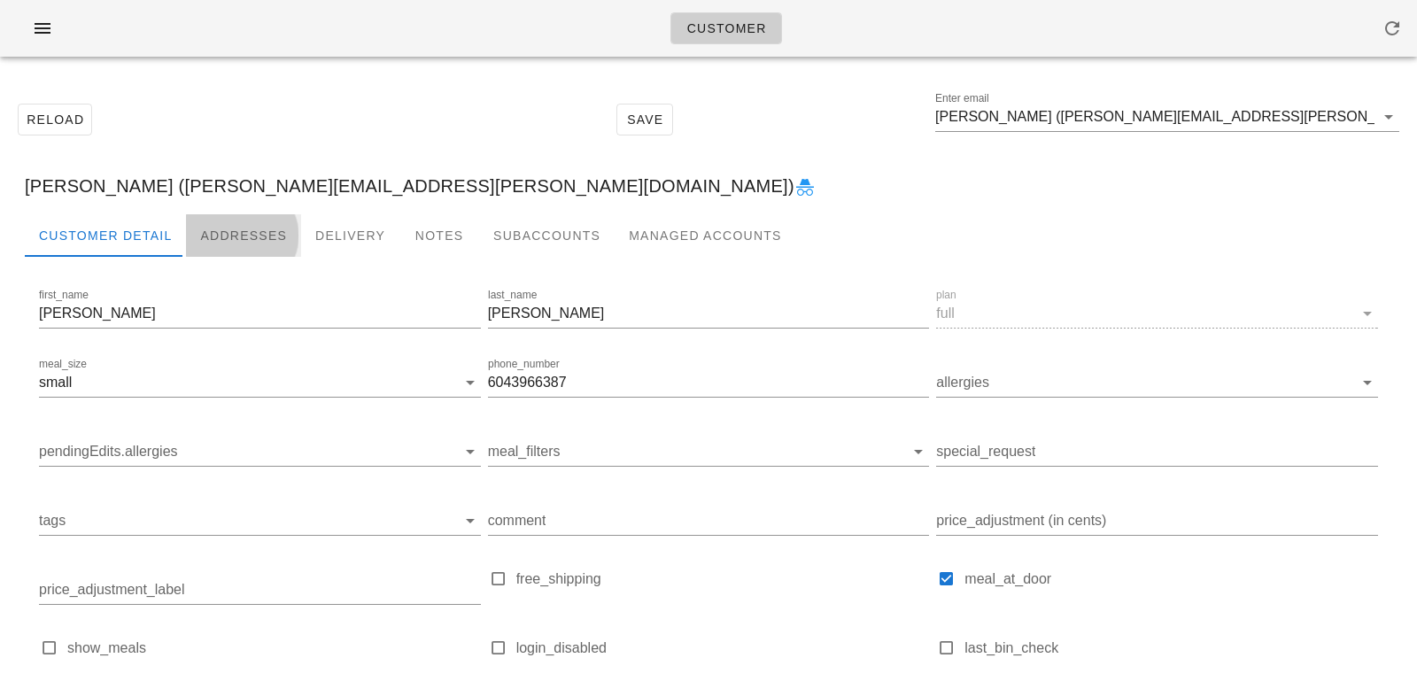
click at [196, 224] on div "Addresses" at bounding box center [243, 235] width 115 height 43
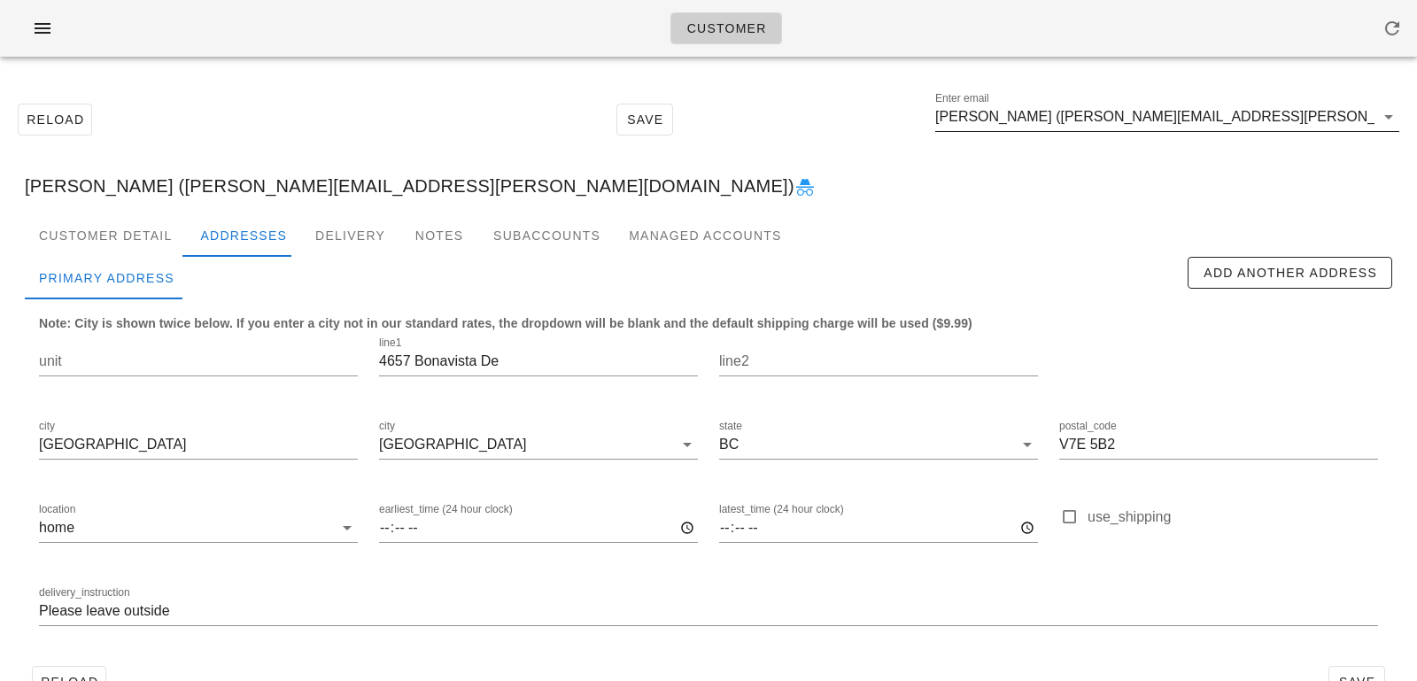
click at [1226, 112] on input "Tracy Adams (tracy.j.adams@gmail.com)" at bounding box center [1154, 117] width 439 height 28
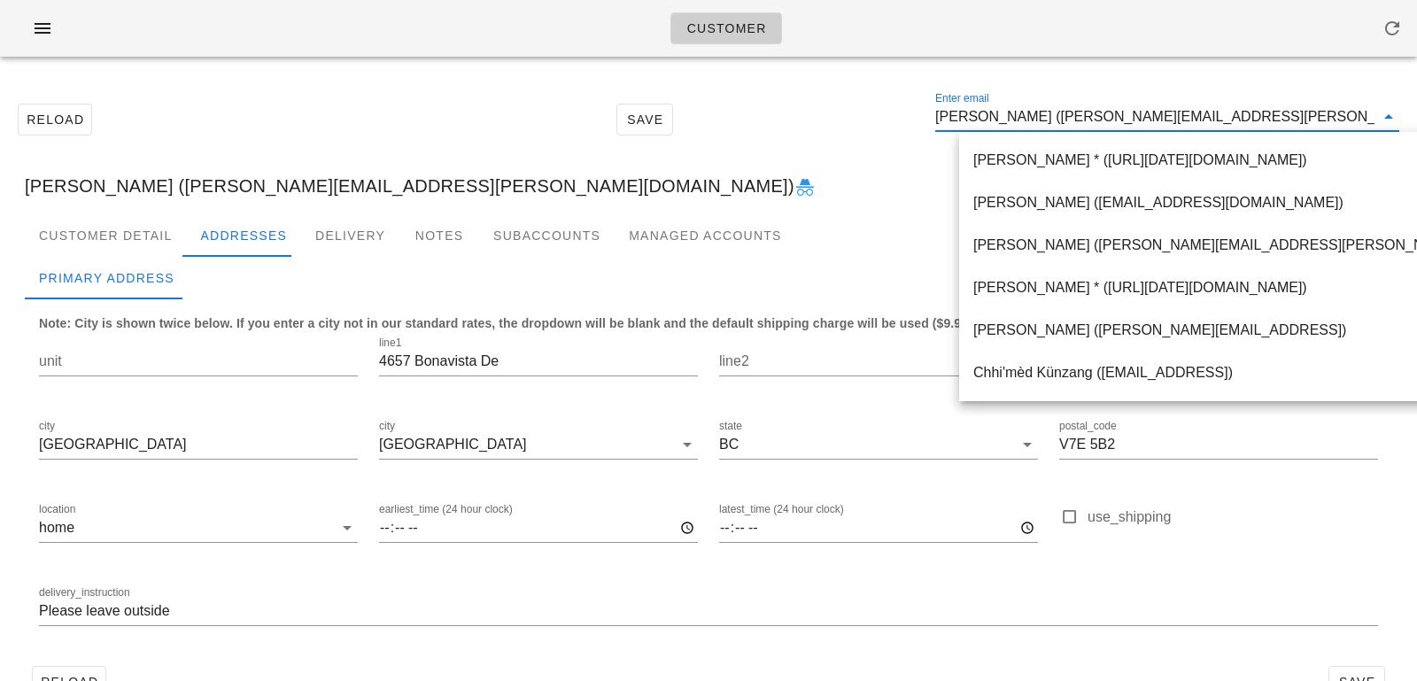
paste input "Costlund@outlook.com"
type input "Costlund@outlook.com"
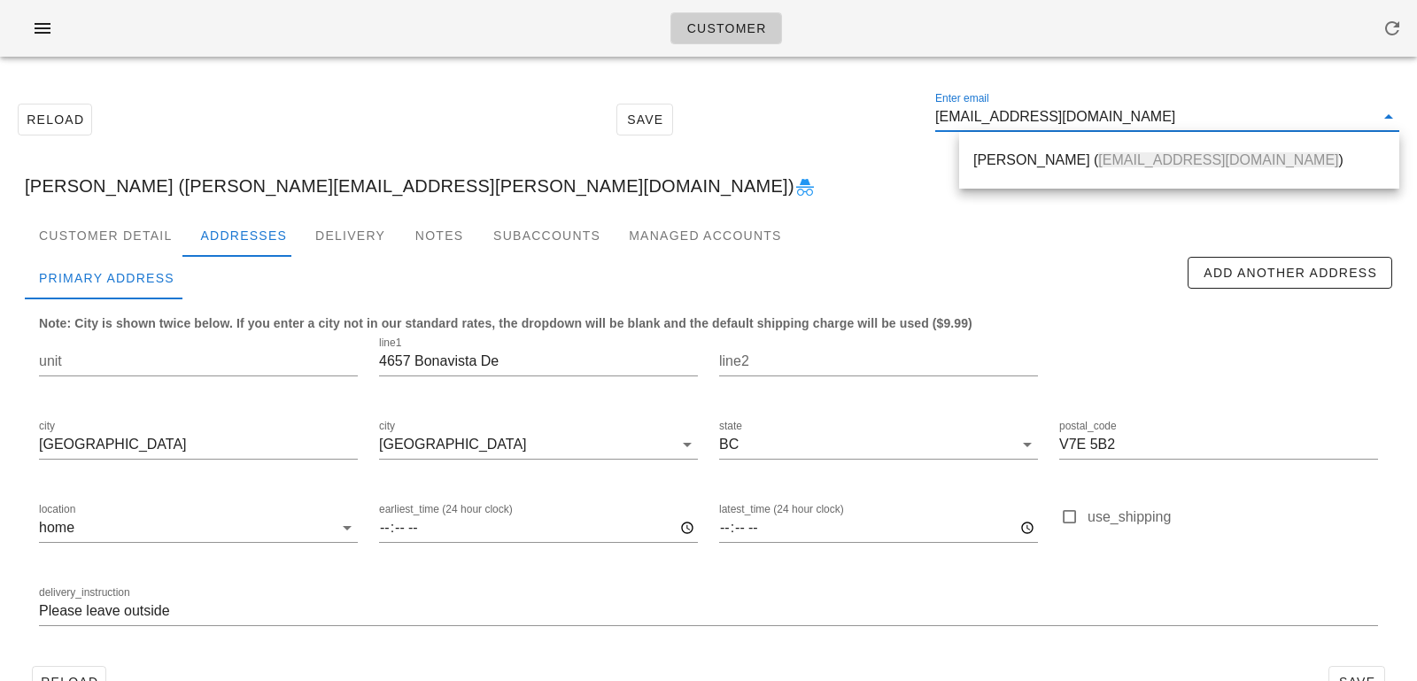
click at [1108, 152] on span "Costlund@outlook.com" at bounding box center [1218, 159] width 240 height 15
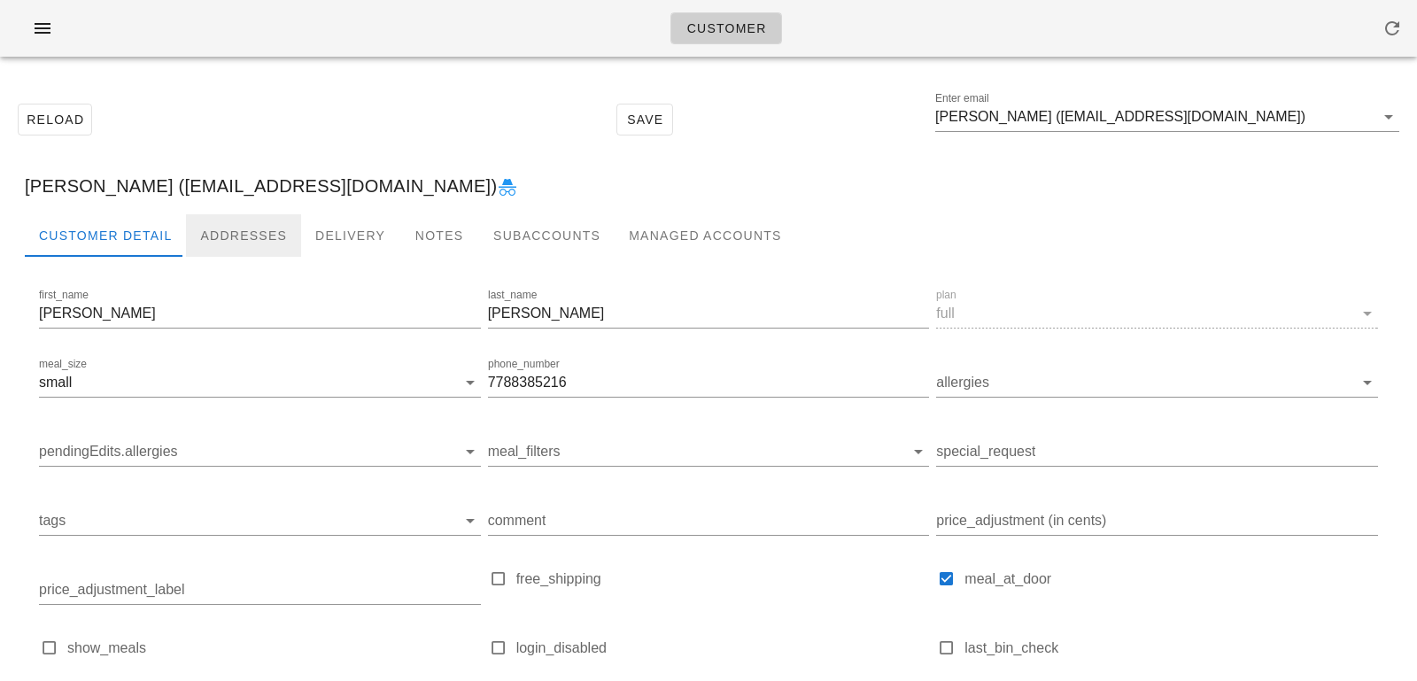
click at [238, 251] on div "Addresses" at bounding box center [243, 235] width 115 height 43
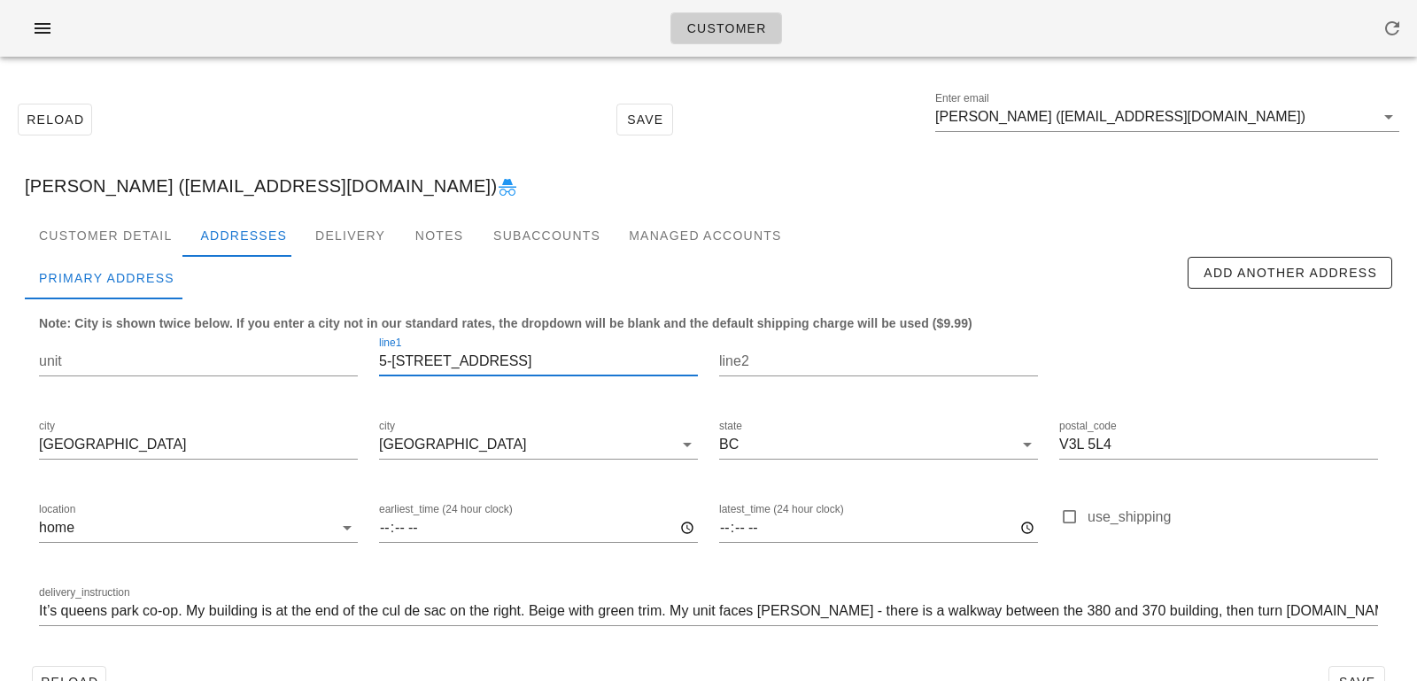
drag, startPoint x: 522, startPoint y: 365, endPoint x: 183, endPoint y: 321, distance: 341.9
click at [184, 322] on div "unit line1 5-370 Ginger drive line2 city New Westminster city New Westminster s…" at bounding box center [708, 488] width 1360 height 333
click at [394, 365] on input "5-370 Ginger drive" at bounding box center [538, 361] width 319 height 28
drag, startPoint x: 394, startPoint y: 365, endPoint x: 336, endPoint y: 357, distance: 58.1
click at [338, 357] on div "unit line1 5-370 Ginger drive line2 city New Westminster city New Westminster s…" at bounding box center [708, 488] width 1360 height 333
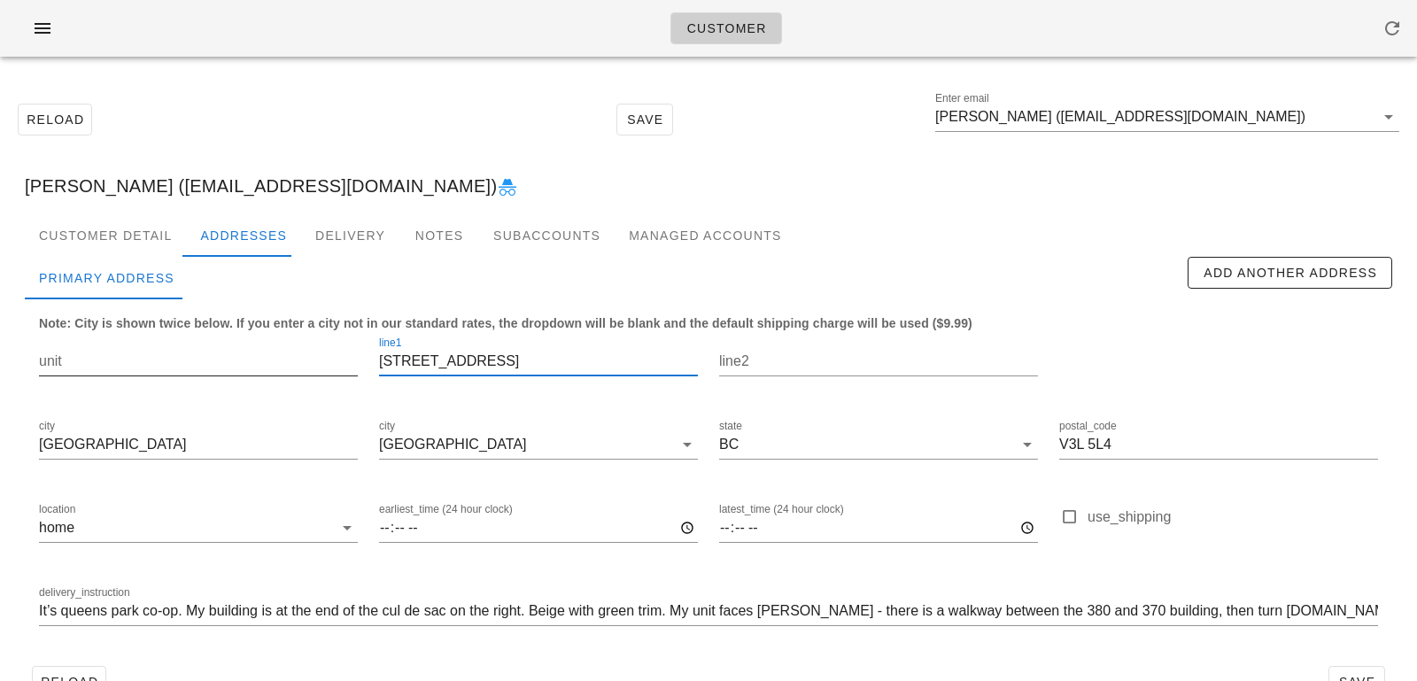
type input "370 Ginger drive"
click at [293, 360] on input "unit" at bounding box center [198, 361] width 319 height 28
paste input "5-"
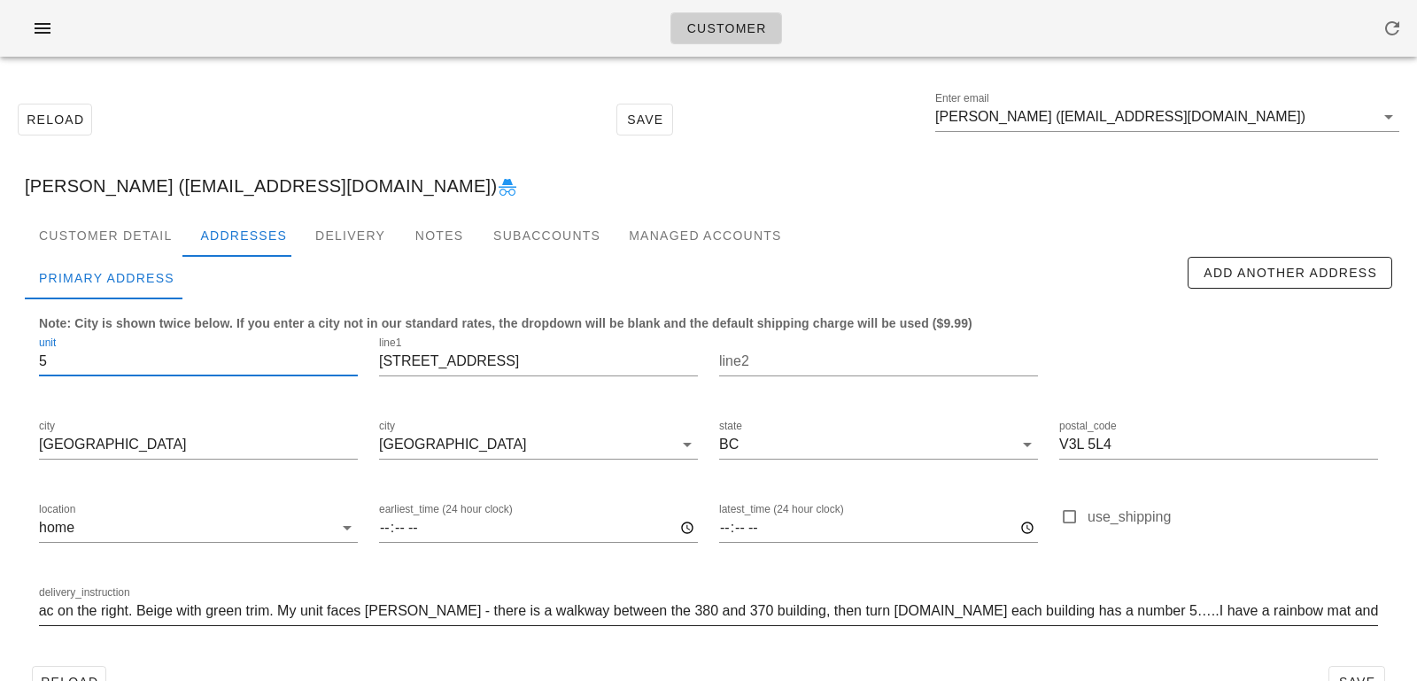
scroll to position [0, 427]
type input "5"
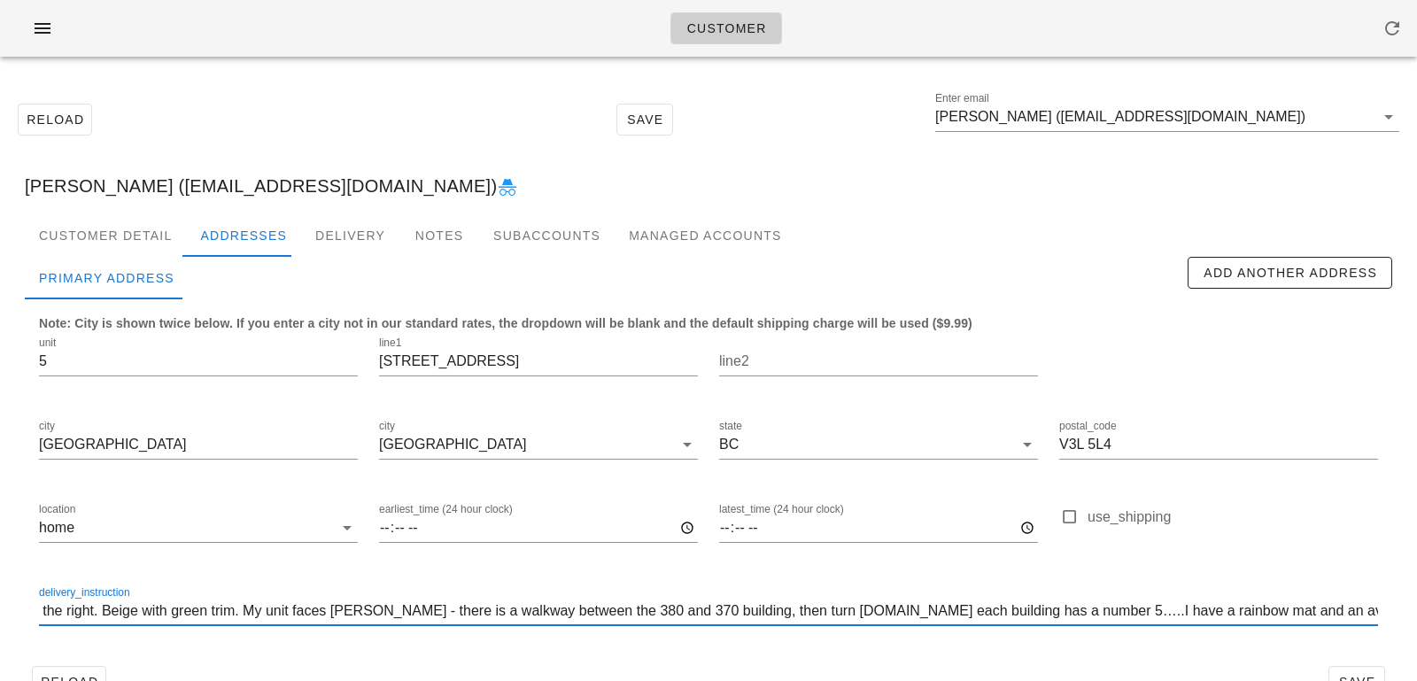
click at [1291, 611] on input "It’s queens park co-op. My building is at the end of the cul de sac on the righ…" at bounding box center [708, 611] width 1339 height 28
click at [42, 618] on input "It’s queens park co-op. My building is at the end of the cul de sac on the righ…" at bounding box center [708, 611] width 1339 height 28
click at [835, 607] on input "It’s queens park co-op. My building is at the end of the cul de sac on the righ…" at bounding box center [708, 611] width 1339 height 28
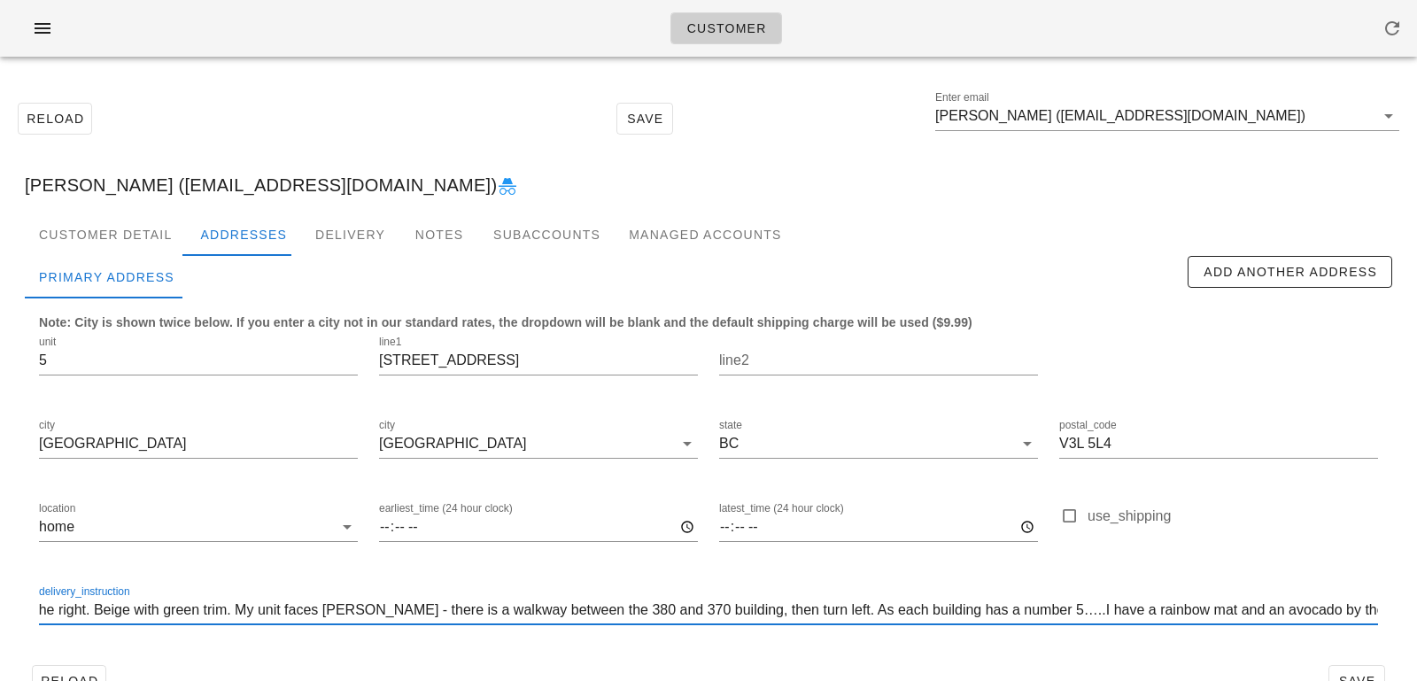
scroll to position [0, 435]
drag, startPoint x: 1059, startPoint y: 608, endPoint x: 1043, endPoint y: 608, distance: 15.9
click at [1043, 608] on input "It’s queens park co-op. My building is at the end of the cul de sac on the righ…" at bounding box center [708, 610] width 1339 height 28
click at [39, 613] on input "It’s queens park co-op. My building is at the end of the cul de sac on the righ…" at bounding box center [708, 611] width 1339 height 28
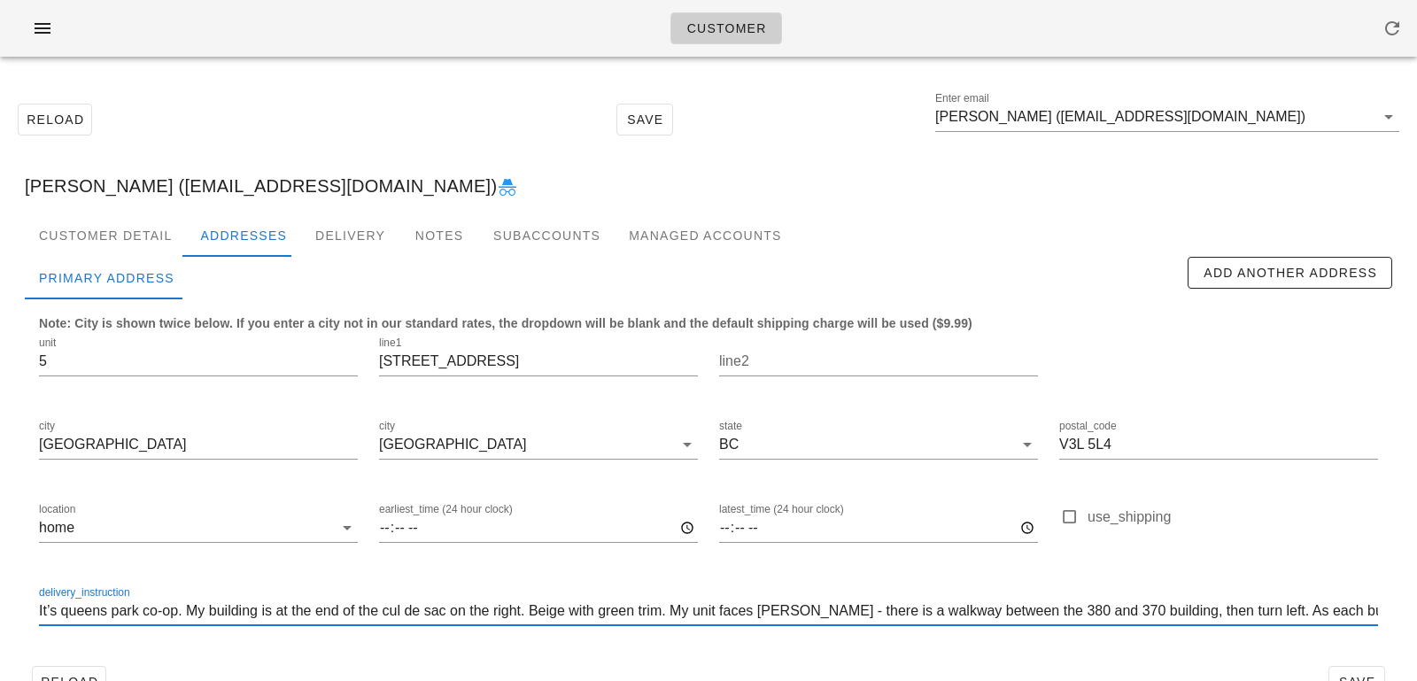
click at [40, 613] on input "It’s queens park co-op. My building is at the end of the cul de sac on the righ…" at bounding box center [708, 611] width 1339 height 28
drag, startPoint x: 229, startPoint y: 607, endPoint x: 125, endPoint y: 607, distance: 104.5
click at [125, 607] on input "Unit 5. It’s queens park co-op. My building is at the end of the cul de sac on …" at bounding box center [708, 611] width 1339 height 28
drag, startPoint x: 84, startPoint y: 612, endPoint x: 228, endPoint y: 604, distance: 143.7
click at [228, 607] on input "Unit 5. It’s queens park co-op. My building is at the end of the cul de sac on …" at bounding box center [708, 611] width 1339 height 28
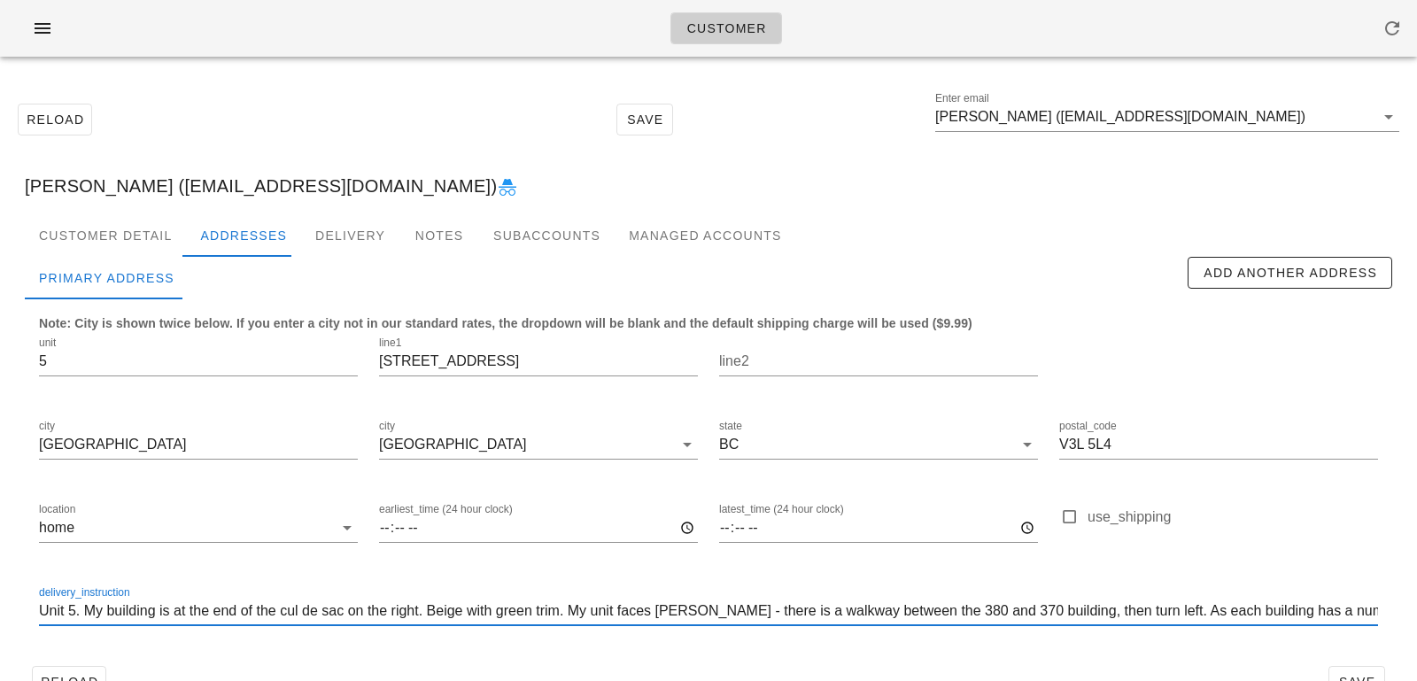
scroll to position [1, 0]
drag, startPoint x: 434, startPoint y: 610, endPoint x: 581, endPoint y: 613, distance: 147.0
click at [581, 613] on input "Unit 5. My building is at the end of the cul de sac on the right. Beige with gr…" at bounding box center [708, 611] width 1339 height 28
drag, startPoint x: 1064, startPoint y: 612, endPoint x: 850, endPoint y: 611, distance: 213.4
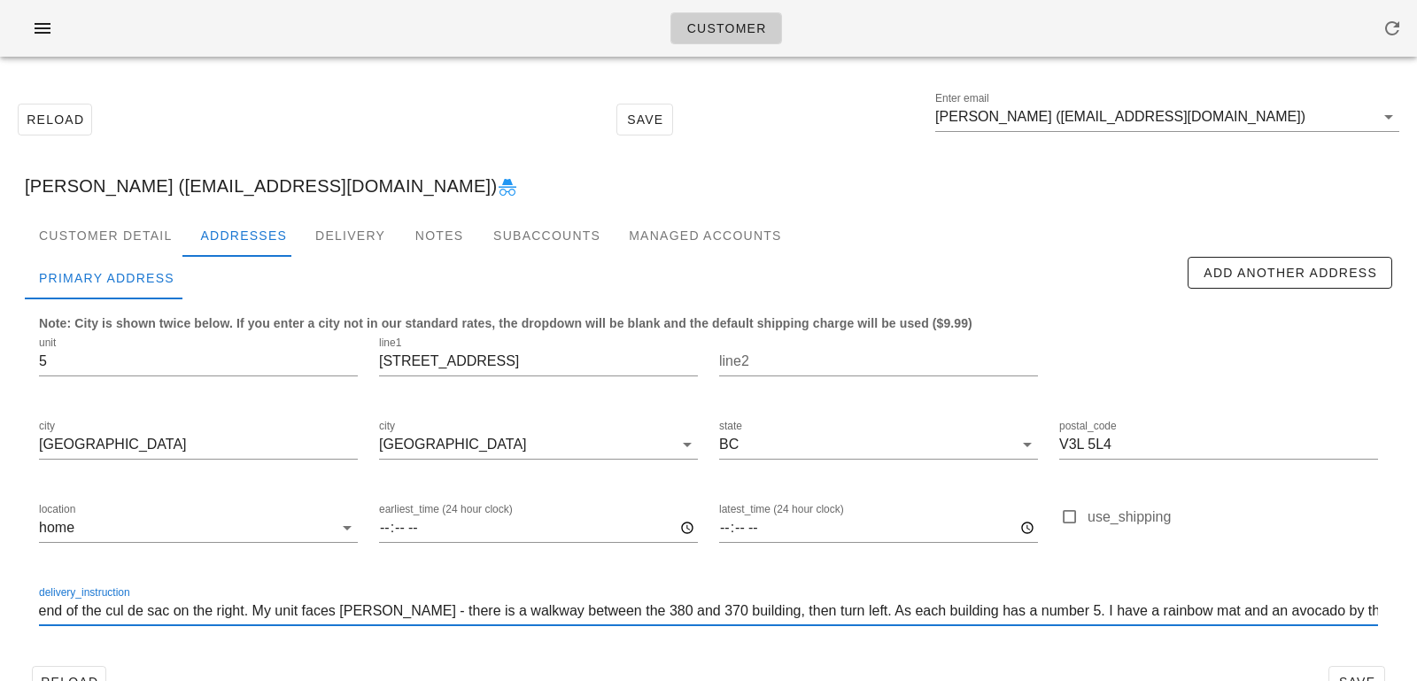
click at [850, 611] on input "Unit 5. My building is at the end of the cul de sac on the right. My unit faces…" at bounding box center [708, 611] width 1339 height 28
click at [1020, 613] on input "Unit 5. My building is at the end of the cul de sac on the right. My unit faces…" at bounding box center [708, 611] width 1339 height 28
click at [1239, 601] on input "Unit 5. My building is at the end of the cul de sac on the right. My unit faces…" at bounding box center [708, 611] width 1339 height 28
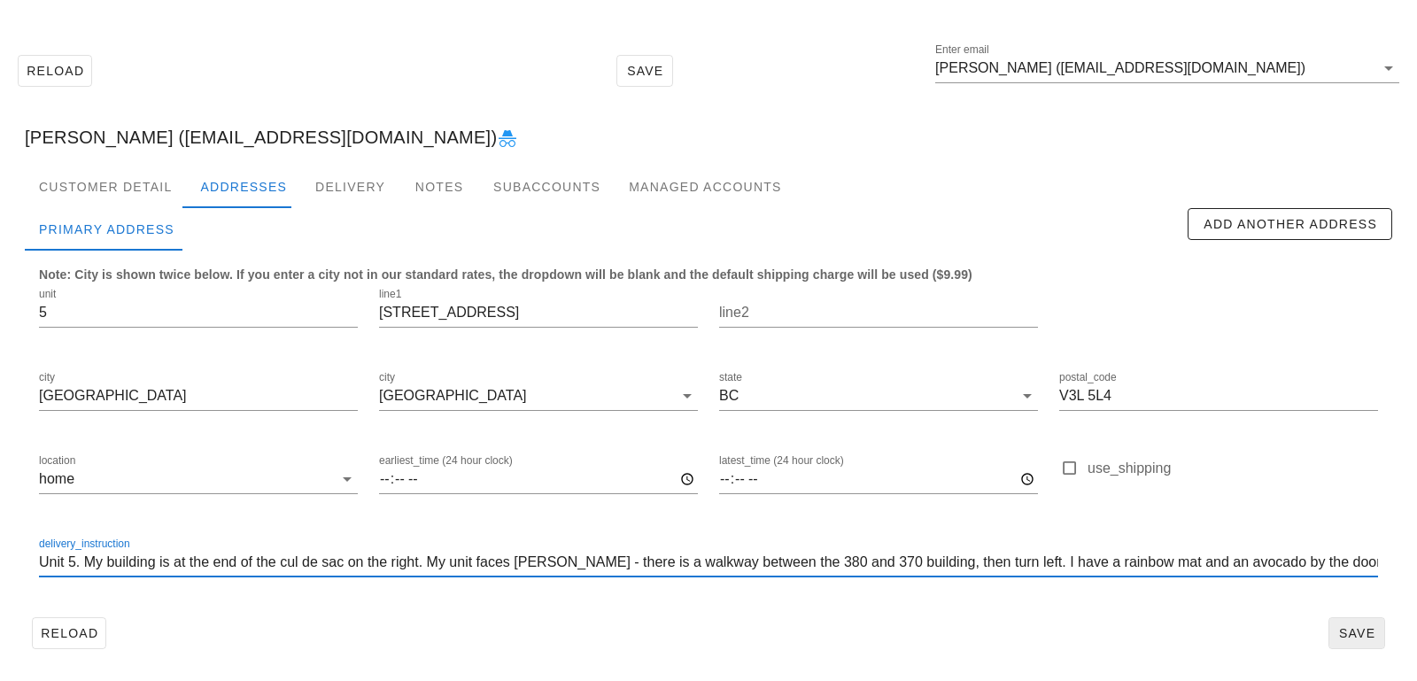
type input "Unit 5. My building is at the end of the cul de sac on the right. My unit faces…"
click at [1356, 629] on span "Save" at bounding box center [1356, 633] width 41 height 14
drag, startPoint x: 1348, startPoint y: 569, endPoint x: 450, endPoint y: 452, distance: 905.5
click at [450, 452] on div "unit 5 line1 370 Ginger drive line2 city New Westminster city New Westminster s…" at bounding box center [708, 440] width 1360 height 333
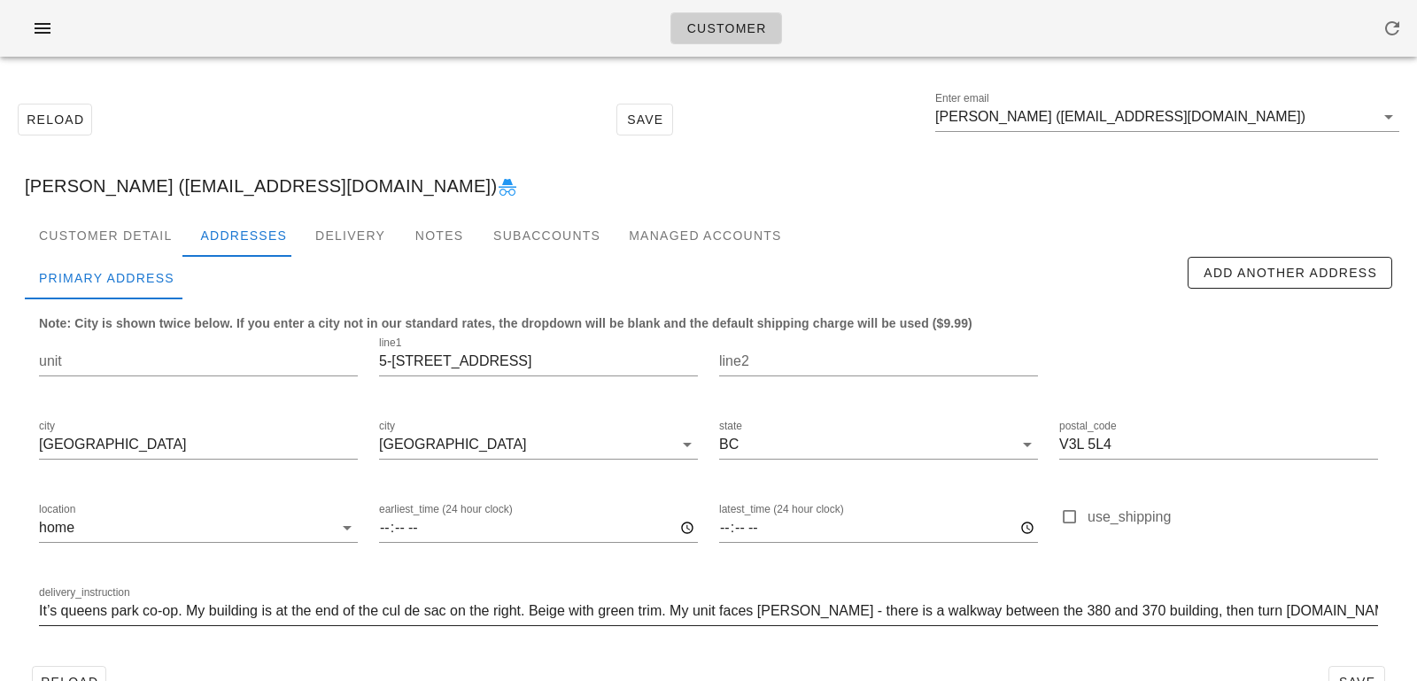
type input "It’s queens park co-op. My building is at the end of the cul de sac on the righ…"
click at [493, 601] on input "It’s queens park co-op. My building is at the end of the cul de sac on the righ…" at bounding box center [708, 611] width 1339 height 28
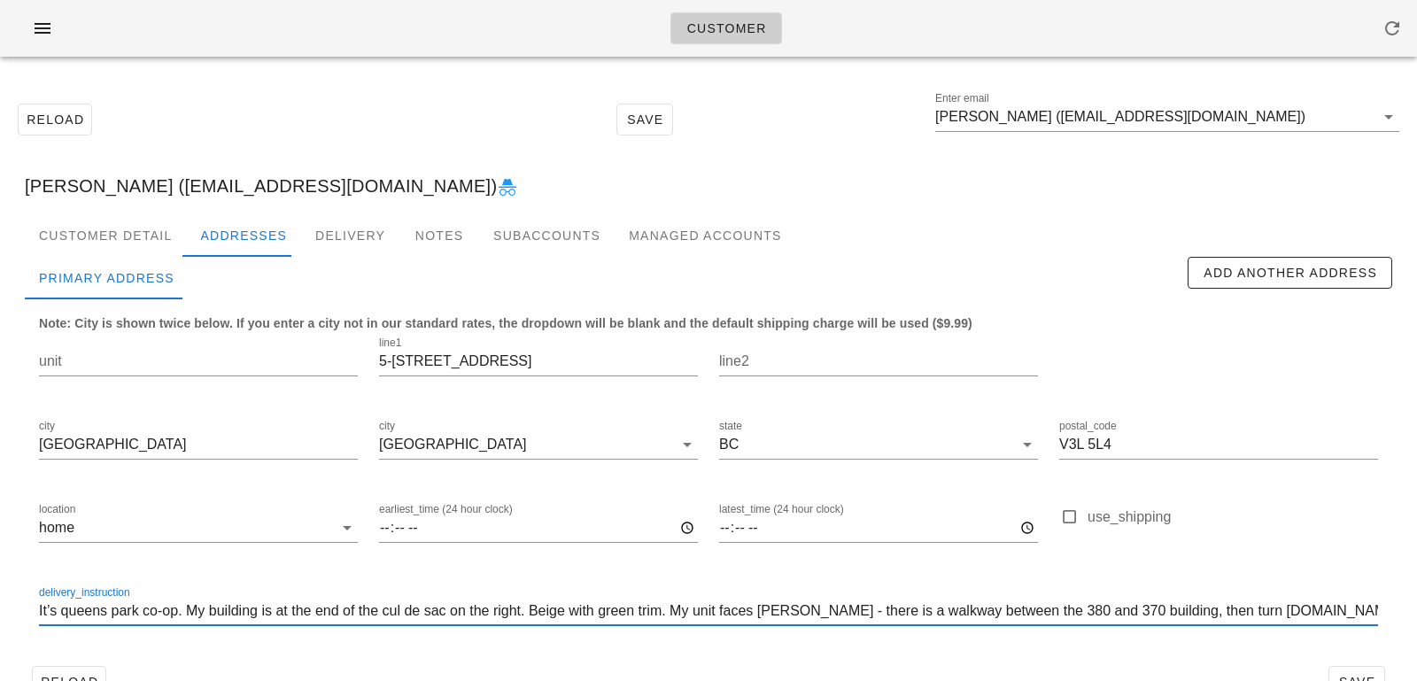
click at [617, 610] on input "It’s queens park co-op. My building is at the end of the cul de sac on the righ…" at bounding box center [708, 611] width 1339 height 28
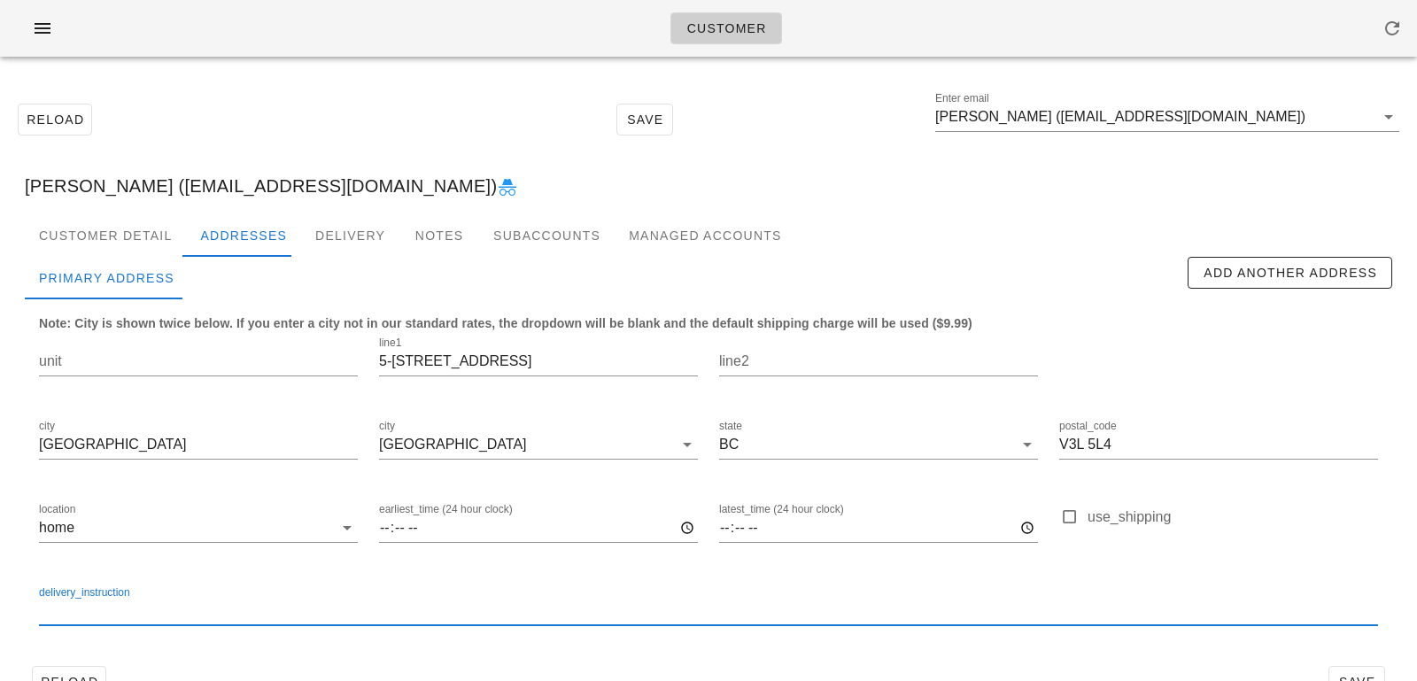
paste input "Unit 5. My building is at the end of the cul de sac on the right. My unit faces…"
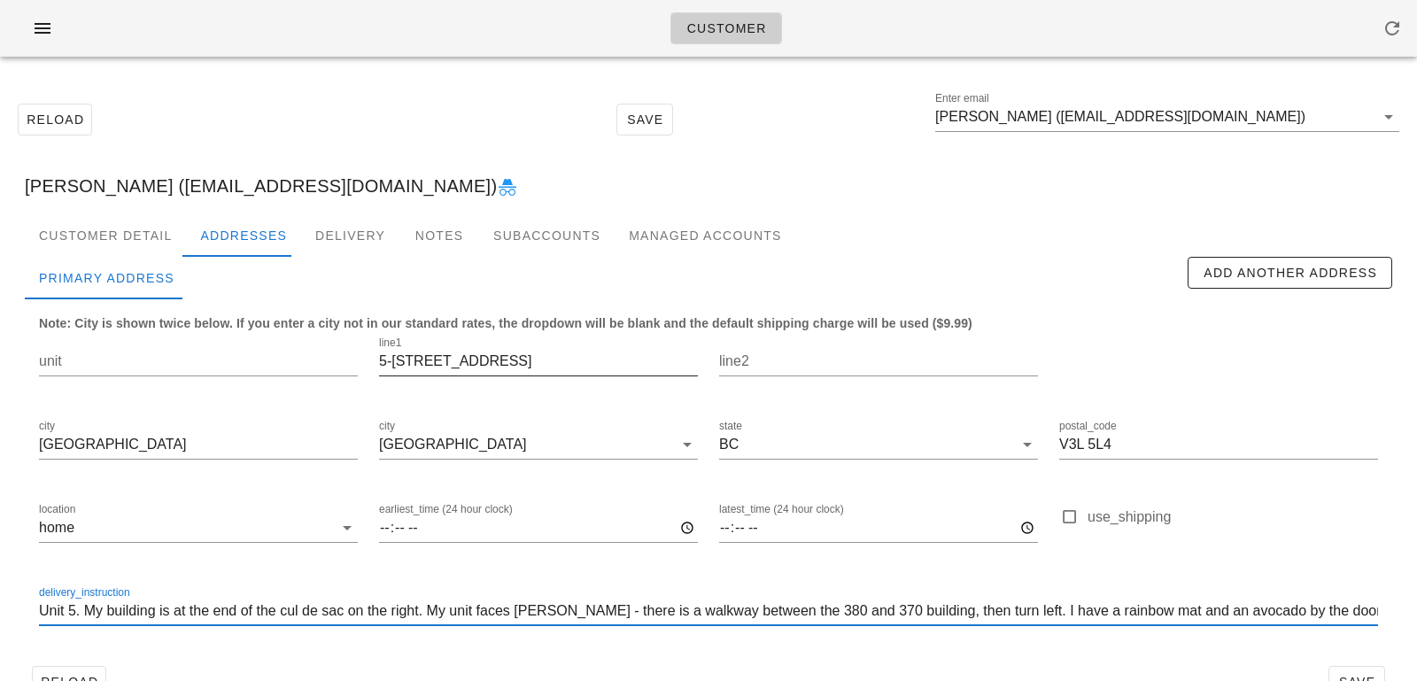
type input "Unit 5. My building is at the end of the cul de sac on the right. My unit faces…"
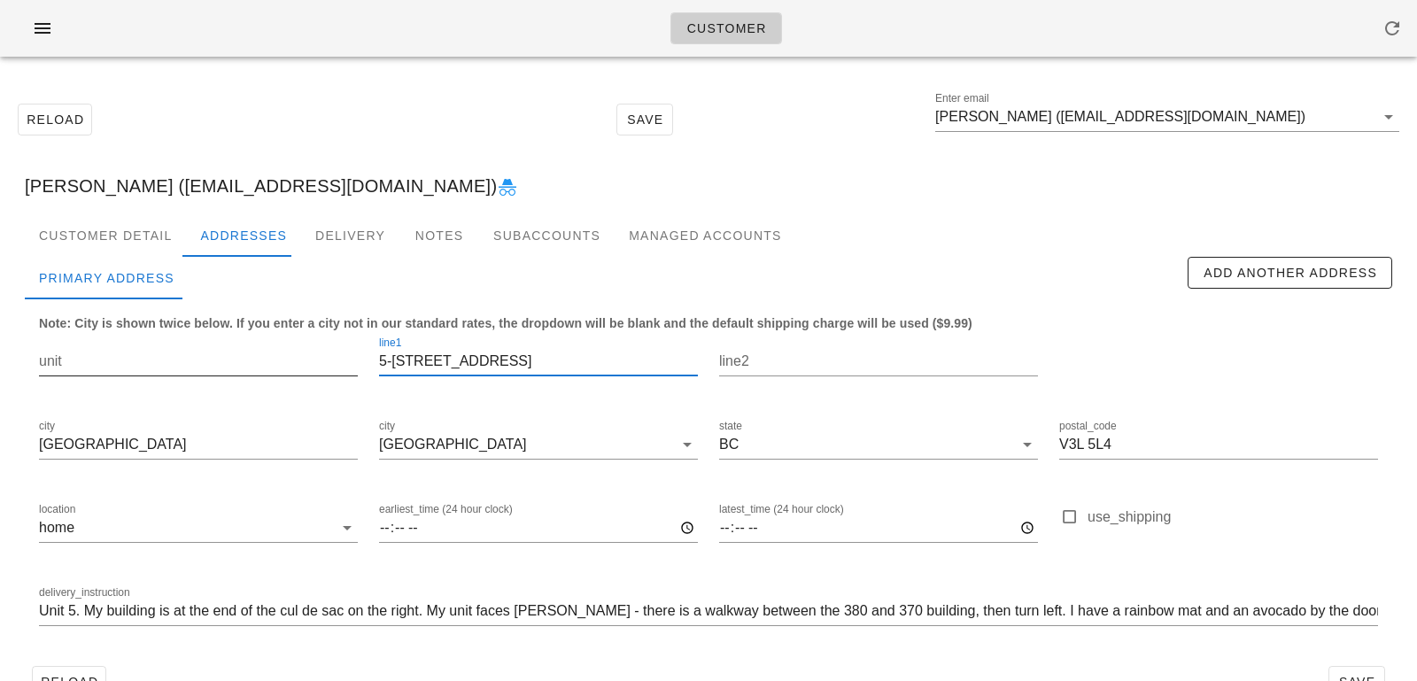
scroll to position [1, 0]
drag, startPoint x: 391, startPoint y: 363, endPoint x: 326, endPoint y: 363, distance: 65.5
click at [327, 363] on div "unit line1 5-[STREET_ADDRESS] postal_code V3L 5L4 location home earliest_time (…" at bounding box center [708, 488] width 1360 height 333
type input "[STREET_ADDRESS]"
click at [290, 367] on input "unit" at bounding box center [198, 361] width 319 height 28
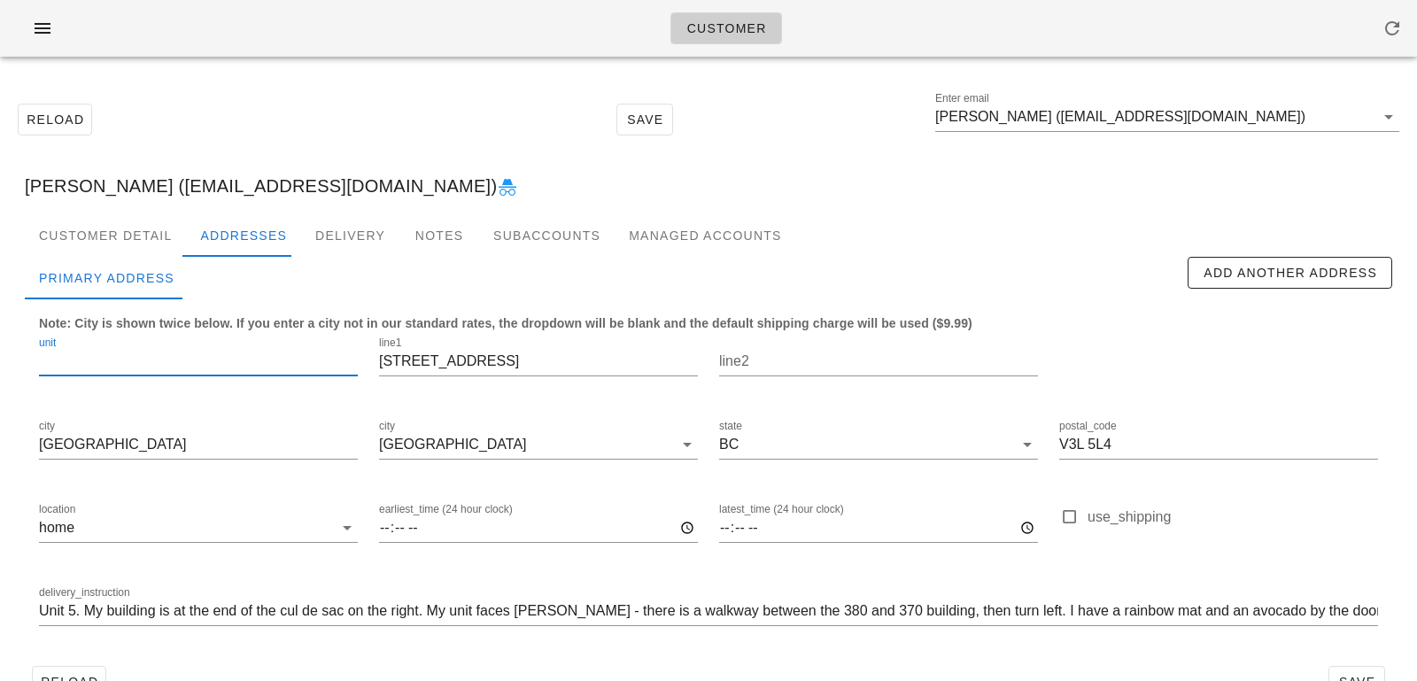
scroll to position [0, 0]
paste input "5-"
type input "5"
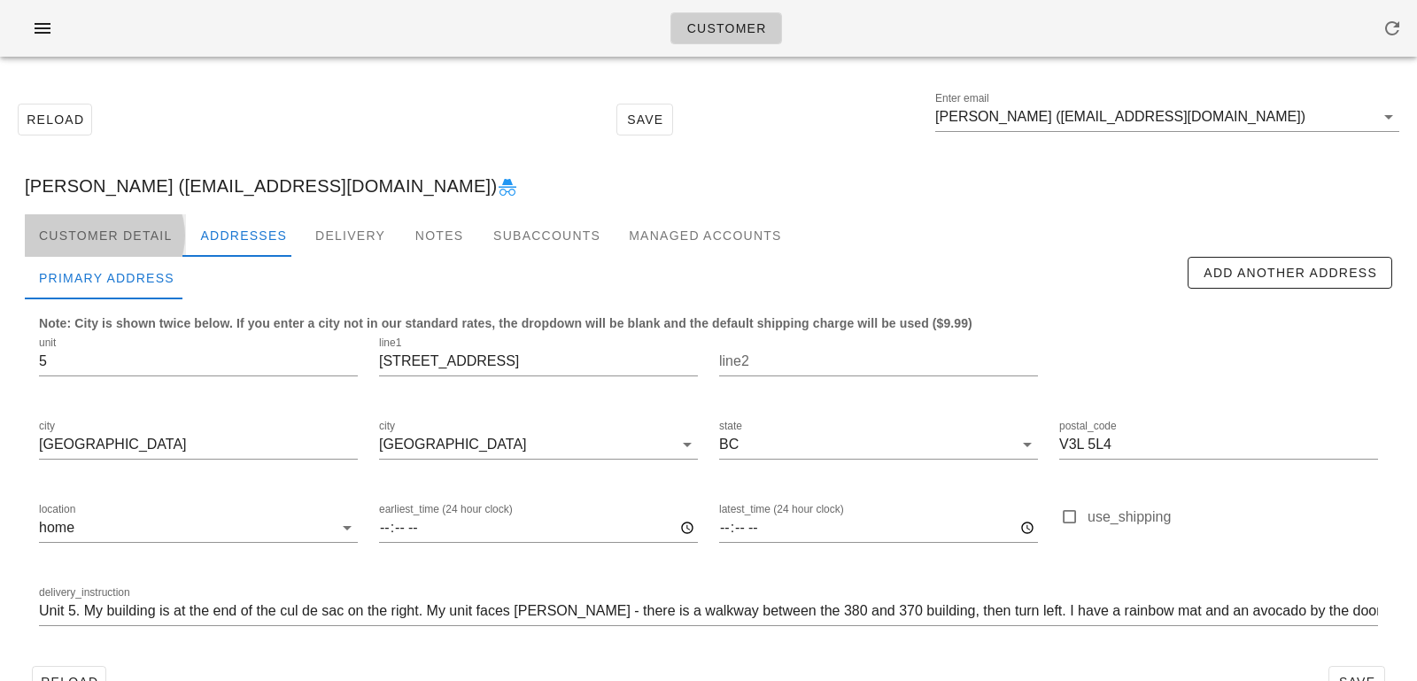
click at [120, 242] on div "Customer Detail" at bounding box center [105, 235] width 161 height 43
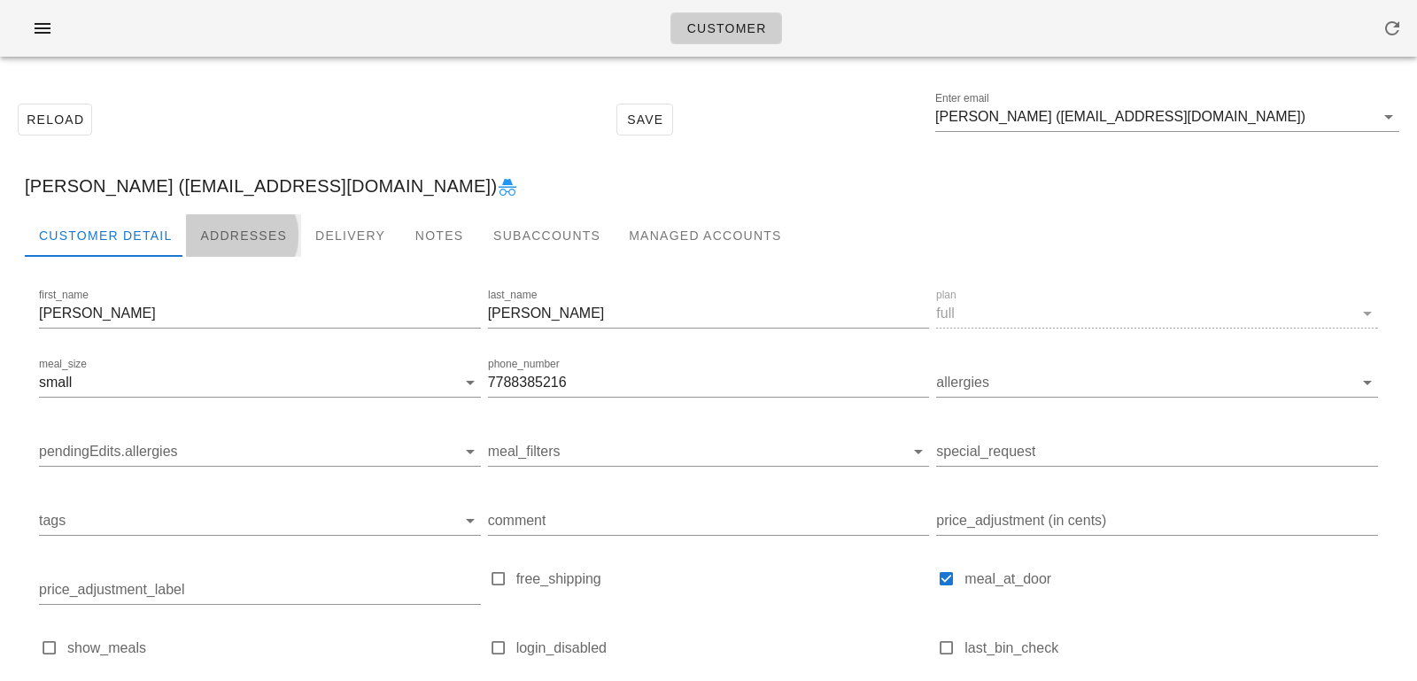
click at [228, 240] on div "Addresses" at bounding box center [243, 235] width 115 height 43
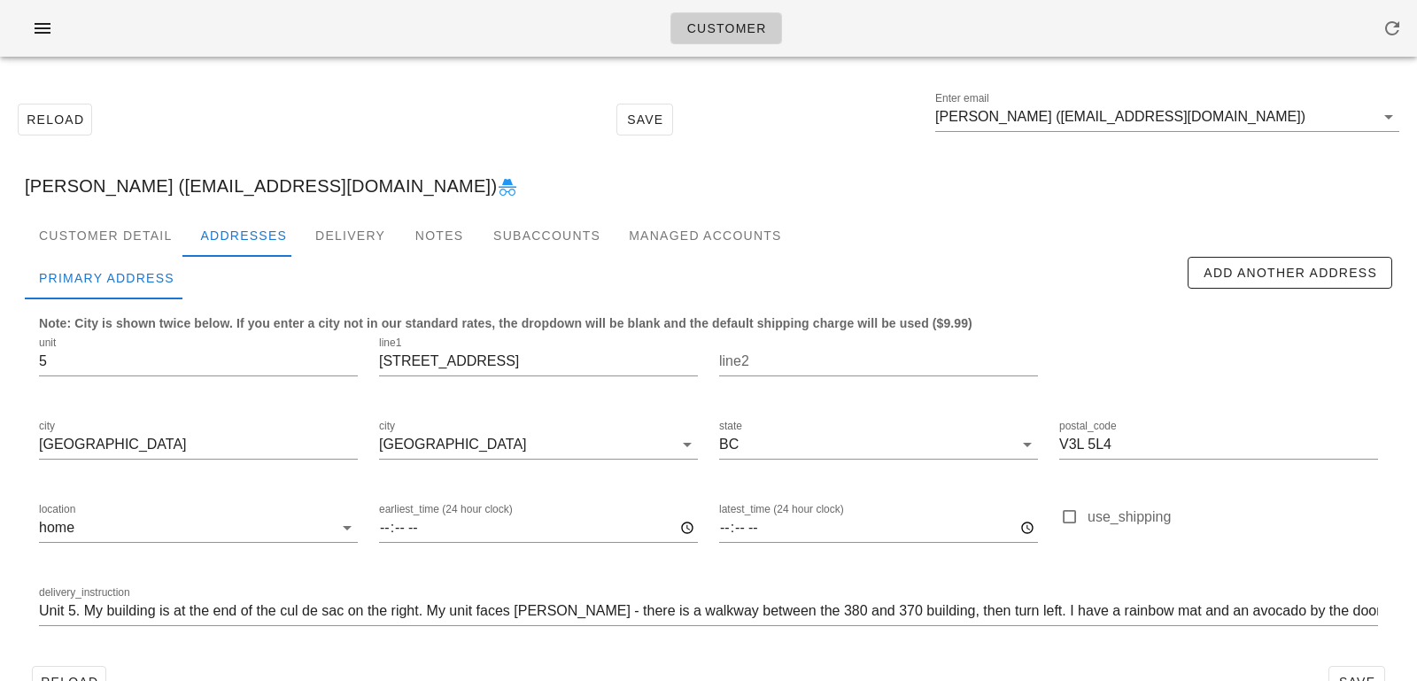
scroll to position [49, 0]
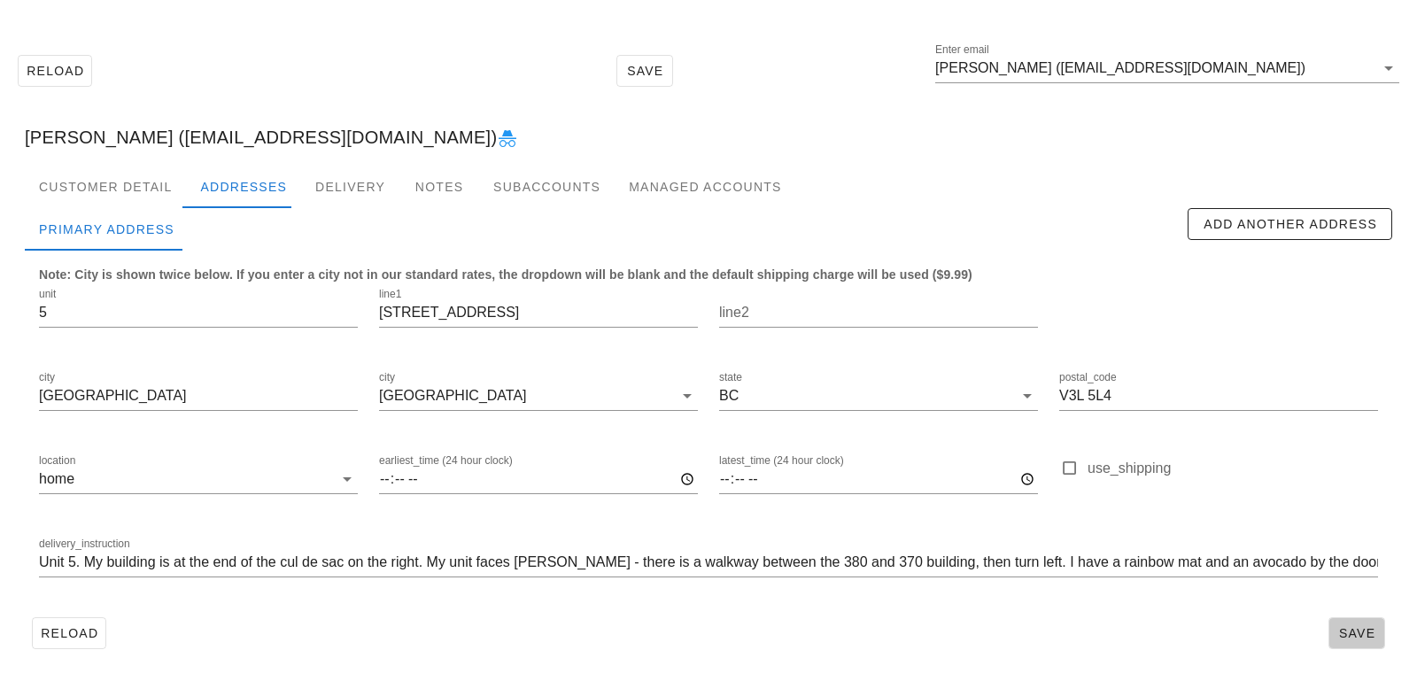
click at [1362, 633] on span "Save" at bounding box center [1356, 633] width 41 height 14
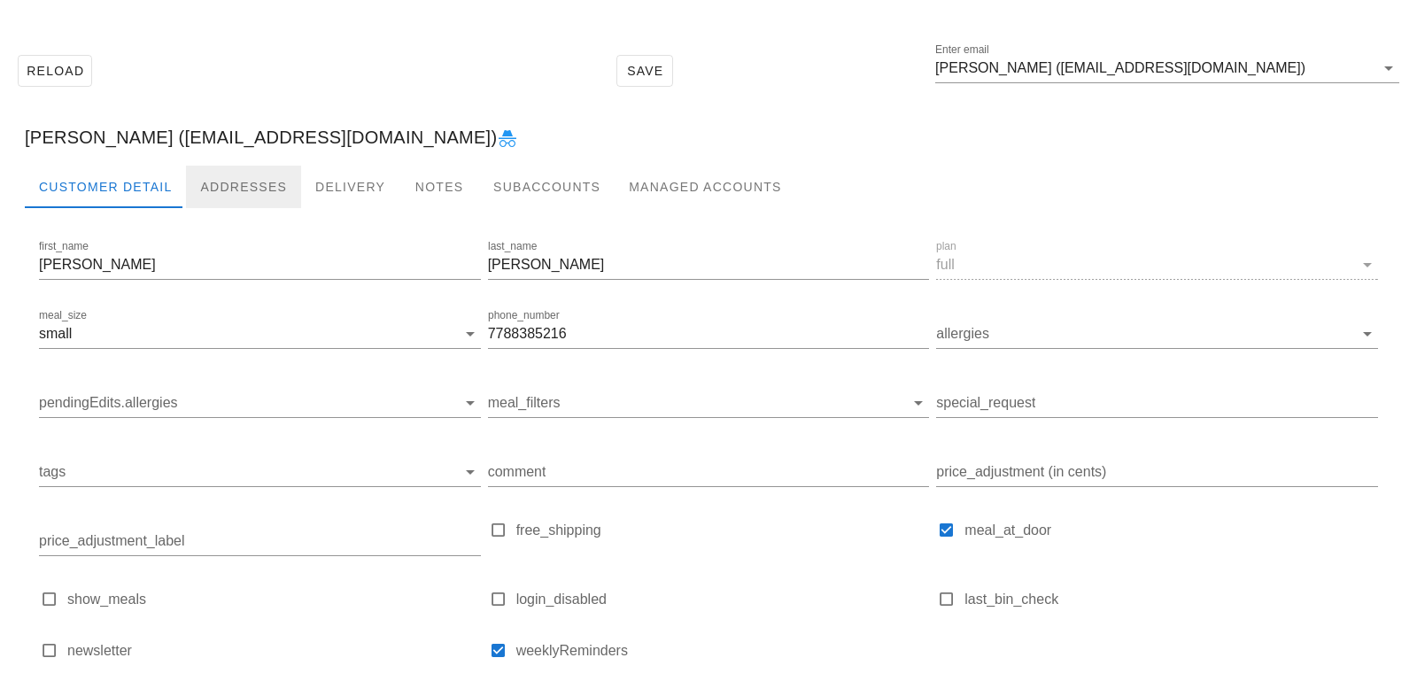
click at [188, 182] on div "Addresses" at bounding box center [243, 187] width 115 height 43
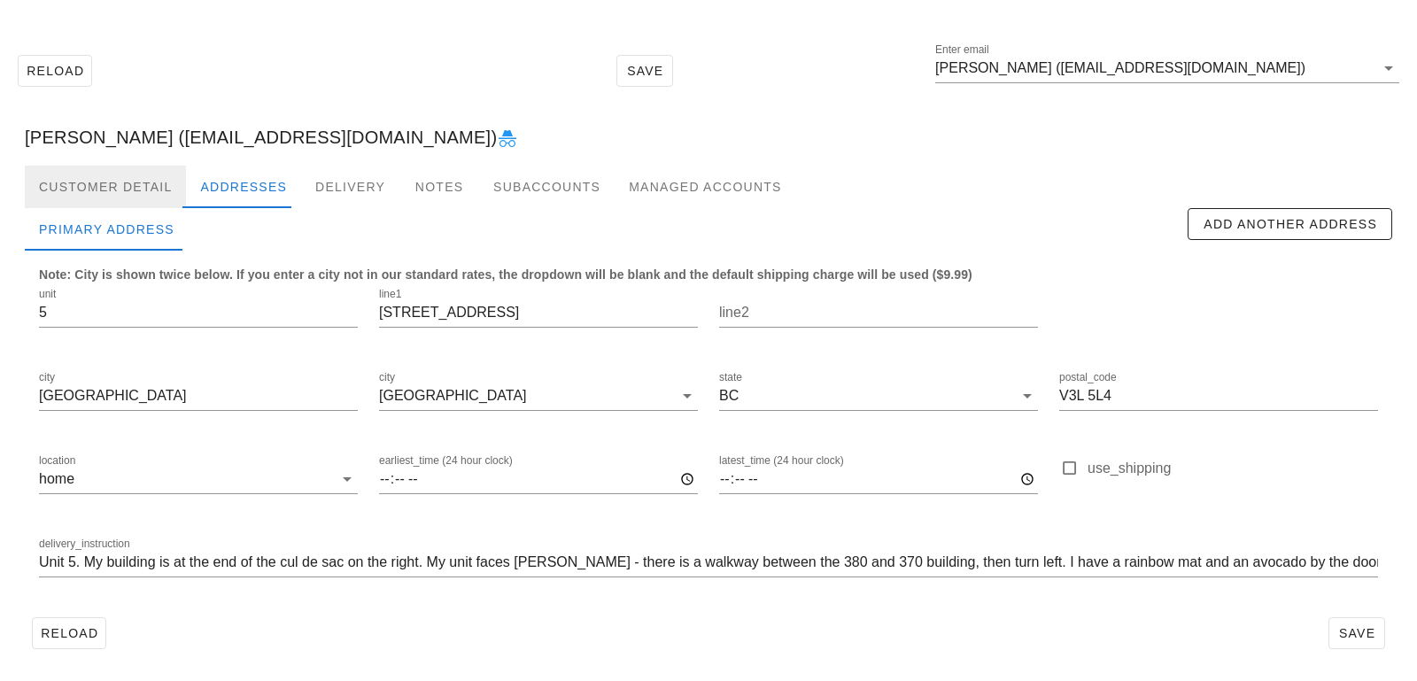
click at [112, 182] on div "Customer Detail" at bounding box center [105, 187] width 161 height 43
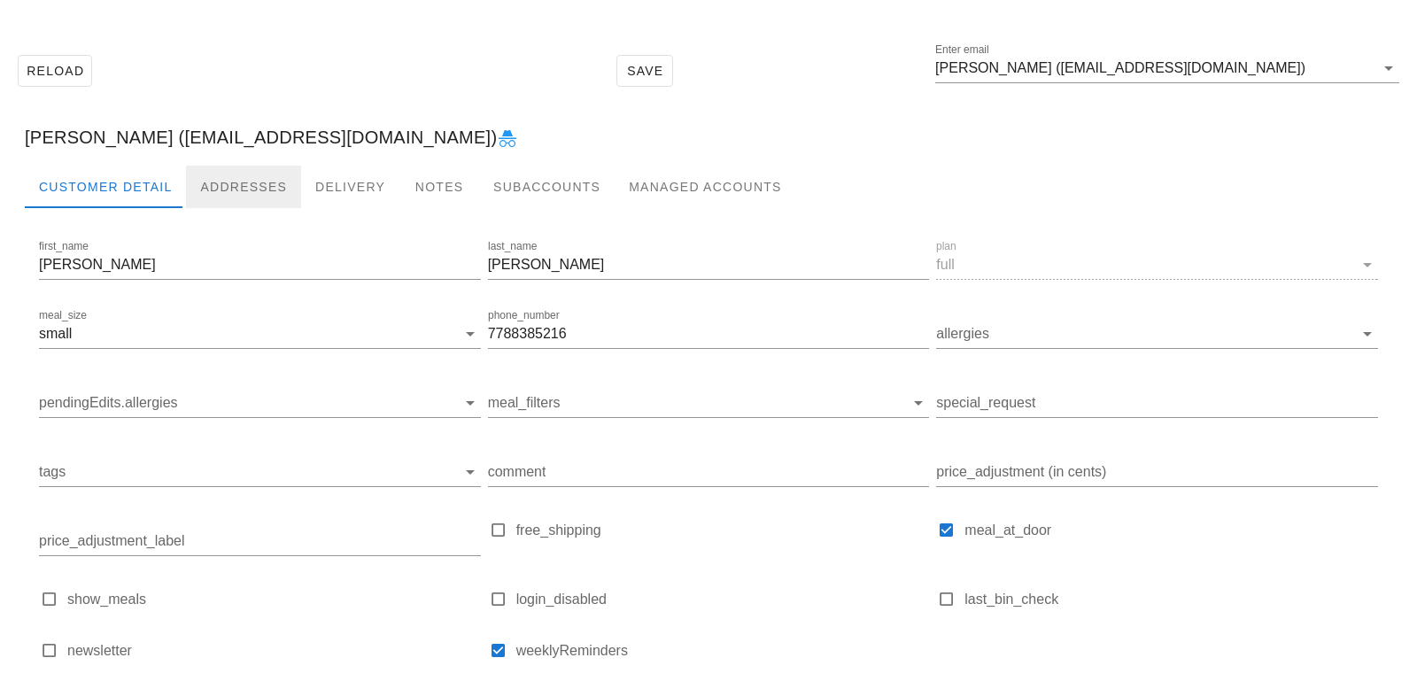
click at [192, 174] on div "Addresses" at bounding box center [243, 187] width 115 height 43
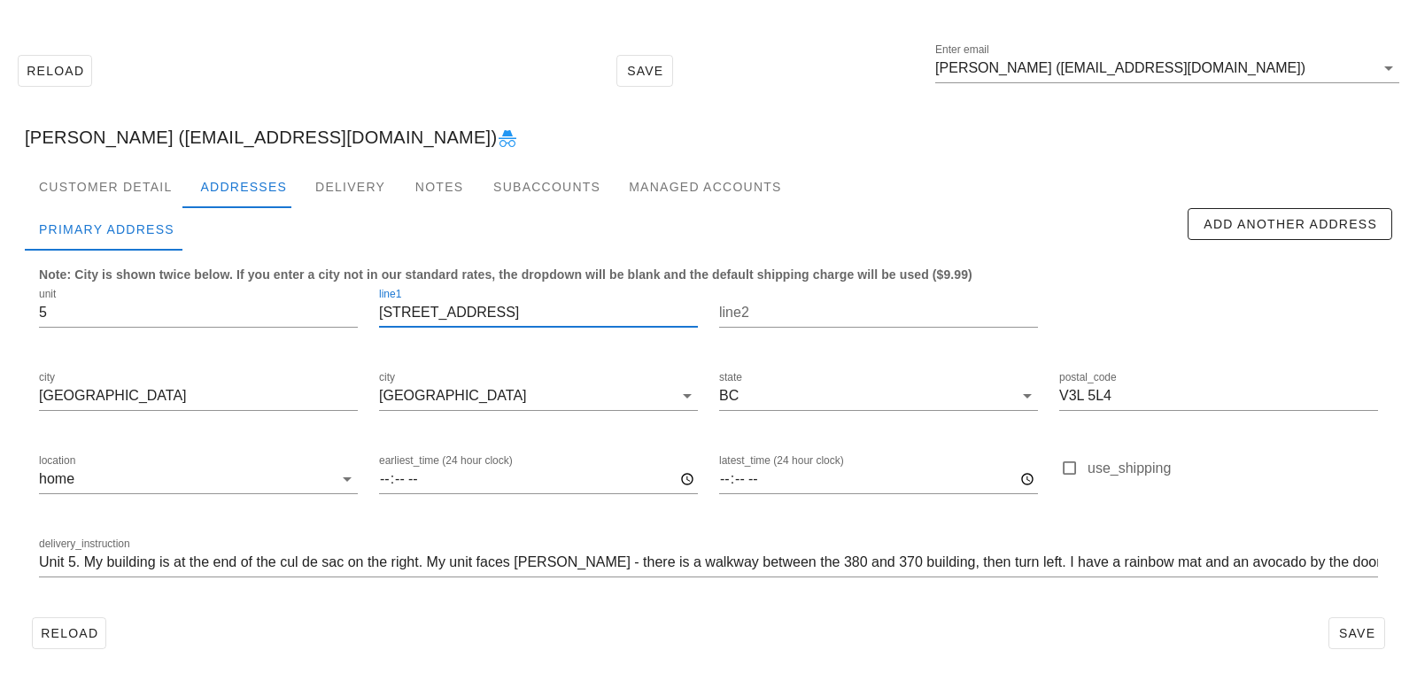
click at [460, 312] on input "370 Ginger drive" at bounding box center [538, 312] width 319 height 28
type input "[STREET_ADDRESS]"
click at [1350, 634] on span "Save" at bounding box center [1356, 633] width 41 height 14
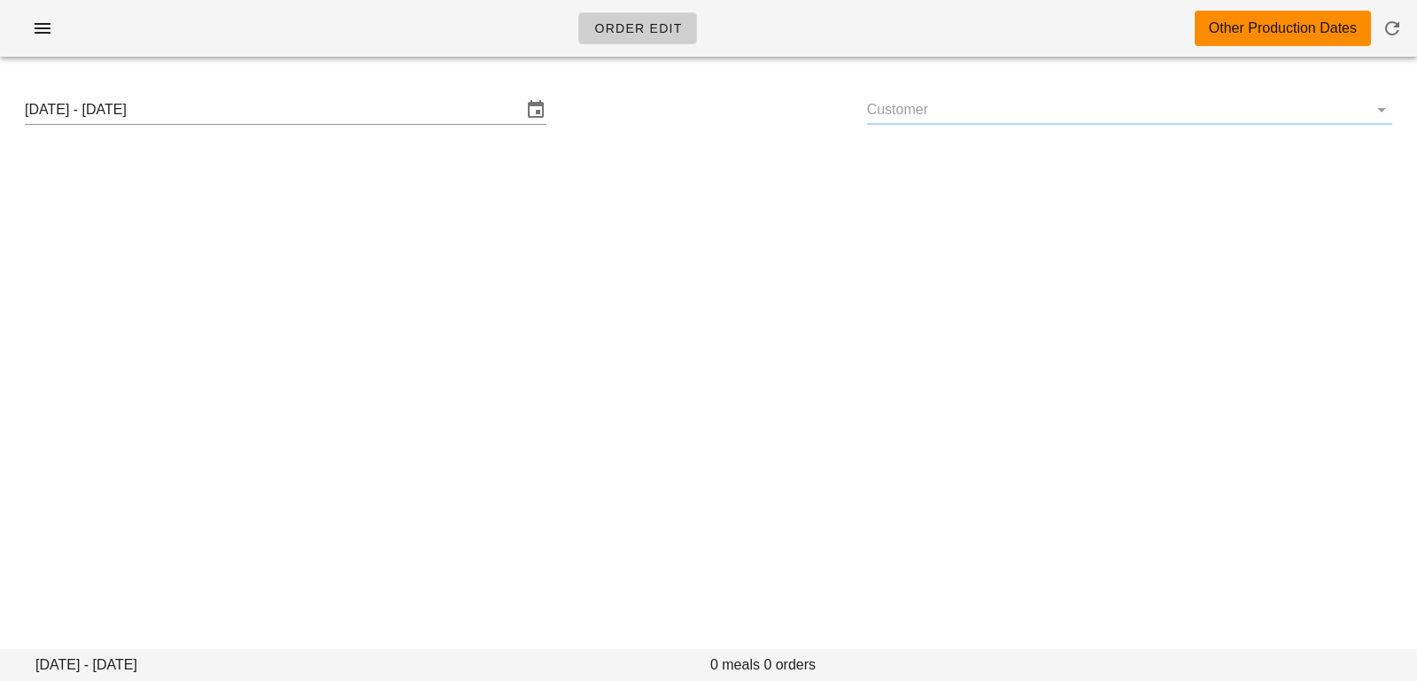
type input "[PERSON_NAME] ([EMAIL_ADDRESS][DOMAIN_NAME])"
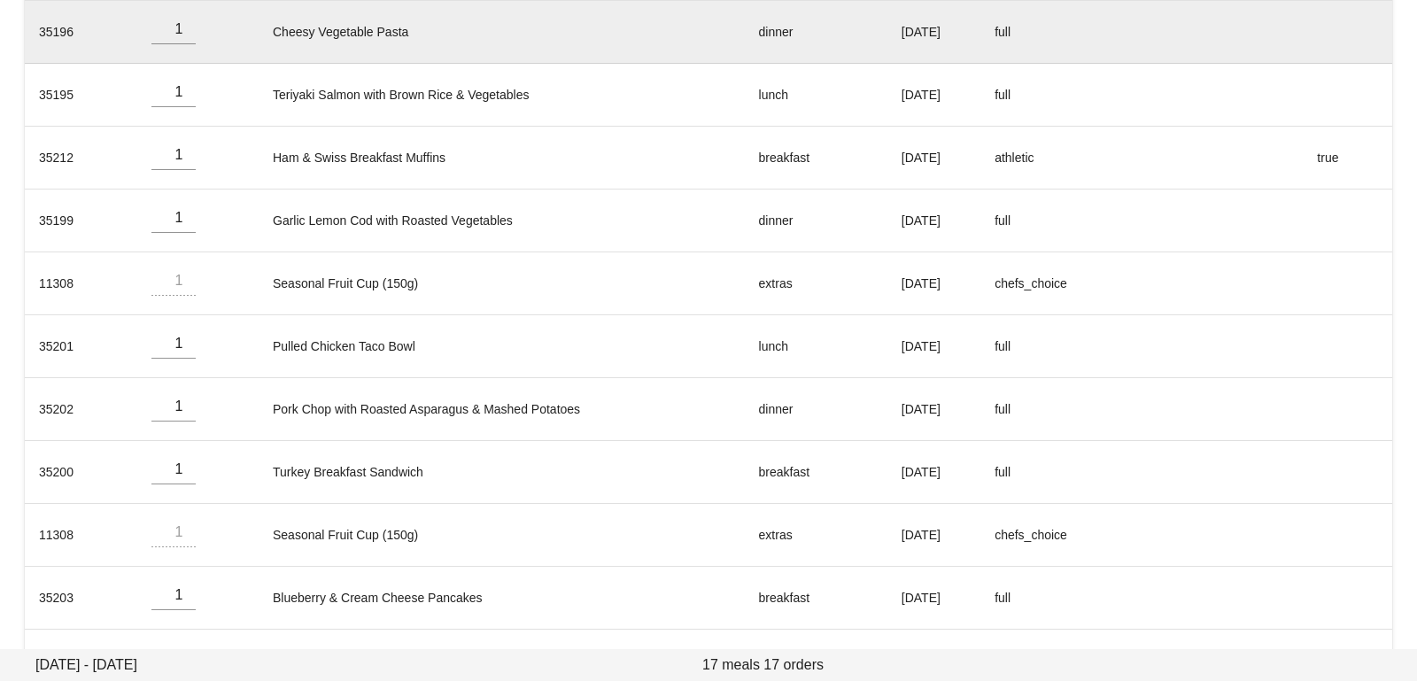
scroll to position [764, 0]
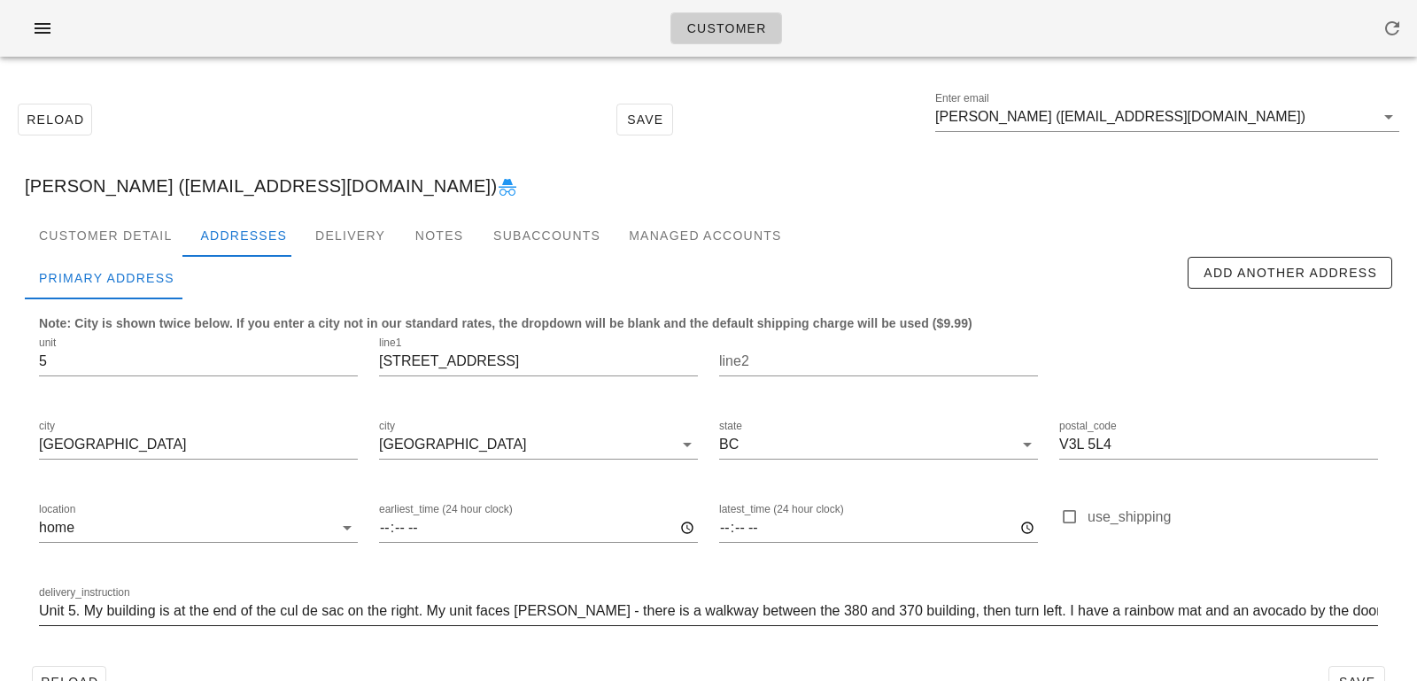
click at [630, 612] on input "Unit 5. My building is at the end of the cul de sac on the right. My unit faces…" at bounding box center [708, 611] width 1339 height 28
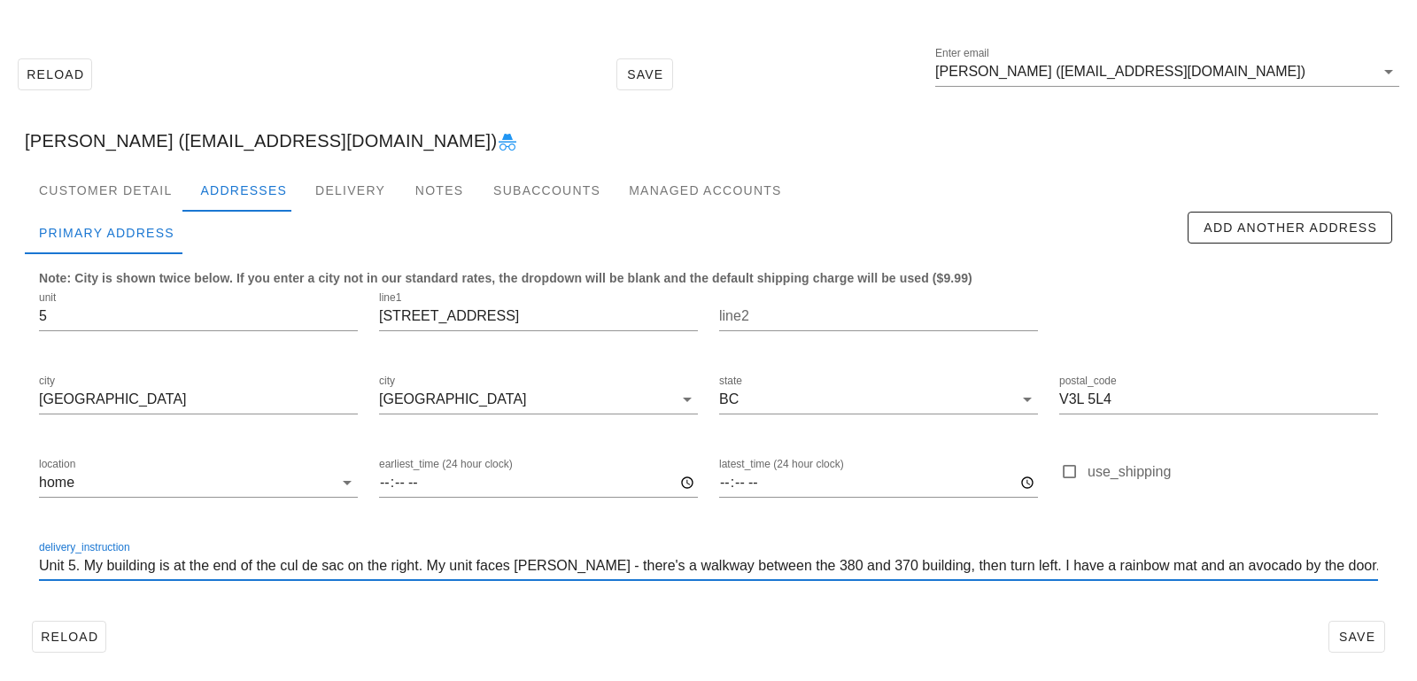
scroll to position [49, 0]
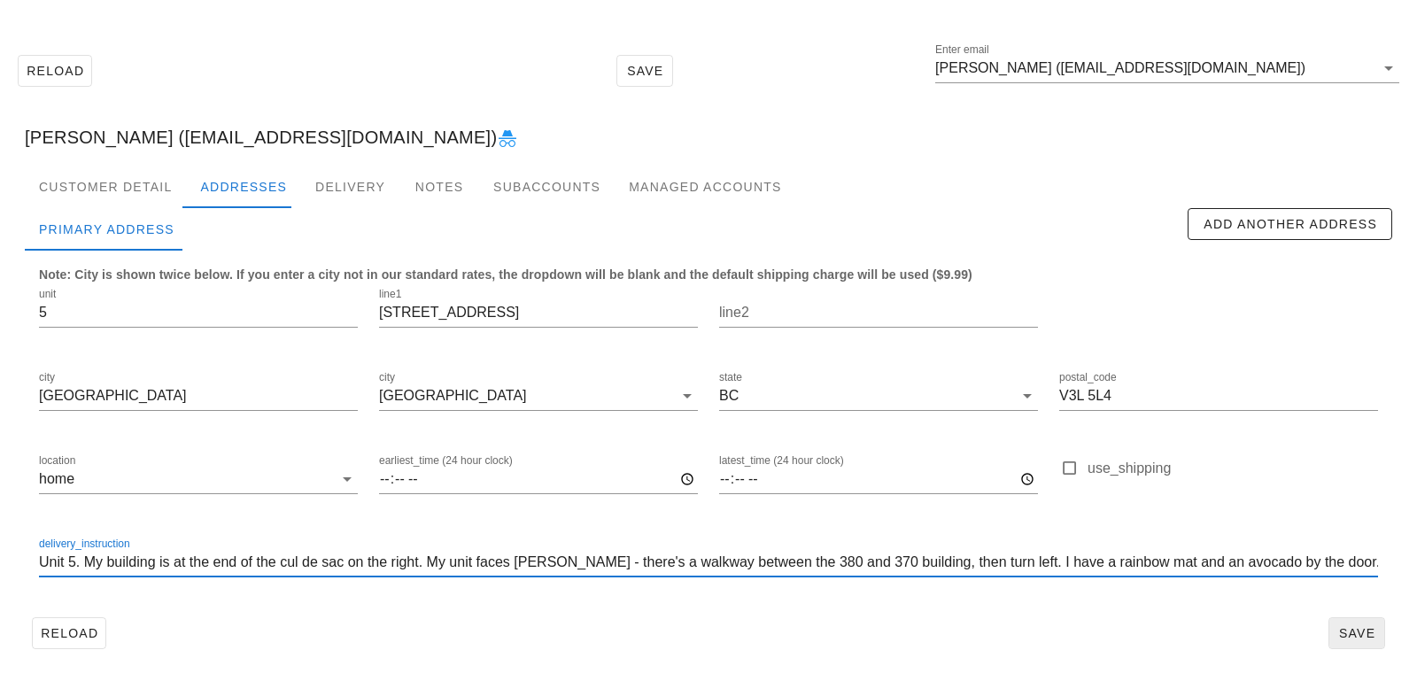
type input "Unit 5. My building is at the end of the cul de sac on the right. My unit faces…"
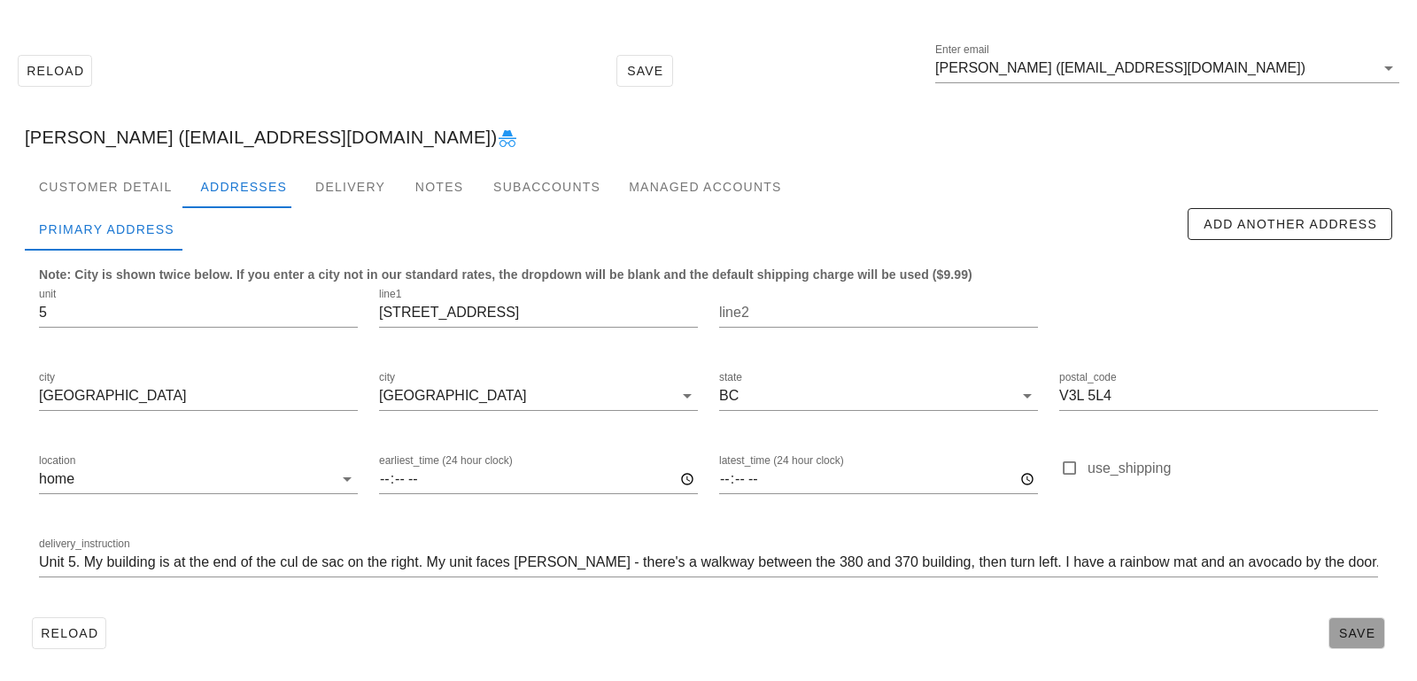
click at [1350, 640] on span "Save" at bounding box center [1356, 633] width 41 height 14
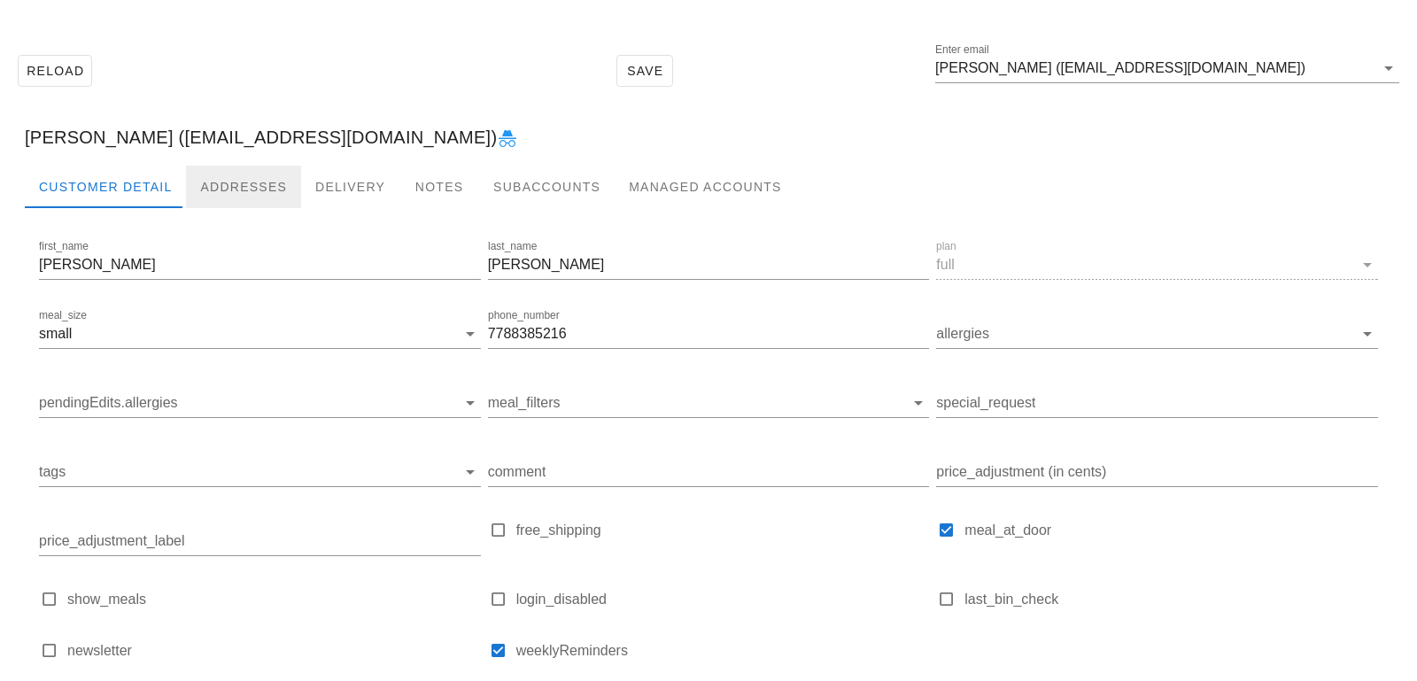
click at [255, 190] on div "Addresses" at bounding box center [243, 187] width 115 height 43
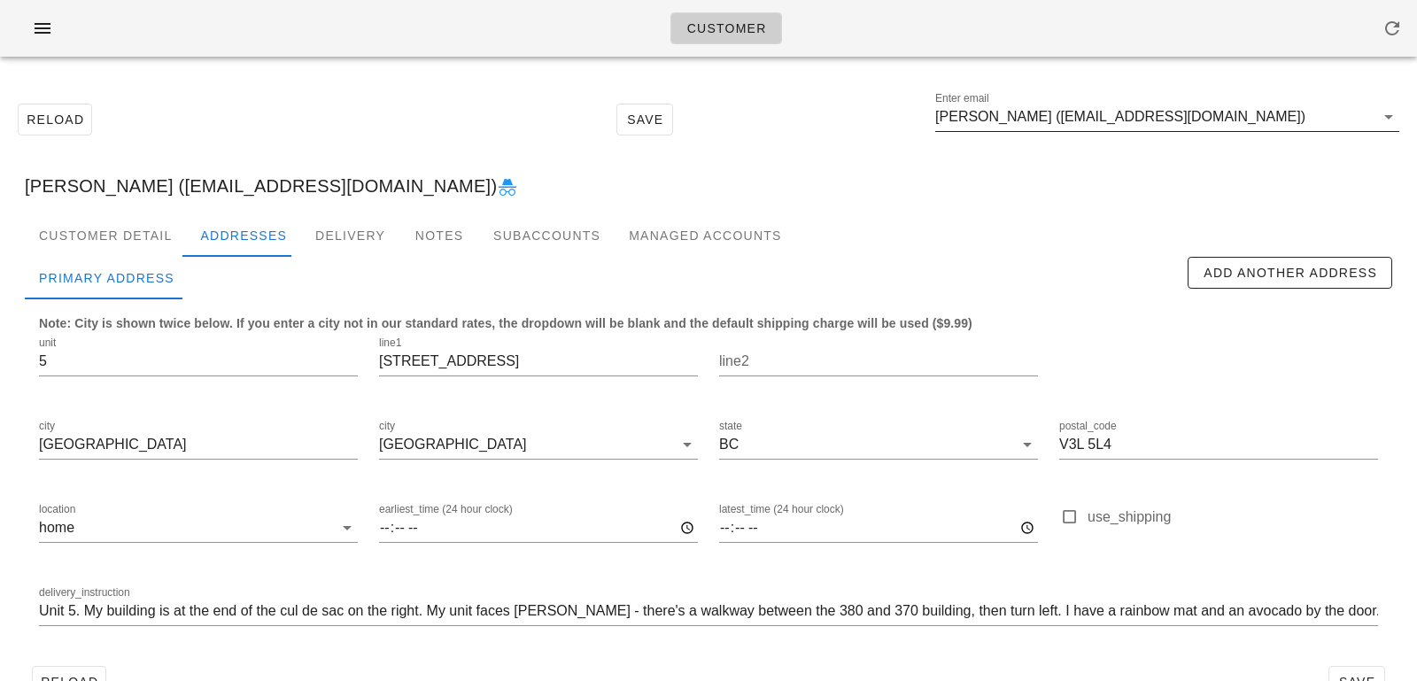
click at [1255, 110] on input "[PERSON_NAME] ([EMAIL_ADDRESS][DOMAIN_NAME])" at bounding box center [1154, 117] width 439 height 28
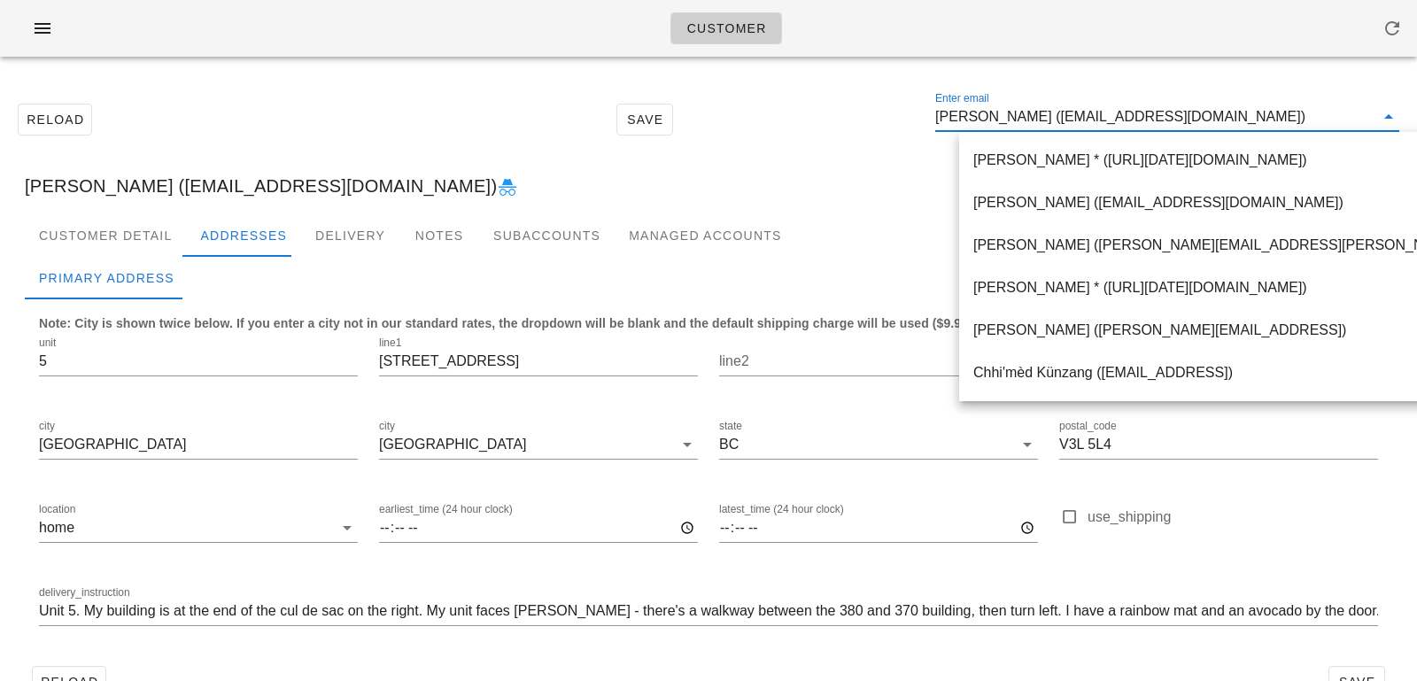
paste input "[PERSON_NAME][EMAIL_ADDRESS][PERSON_NAME][DOMAIN_NAME]"
type input "[PERSON_NAME][EMAIL_ADDRESS][PERSON_NAME][DOMAIN_NAME]"
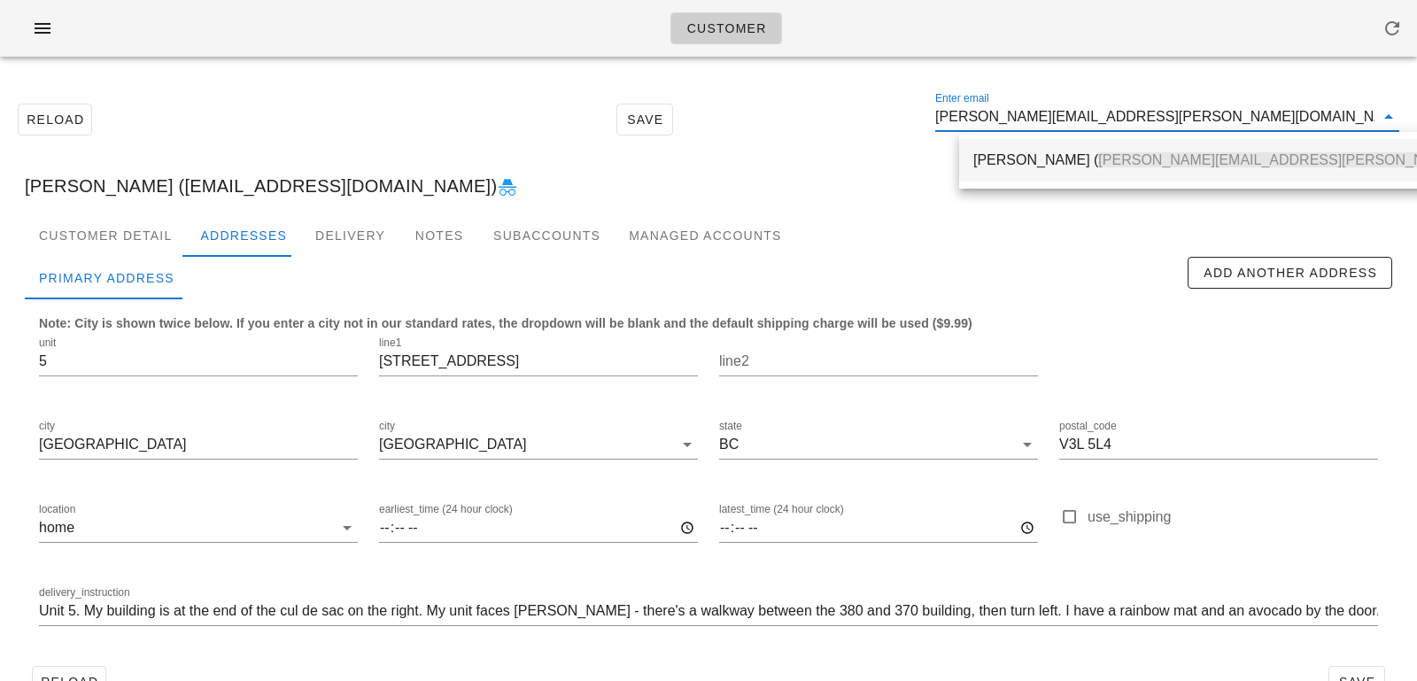
click at [1125, 159] on span "[PERSON_NAME][EMAIL_ADDRESS][PERSON_NAME][DOMAIN_NAME]" at bounding box center [1334, 159] width 473 height 15
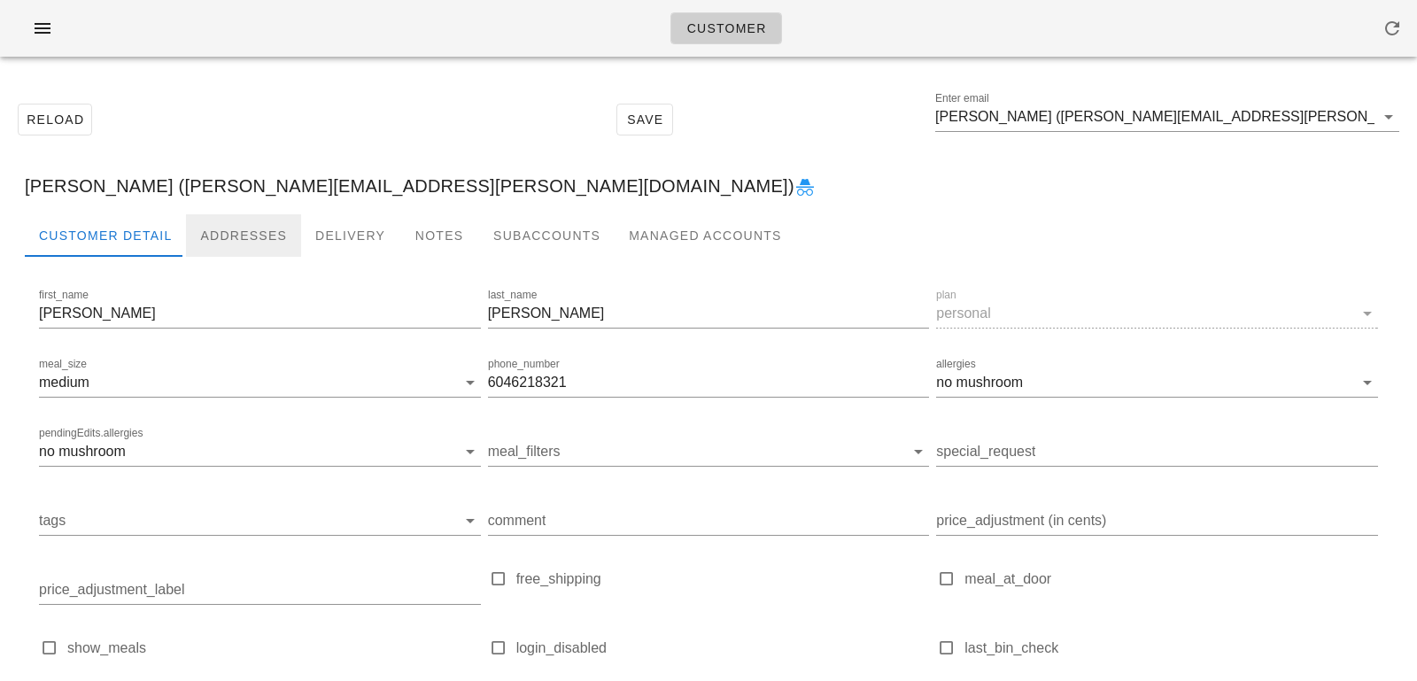
click at [202, 243] on div "Addresses" at bounding box center [243, 235] width 115 height 43
click at [228, 231] on div "Addresses" at bounding box center [243, 235] width 115 height 43
click at [238, 235] on div "Addresses" at bounding box center [243, 235] width 115 height 43
click at [239, 240] on div "Addresses" at bounding box center [243, 235] width 115 height 43
